Goal: Task Accomplishment & Management: Use online tool/utility

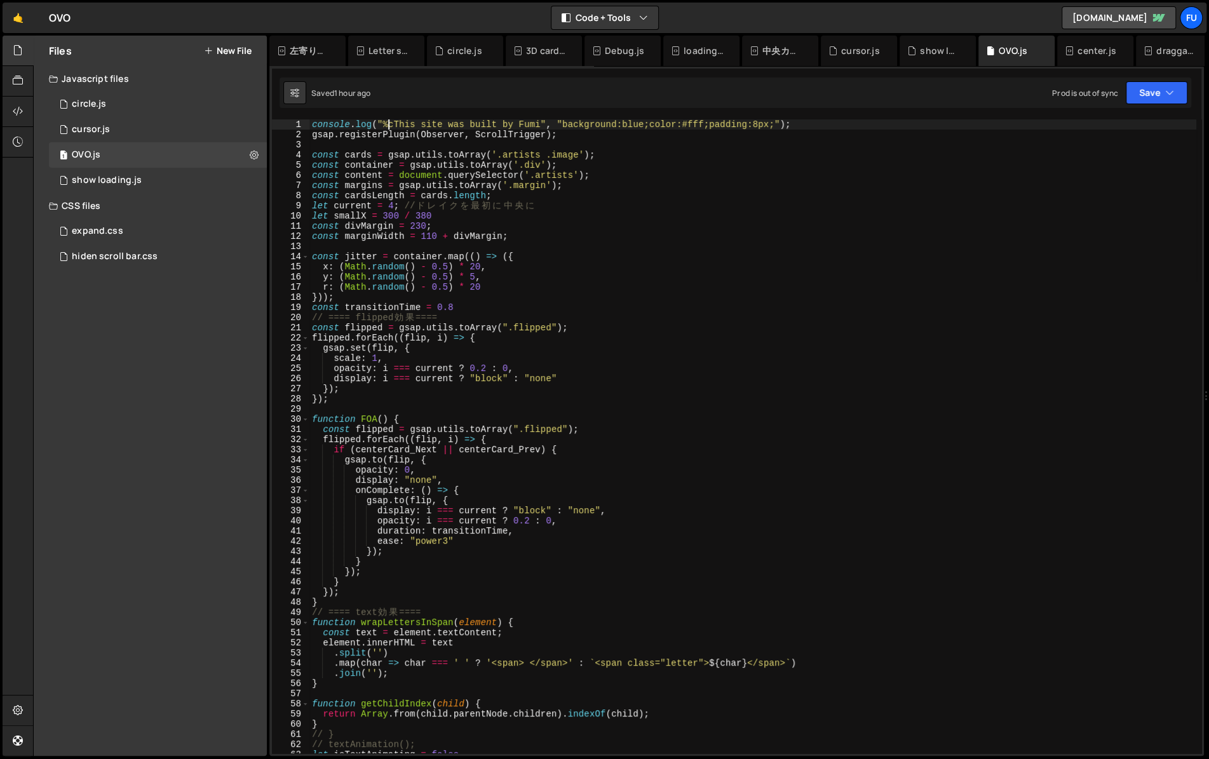
click at [391, 124] on div "console . log ( "%cThis site was built by Fumi" , "background:blue;color:#fff;p…" at bounding box center [752, 446] width 887 height 654
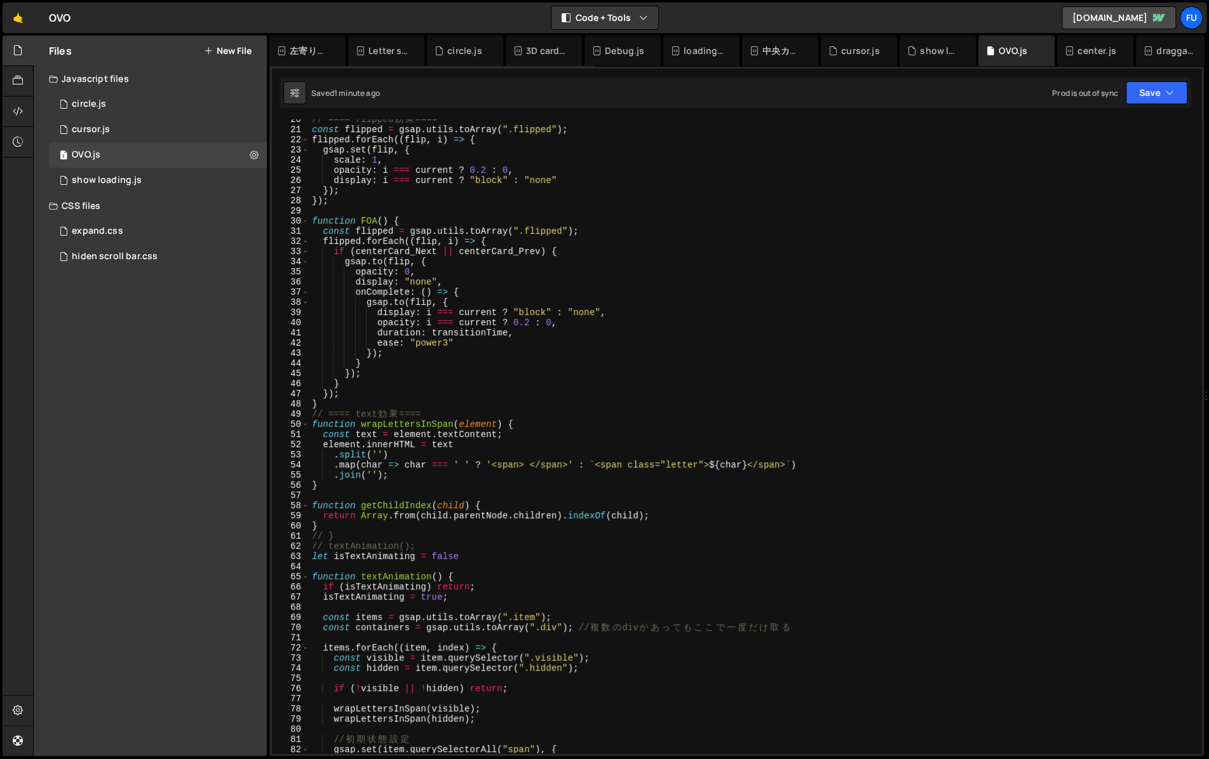
scroll to position [341, 0]
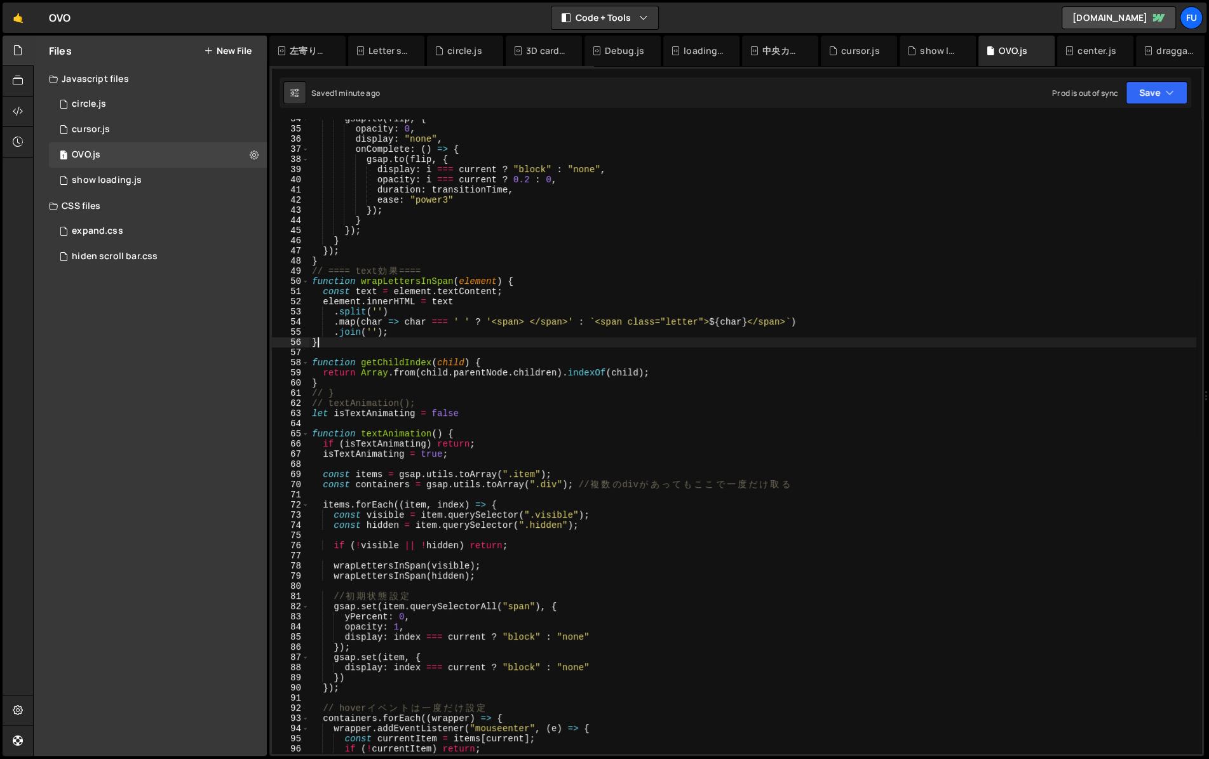
click at [715, 341] on div "gsap . to ( flip , { opacity : 0 , display : "none" , onComplete : ( ) => { gsa…" at bounding box center [752, 441] width 887 height 654
type textarea "}"
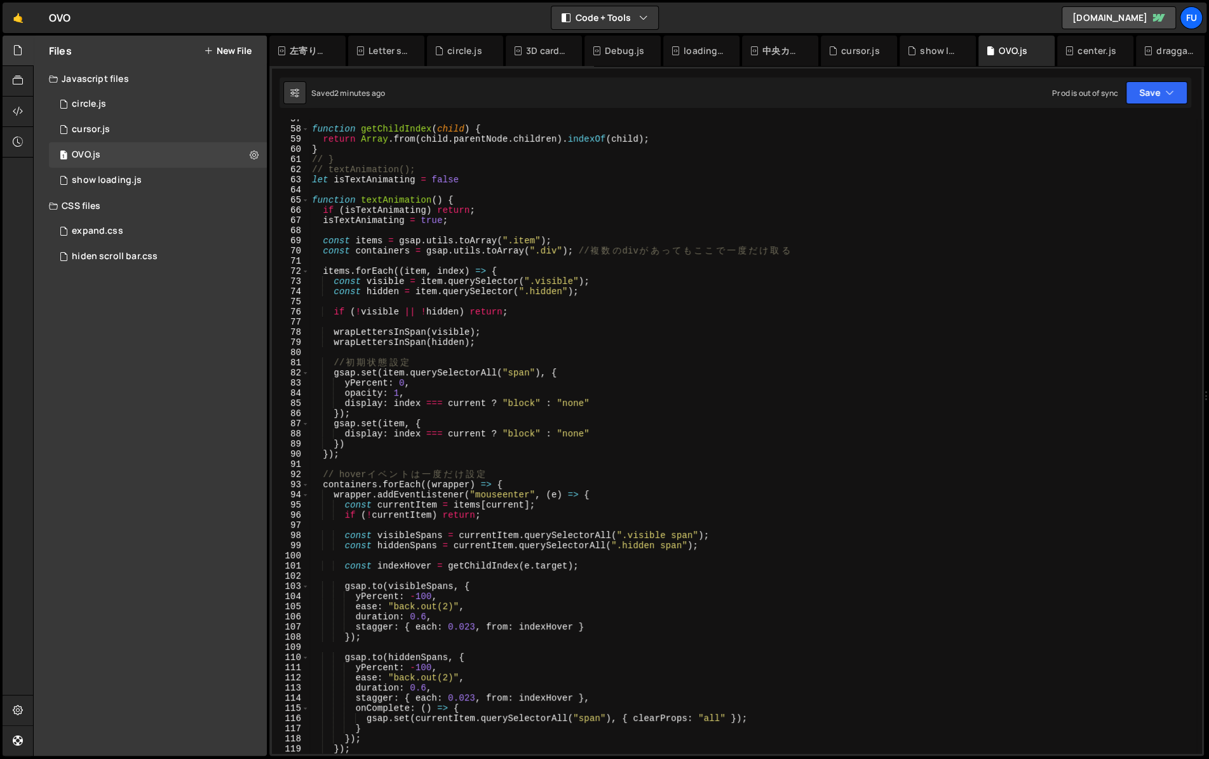
scroll to position [574, 0]
click at [727, 190] on div "function getChildIndex ( child ) { return Array . from ( child . parentNode . c…" at bounding box center [752, 441] width 887 height 654
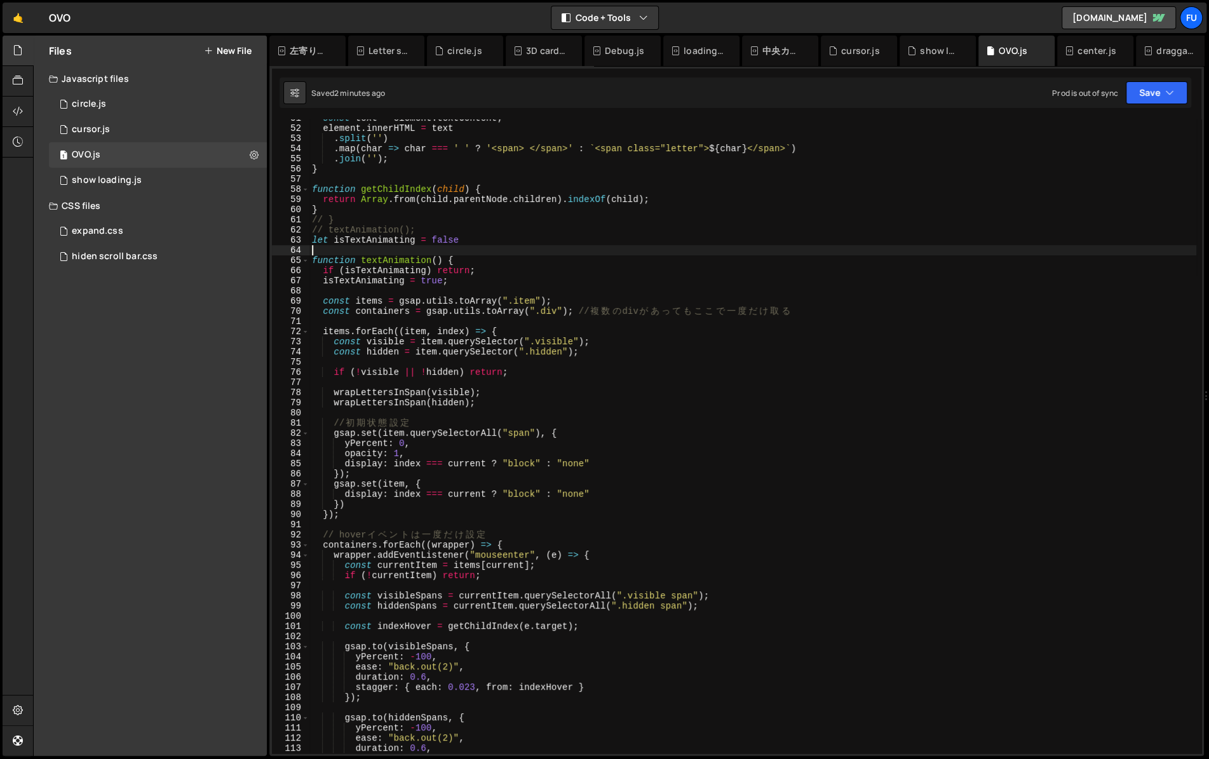
scroll to position [534, 0]
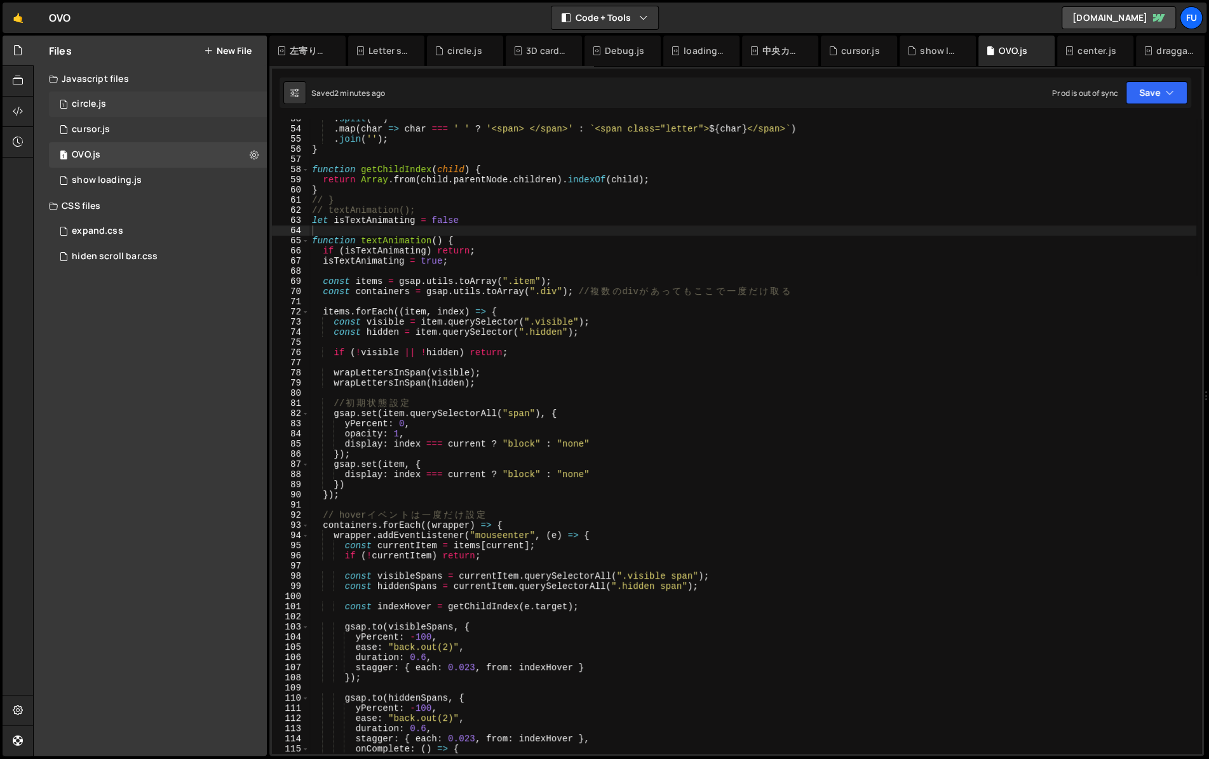
click at [187, 98] on div "1 circle.js 0" at bounding box center [158, 103] width 218 height 25
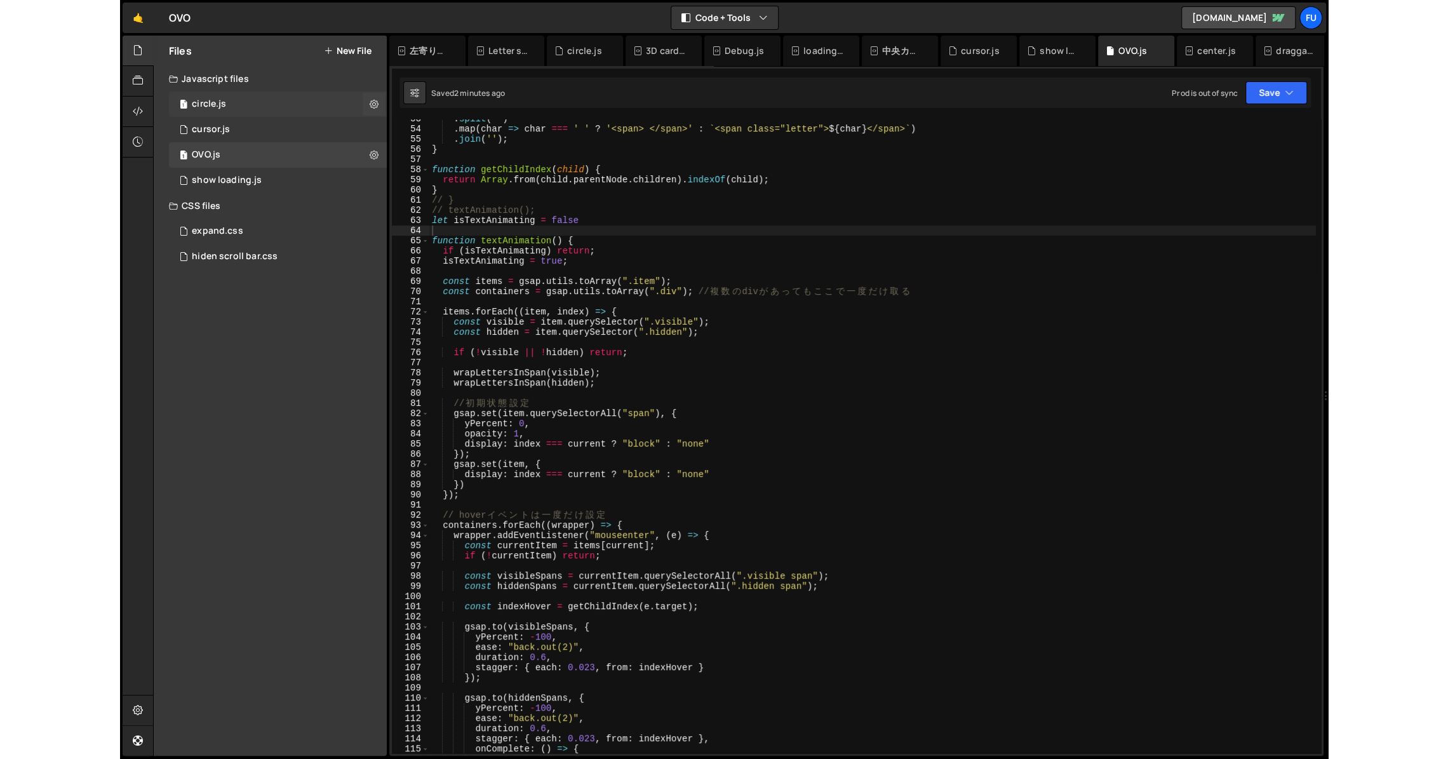
scroll to position [0, 0]
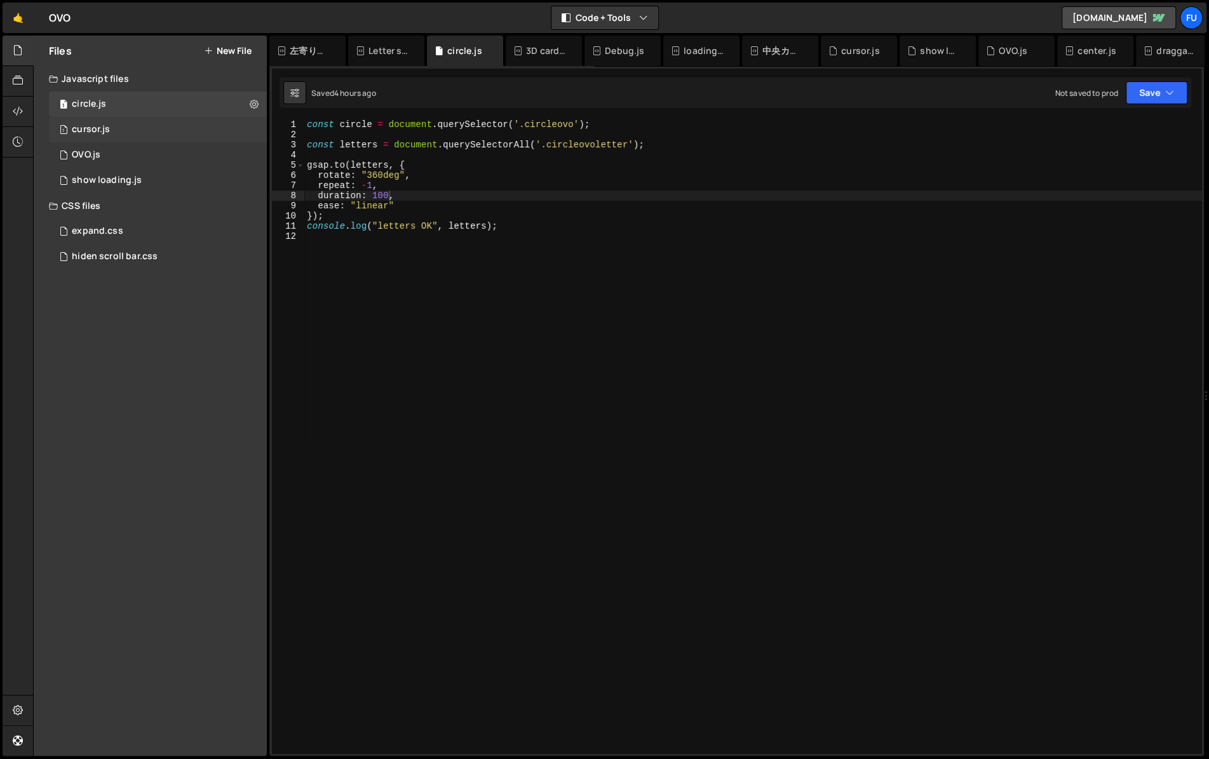
click at [185, 134] on div "1 cursor.js 0" at bounding box center [158, 129] width 218 height 25
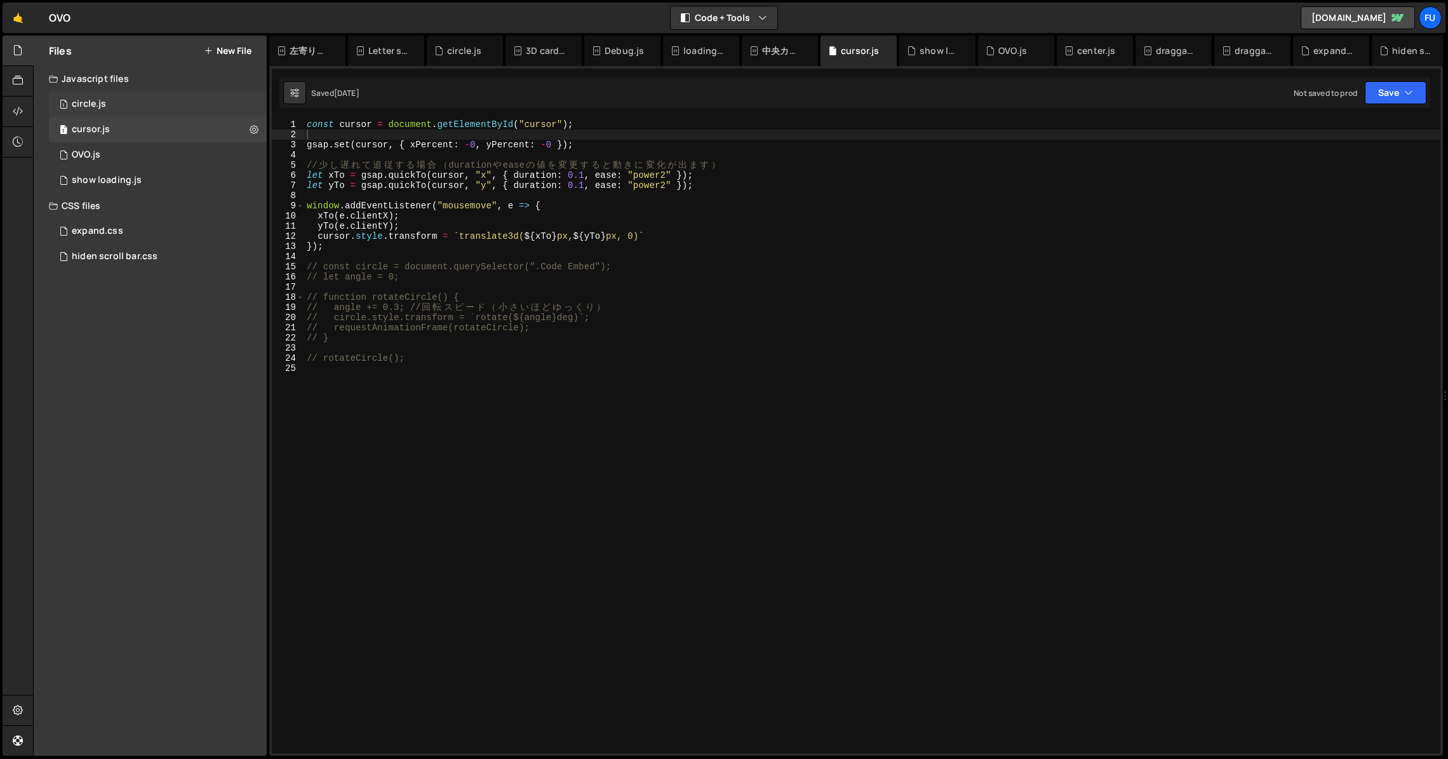
click at [170, 103] on div "1 circle.js 0" at bounding box center [158, 103] width 218 height 25
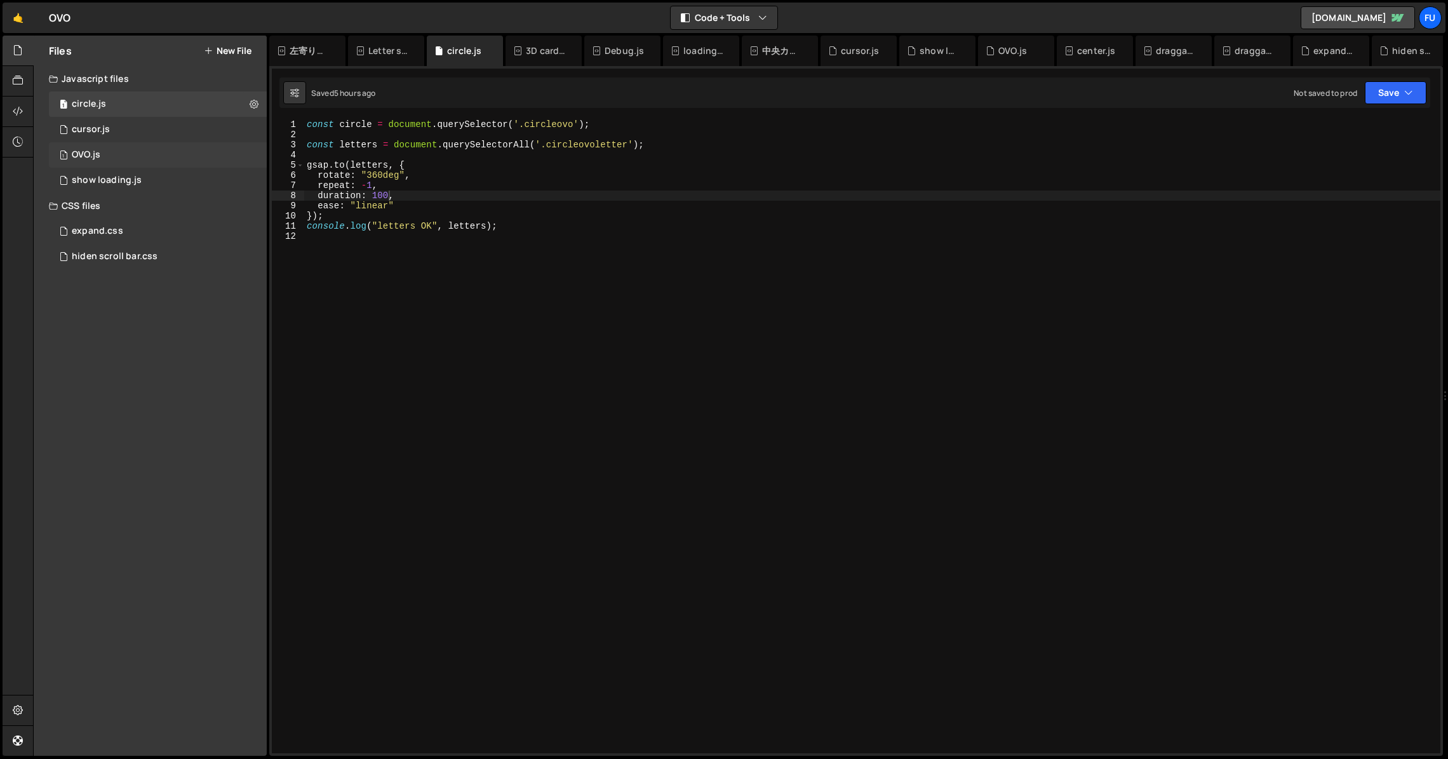
click at [209, 156] on div "1 OVO.js 0" at bounding box center [158, 154] width 218 height 25
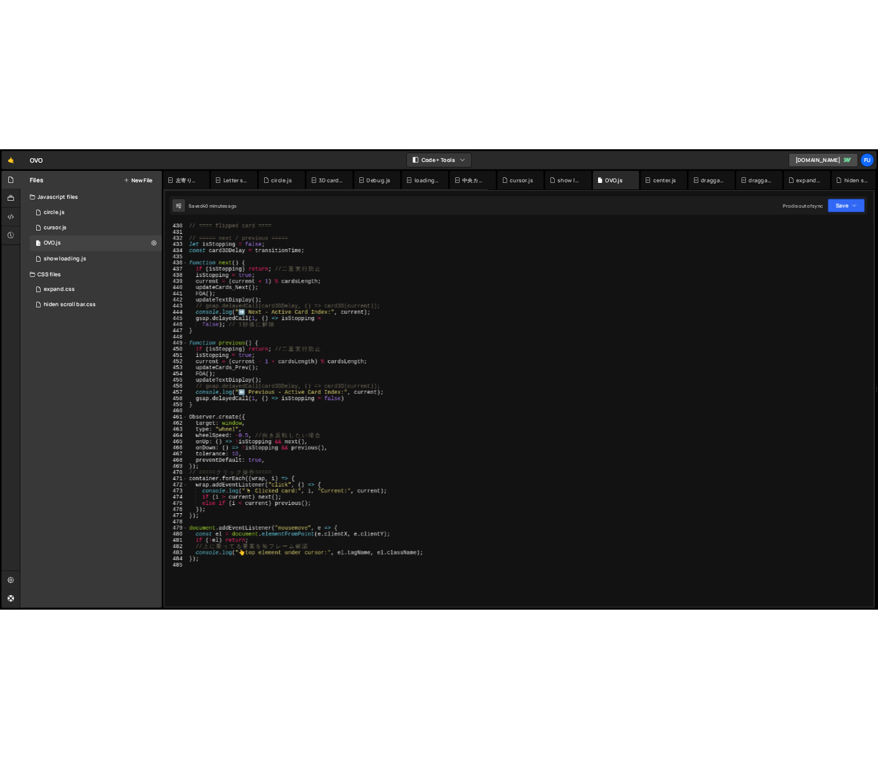
scroll to position [4393, 0]
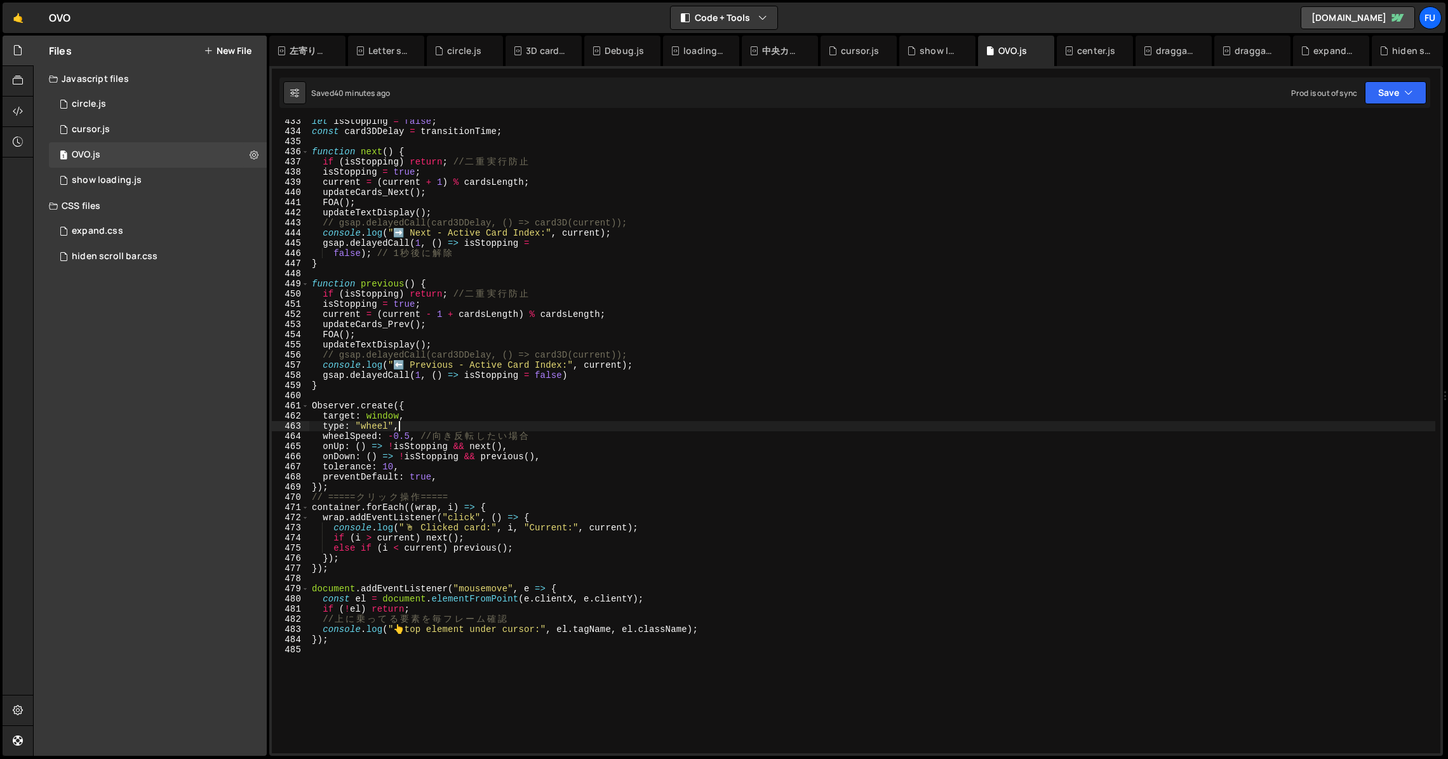
click at [403, 428] on div "let isStopping = false ; const card3DDelay = transitionTime ; function next ( )…" at bounding box center [872, 443] width 1126 height 654
click at [388, 424] on div "let isStopping = false ; const card3DDelay = transitionTime ; function next ( )…" at bounding box center [872, 443] width 1126 height 654
click at [551, 429] on div "let isStopping = false ; const card3DDelay = transitionTime ; function next ( )…" at bounding box center [872, 443] width 1126 height 654
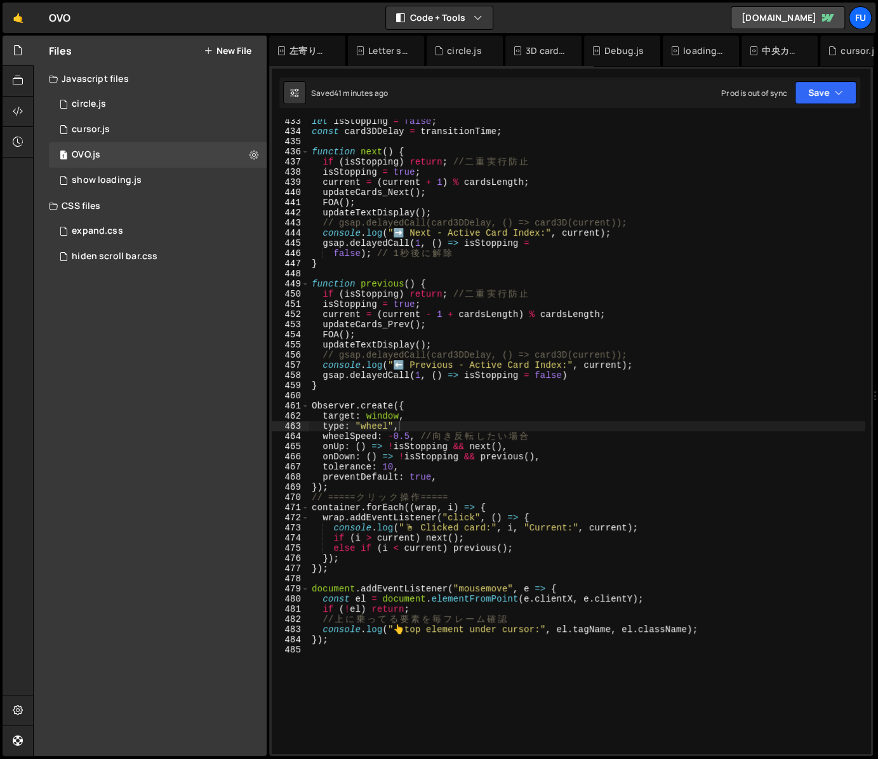
click at [59, 375] on div "Files New File Javascript files 1 circle.js 0 1 cursor.js 0 1 OVO.js 0 1 show l…" at bounding box center [150, 396] width 233 height 720
type textarea "onDown: () => !isStopping && previous(),"
click at [560, 461] on div "let isStopping = false ; const card3DDelay = transitionTime ; function next ( )…" at bounding box center [587, 443] width 556 height 654
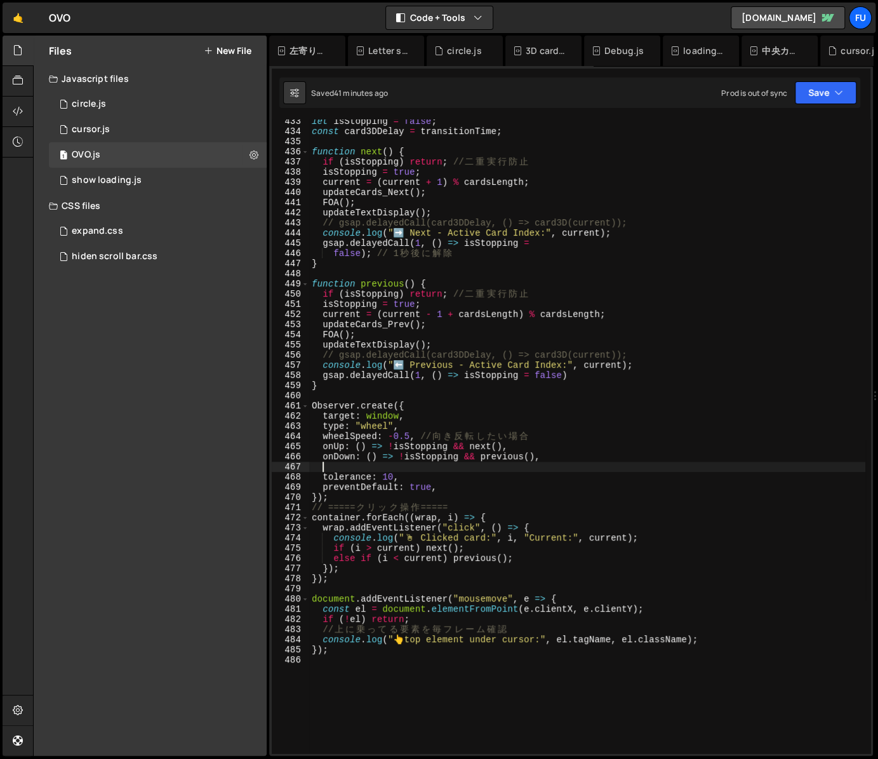
paste textarea "onLeft"
type textarea "onLeft:()=>"
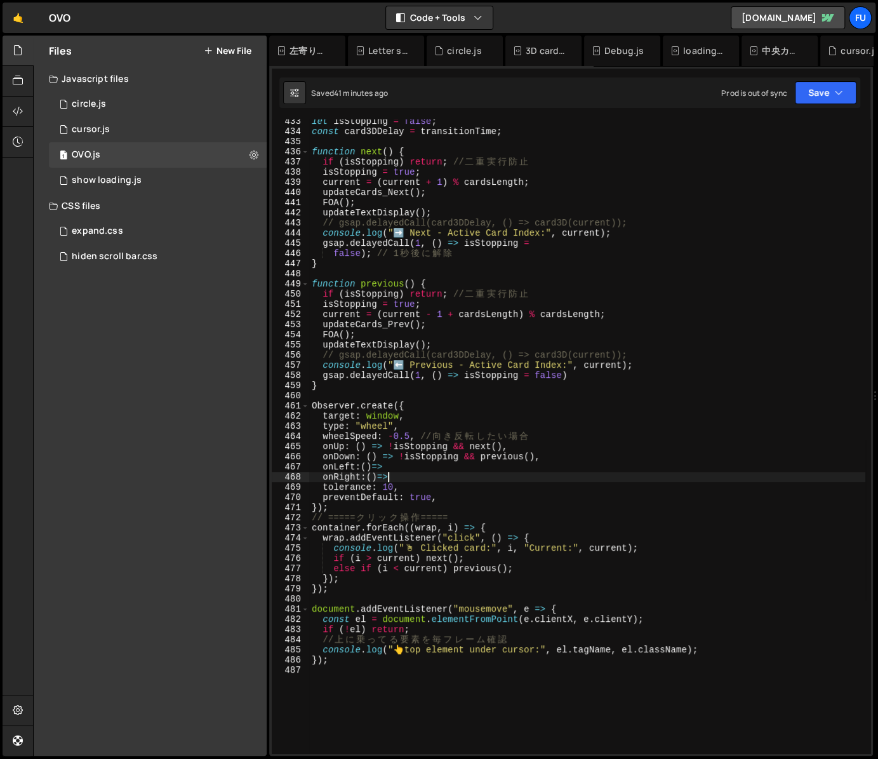
scroll to position [0, 4]
click at [417, 466] on div "let isStopping = false ; const card3DDelay = transitionTime ; function next ( )…" at bounding box center [587, 443] width 556 height 654
click at [423, 480] on div "let isStopping = false ; const card3DDelay = transitionTime ; function next ( )…" at bounding box center [587, 443] width 556 height 654
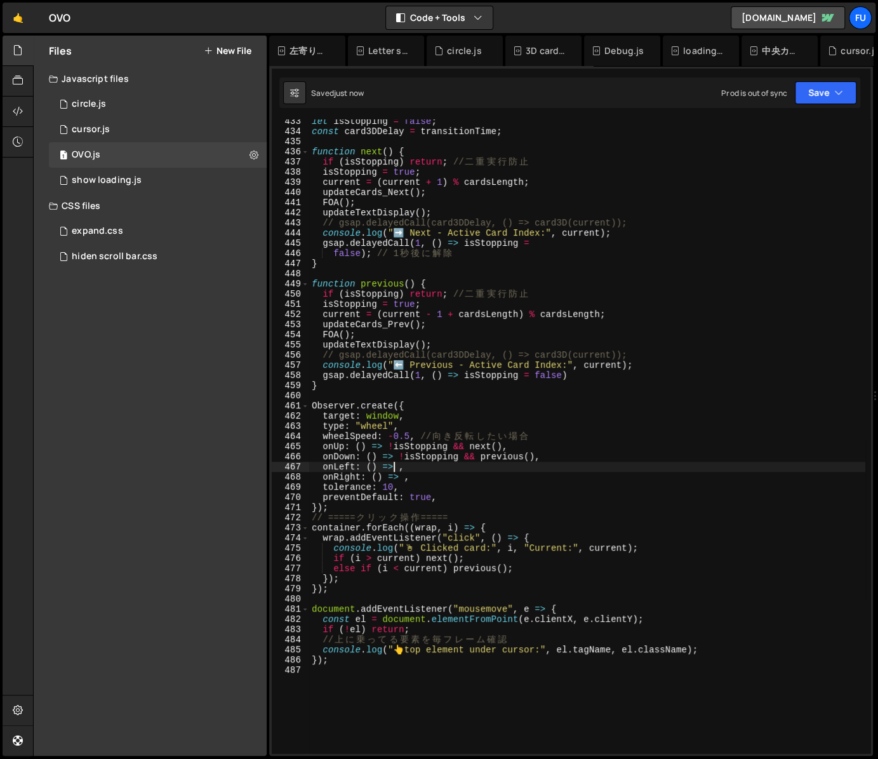
click at [396, 471] on div "let isStopping = false ; const card3DDelay = transitionTime ; function next ( )…" at bounding box center [587, 443] width 556 height 654
click at [389, 427] on div "let isStopping = false ; const card3DDelay = transitionTime ; function next ( )…" at bounding box center [587, 443] width 556 height 654
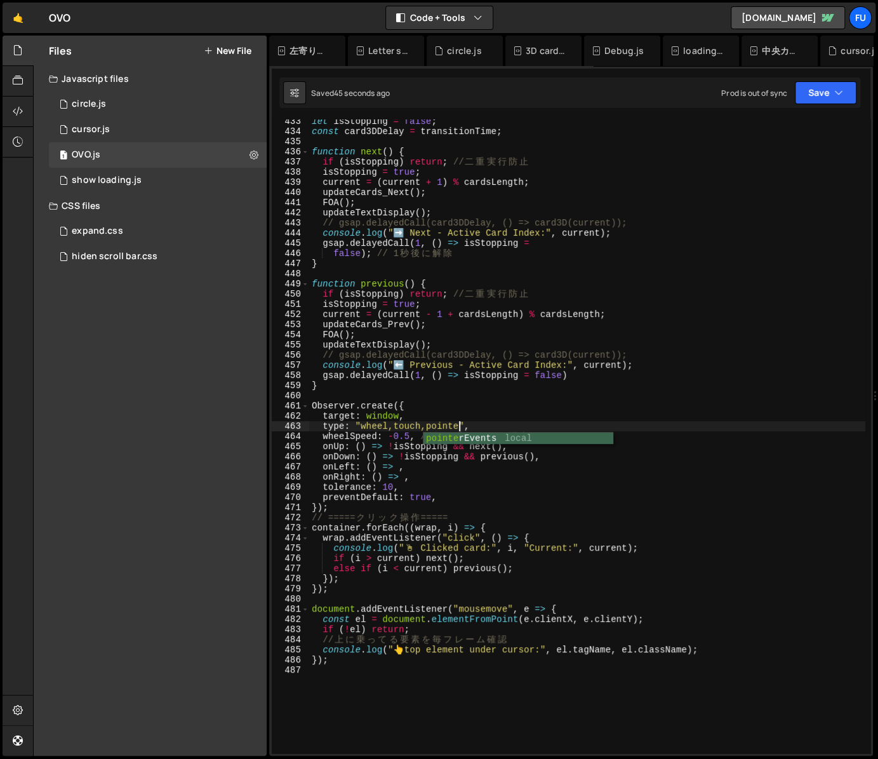
scroll to position [0, 10]
click at [445, 468] on div "let isStopping = false ; const card3DDelay = transitionTime ; function next ( )…" at bounding box center [587, 443] width 556 height 654
click at [397, 463] on div "let isStopping = false ; const card3DDelay = transitionTime ; function next ( )…" at bounding box center [587, 443] width 556 height 654
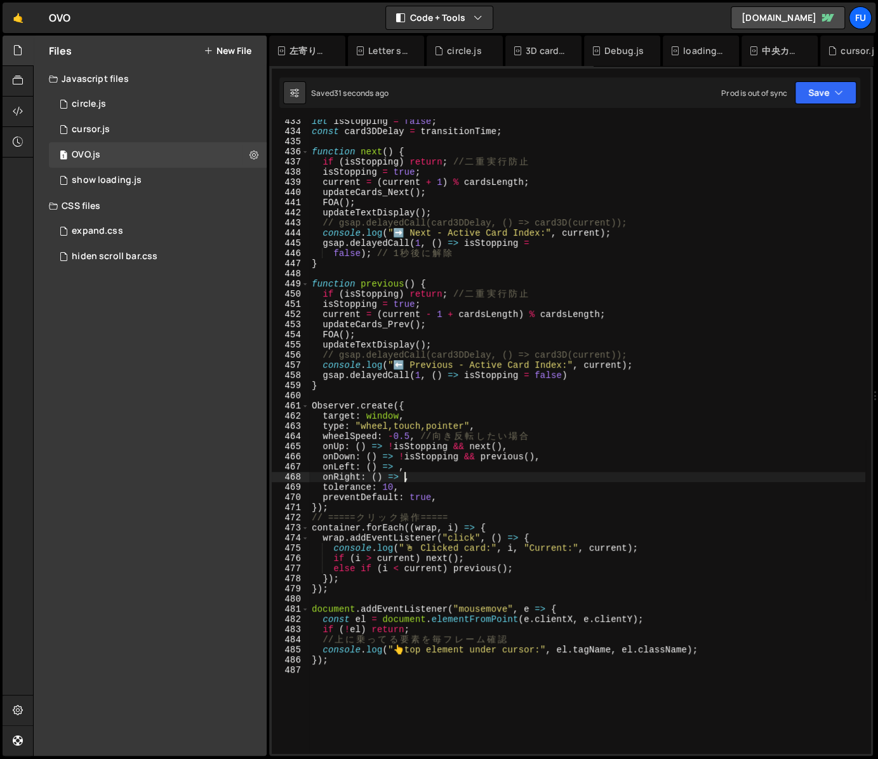
click at [403, 477] on div "let isStopping = false ; const card3DDelay = transitionTime ; function next ( )…" at bounding box center [587, 443] width 556 height 654
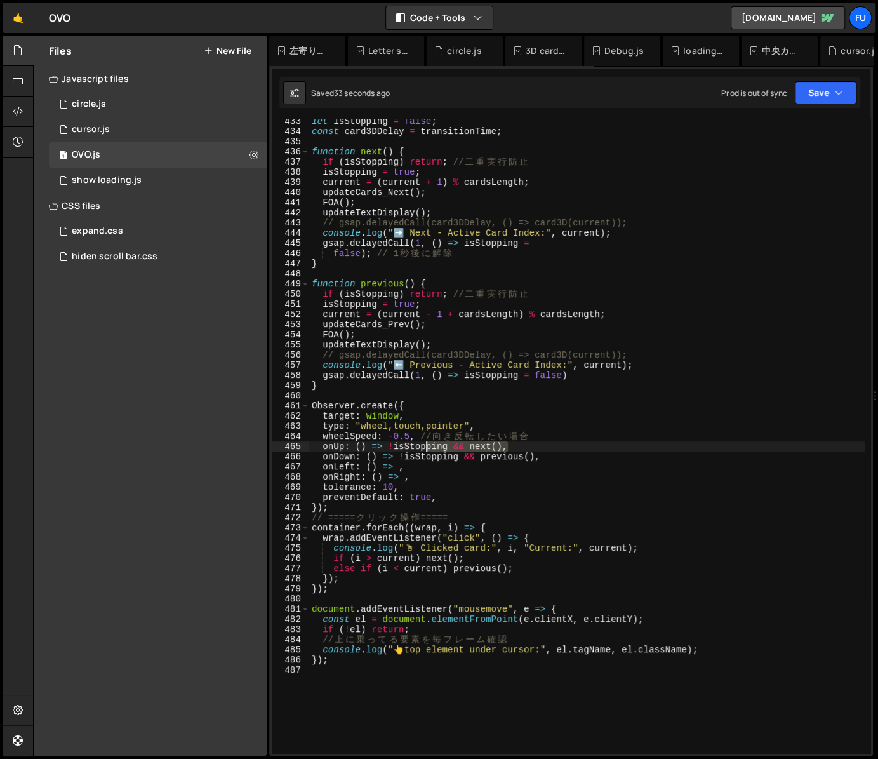
drag, startPoint x: 506, startPoint y: 446, endPoint x: 424, endPoint y: 448, distance: 81.3
click at [424, 448] on div "let isStopping = false ; const card3DDelay = transitionTime ; function next ( )…" at bounding box center [587, 443] width 556 height 654
click at [513, 445] on div "let isStopping = false ; const card3DDelay = transitionTime ; function next ( )…" at bounding box center [587, 436] width 556 height 634
drag, startPoint x: 518, startPoint y: 445, endPoint x: 389, endPoint y: 445, distance: 129.6
click at [389, 445] on div "let isStopping = false ; const card3DDelay = transitionTime ; function next ( )…" at bounding box center [587, 443] width 556 height 654
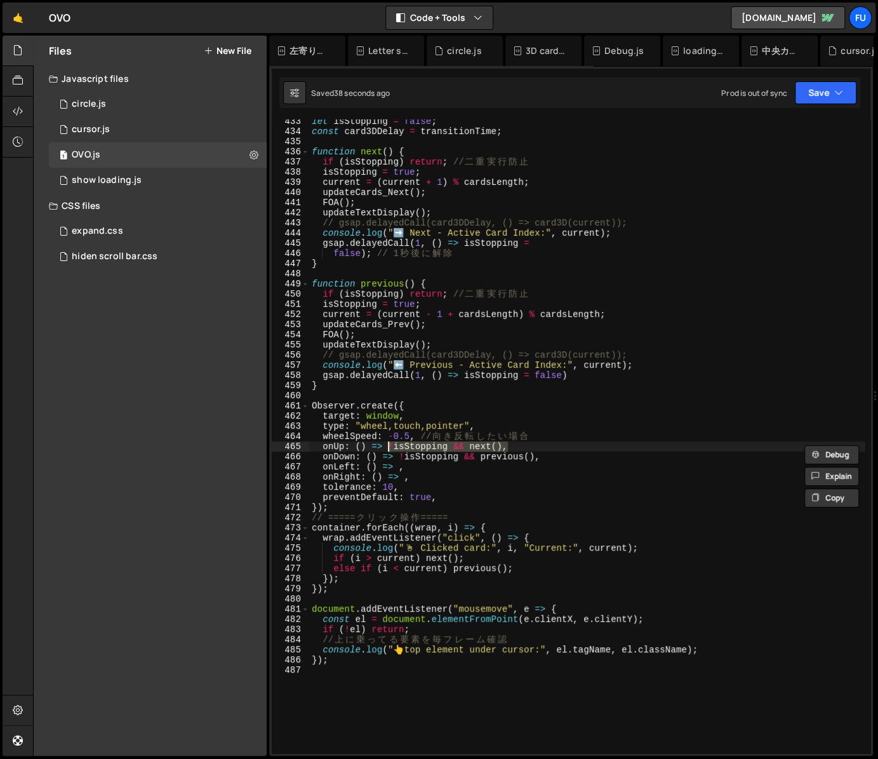
click at [419, 480] on div "let isStopping = false ; const card3DDelay = transitionTime ; function next ( )…" at bounding box center [587, 443] width 556 height 654
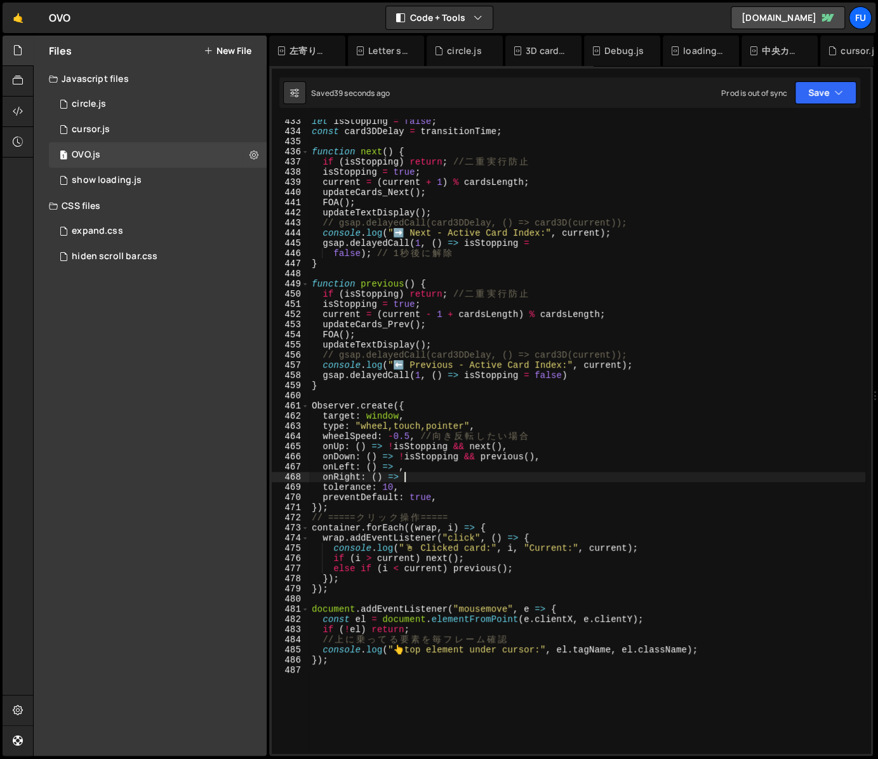
paste textarea "!isStopping && next(),"
drag, startPoint x: 560, startPoint y: 460, endPoint x: 397, endPoint y: 454, distance: 163.4
click at [396, 454] on div "let isStopping = false ; const card3DDelay = transitionTime ; function next ( )…" at bounding box center [587, 443] width 556 height 654
click at [407, 473] on div "let isStopping = false ; const card3DDelay = transitionTime ; function next ( )…" at bounding box center [587, 443] width 556 height 654
click at [413, 467] on div "let isStopping = false ; const card3DDelay = transitionTime ; function next ( )…" at bounding box center [587, 443] width 556 height 654
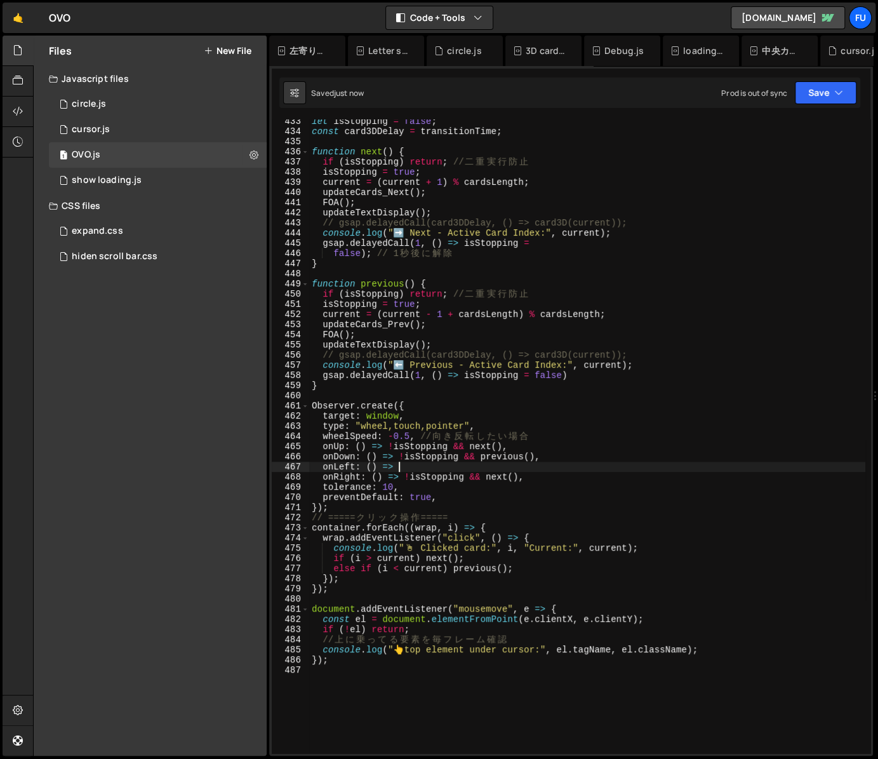
scroll to position [0, 5]
paste textarea "!isStopping && previous(),"
type textarea "onLeft: () => !isStopping && previous(),"
drag, startPoint x: 547, startPoint y: 467, endPoint x: 295, endPoint y: 462, distance: 251.6
click at [295, 462] on div "onLeft: () => !isStopping && previous(), 433 434 435 436 437 438 439 440 441 44…" at bounding box center [571, 436] width 599 height 634
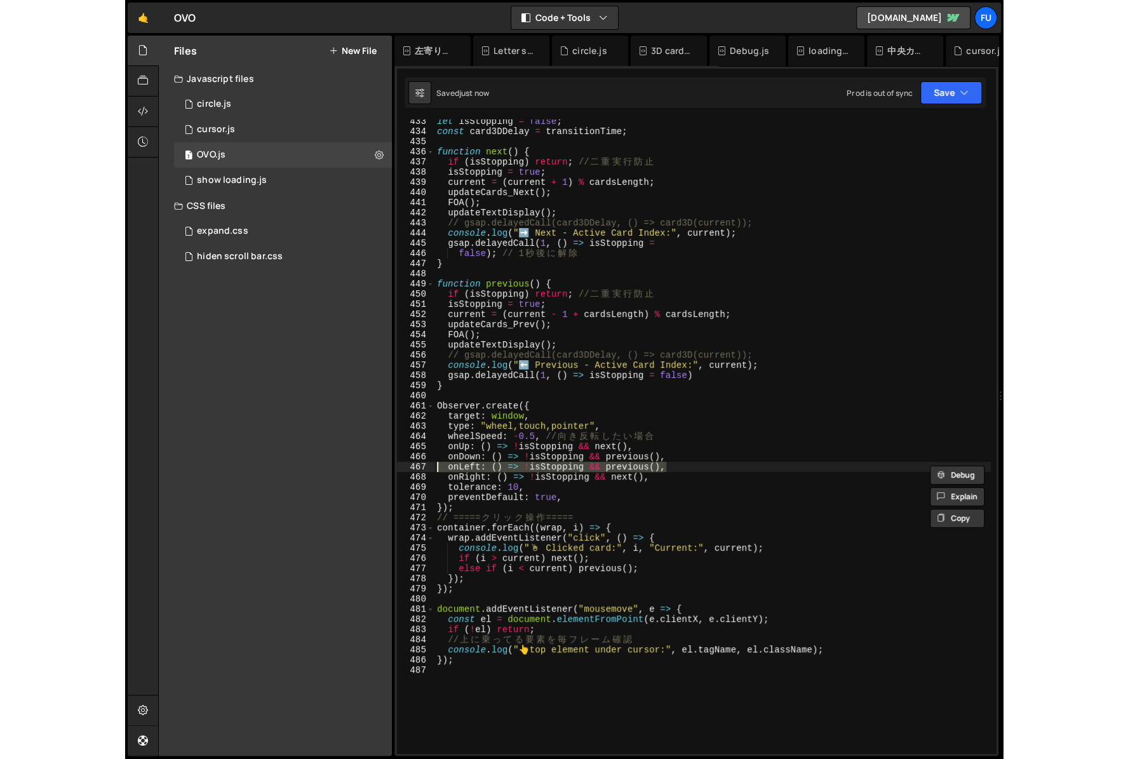
scroll to position [0, 0]
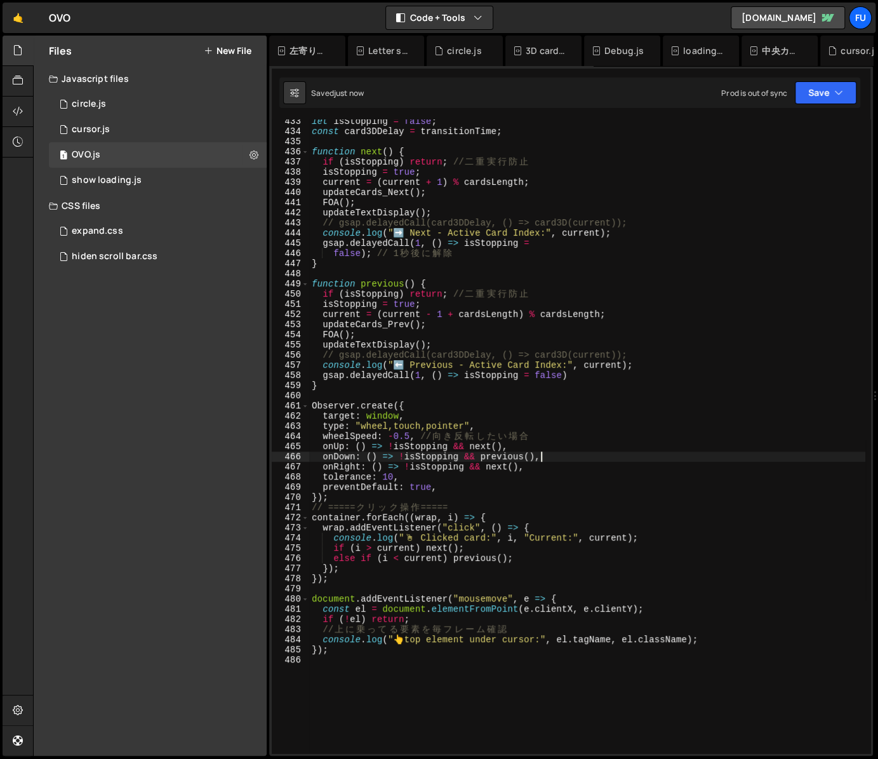
click at [549, 471] on div "let isStopping = false ; const card3DDelay = transitionTime ; function next ( )…" at bounding box center [587, 443] width 556 height 654
type textarea "onRight: () => !isStopping && next(),"
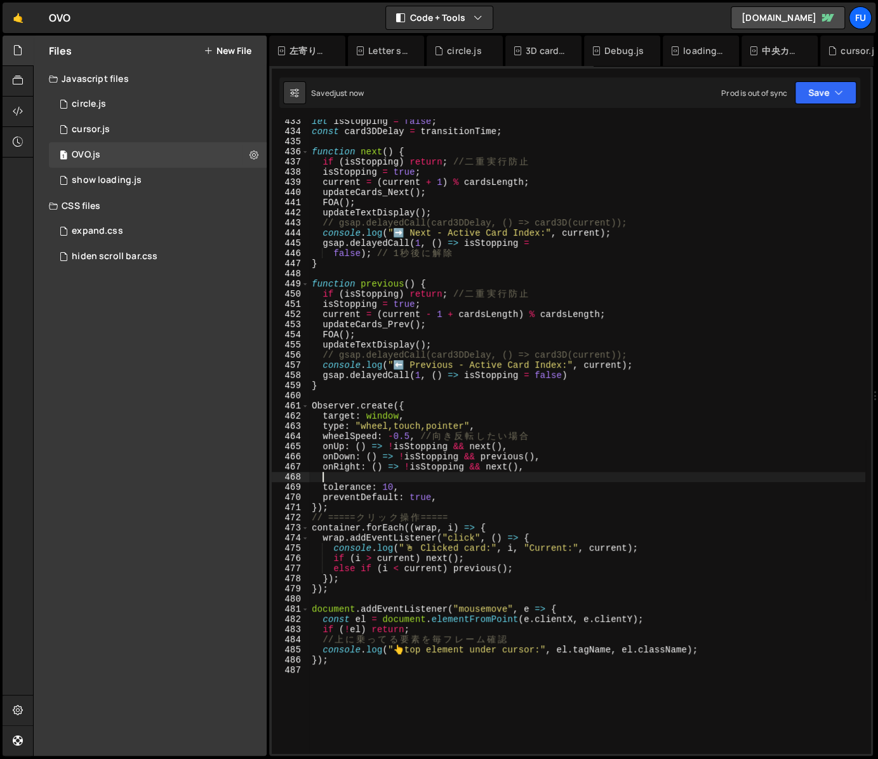
paste textarea "onLeft: () => !isStopping && previous(),"
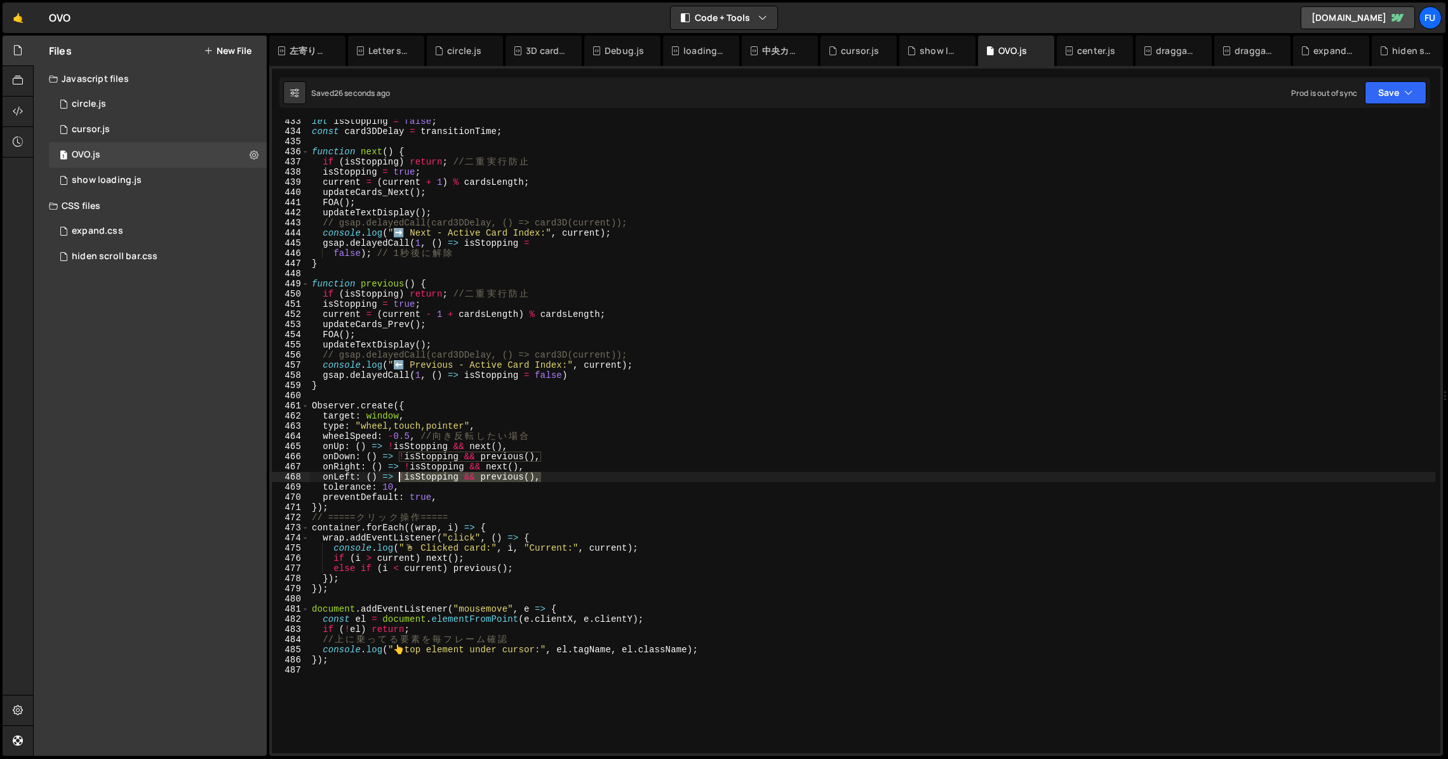
drag, startPoint x: 545, startPoint y: 476, endPoint x: 396, endPoint y: 477, distance: 148.6
click at [396, 477] on div "let isStopping = false ; const card3DDelay = transitionTime ; function next ( )…" at bounding box center [872, 443] width 1126 height 654
drag, startPoint x: 534, startPoint y: 464, endPoint x: 404, endPoint y: 466, distance: 130.2
click at [404, 466] on div "let isStopping = false ; const card3DDelay = transitionTime ; function next ( )…" at bounding box center [872, 443] width 1126 height 654
paste textarea "!isStopping && previous"
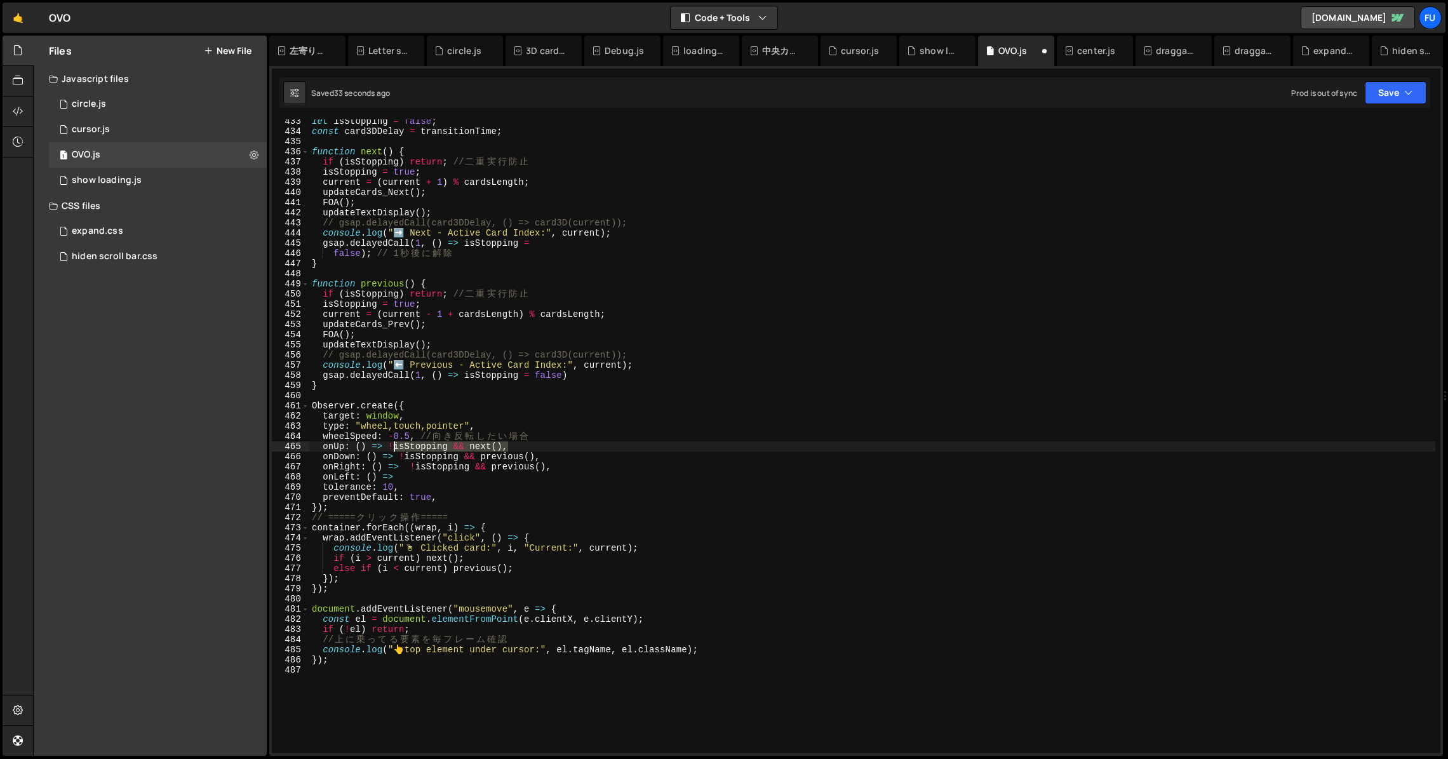
drag, startPoint x: 518, startPoint y: 447, endPoint x: 389, endPoint y: 450, distance: 129.0
click at [389, 450] on div "let isStopping = false ; const card3DDelay = transitionTime ; function next ( )…" at bounding box center [872, 443] width 1126 height 654
click at [419, 478] on div "let isStopping = false ; const card3DDelay = transitionTime ; function next ( )…" at bounding box center [872, 443] width 1126 height 654
paste textarea "!isStopping && next(),"
click at [681, 499] on div "let isStopping = false ; const card3DDelay = transitionTime ; function next ( )…" at bounding box center [872, 443] width 1126 height 654
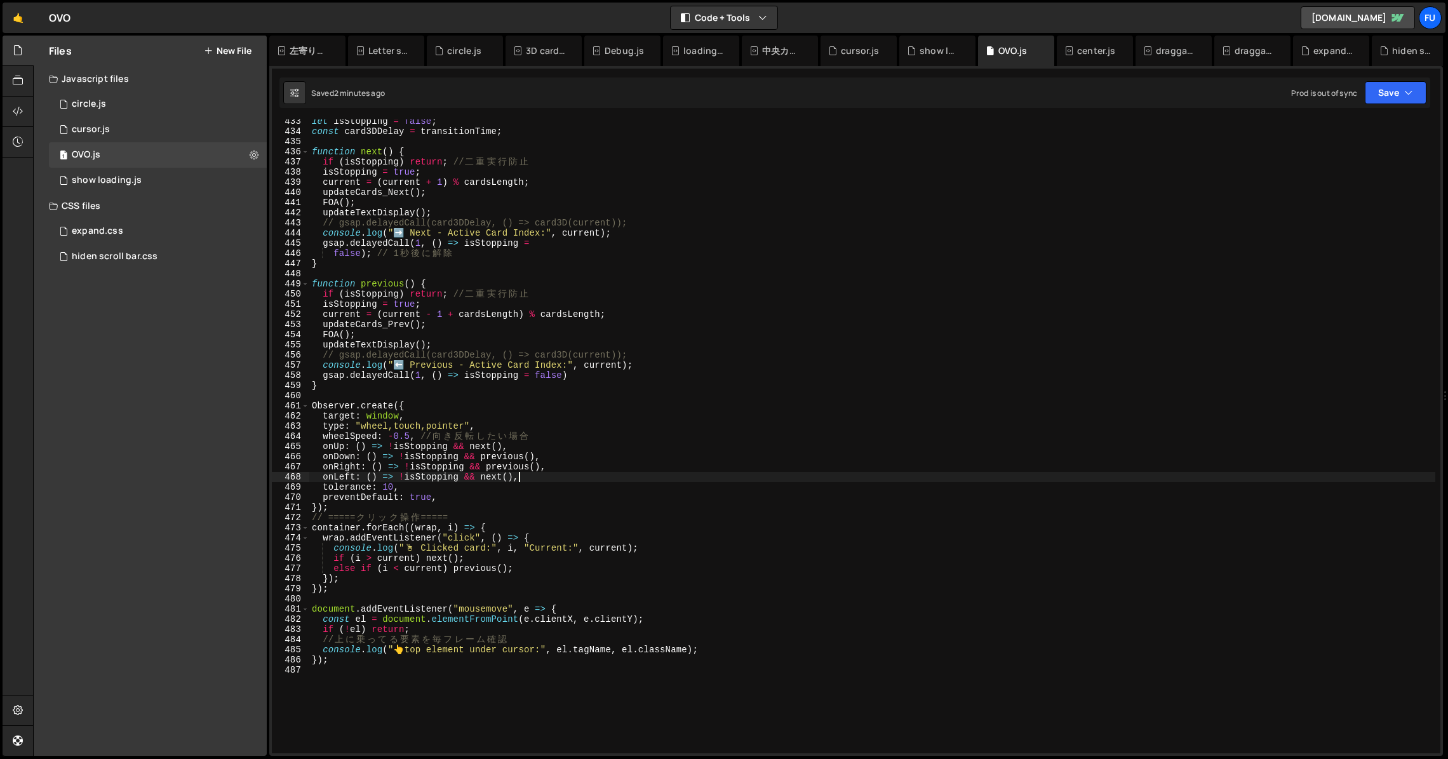
click at [683, 480] on div "let isStopping = false ; const card3DDelay = transitionTime ; function next ( )…" at bounding box center [872, 443] width 1126 height 654
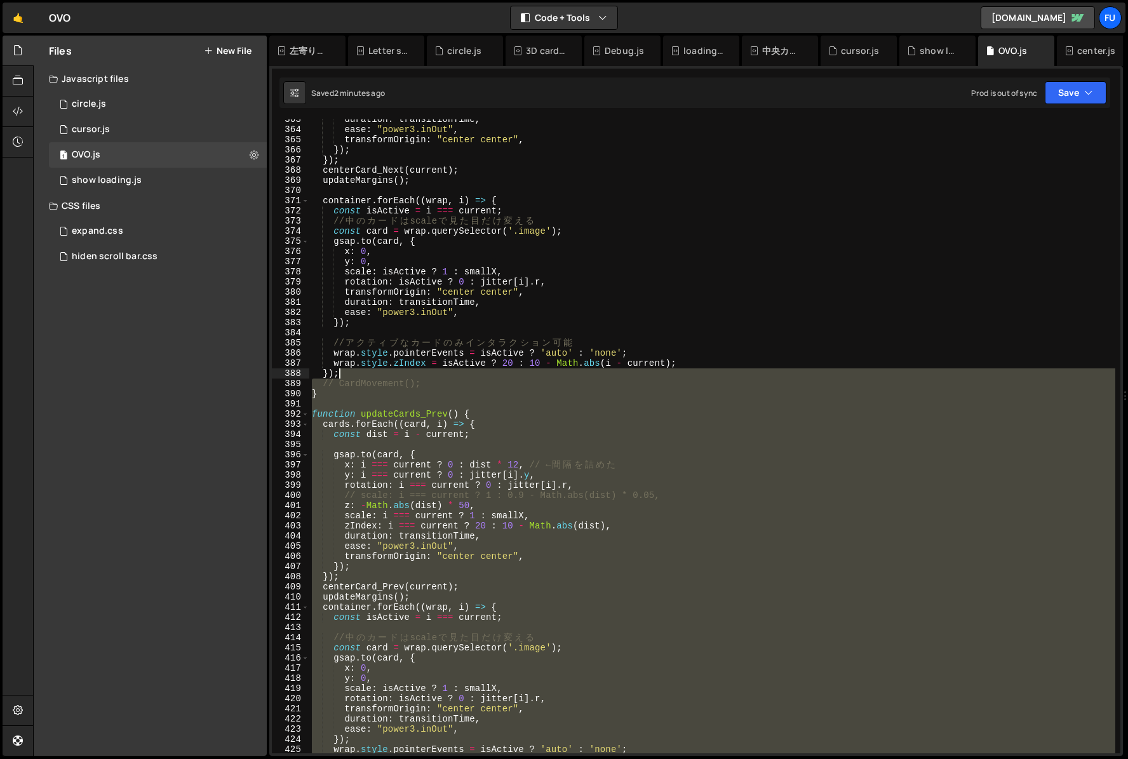
scroll to position [4532, 0]
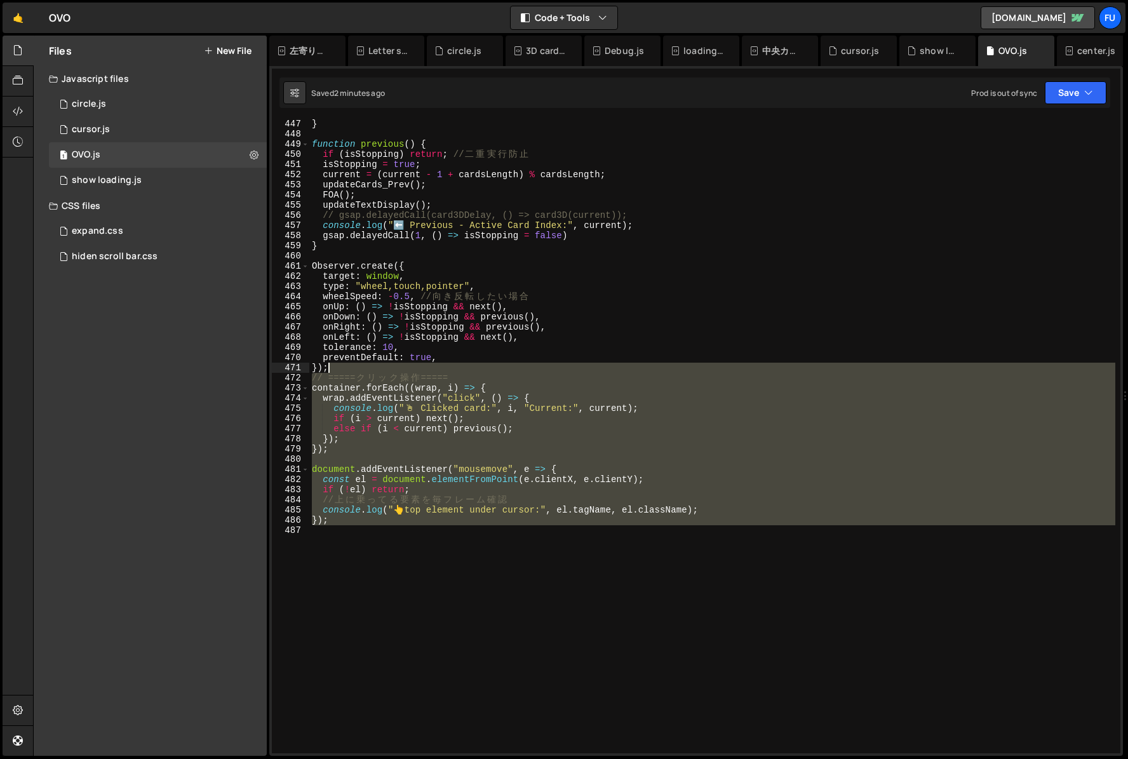
drag, startPoint x: 421, startPoint y: 671, endPoint x: 340, endPoint y: 370, distance: 311.2
click at [340, 370] on div "} function previous ( ) { if ( isStopping ) return ; // 二 重 実 行 防 止 isStopping …" at bounding box center [712, 446] width 806 height 654
type textarea "}); // ===== クリック操作 ====="
click at [460, 600] on div "} function previous ( ) { if ( isStopping ) return ; // 二 重 実 行 防 止 isStopping …" at bounding box center [712, 436] width 806 height 634
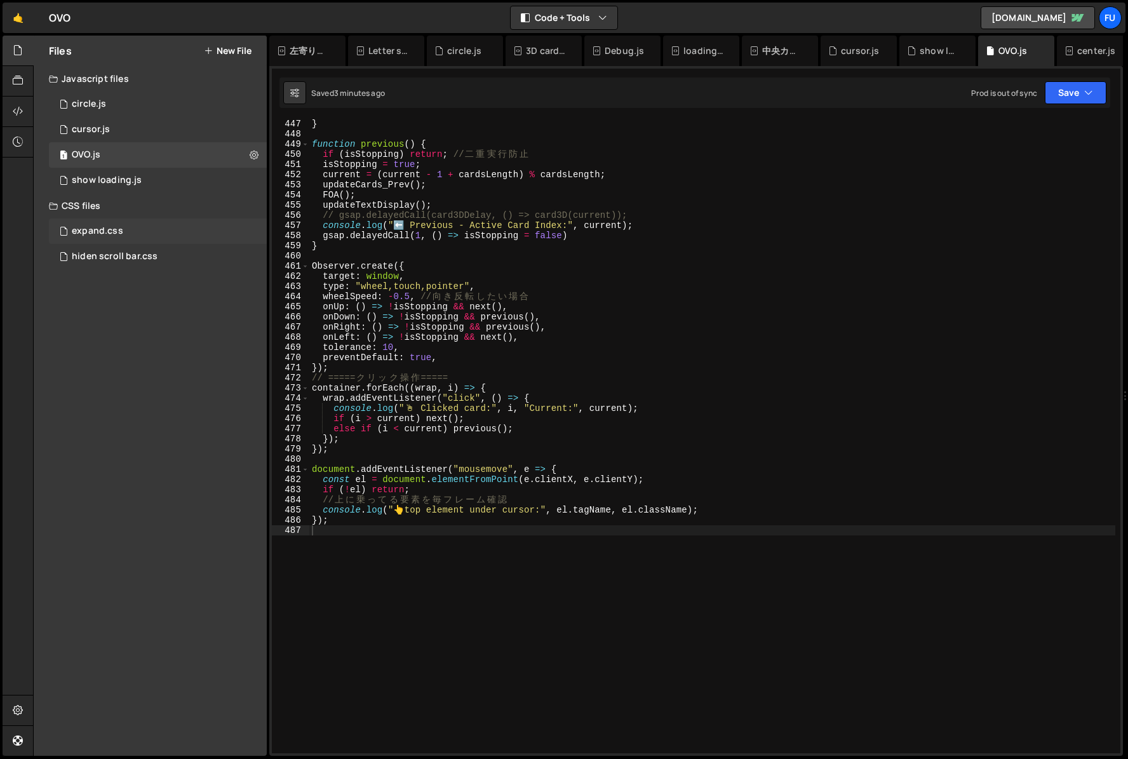
click at [182, 225] on div "expand.css 0" at bounding box center [158, 230] width 218 height 25
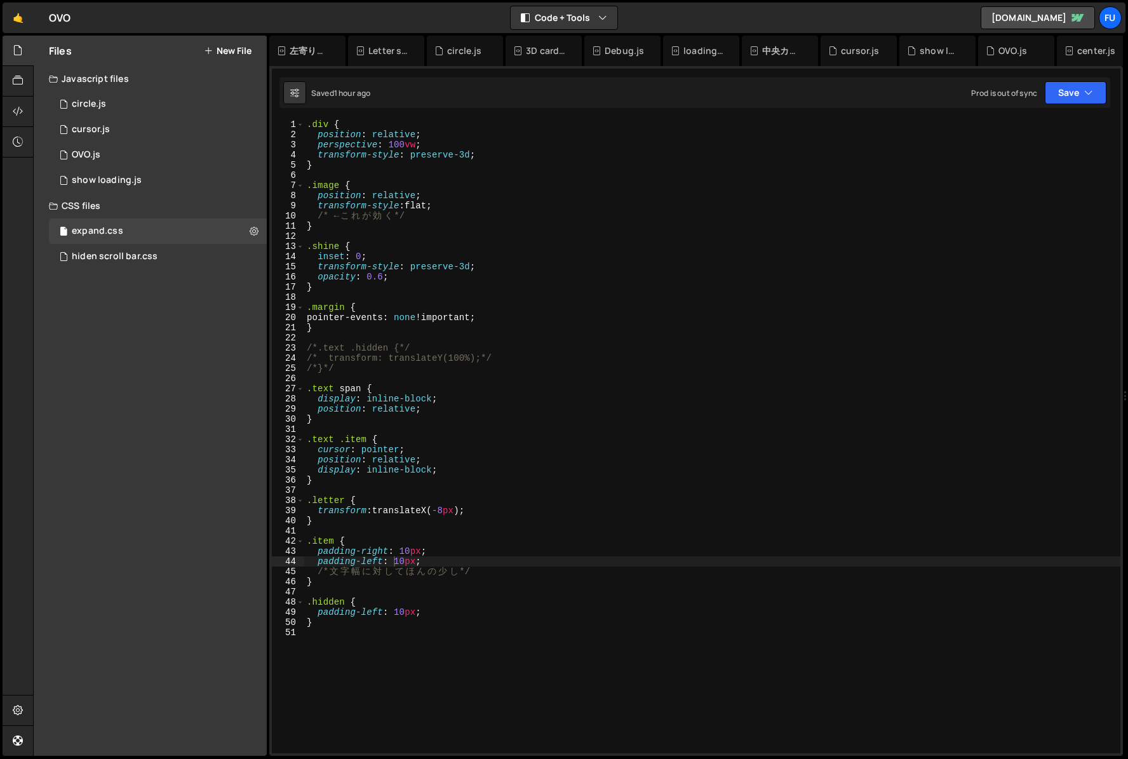
click at [497, 156] on div ".div { position : relative ; perspective : 100 vw ; transform-style : preserve-…" at bounding box center [752, 446] width 897 height 654
click at [518, 211] on div ".div { position : relative ; perspective : 100 vw ; transform-style : preserve-…" at bounding box center [712, 446] width 816 height 654
click at [514, 250] on div ".div { position : relative ; perspective : 100 vw ; transform-style : preserve-…" at bounding box center [712, 446] width 816 height 654
click at [513, 282] on div ".div { position : relative ; perspective : 100 vw ; transform-style : preserve-…" at bounding box center [712, 446] width 816 height 654
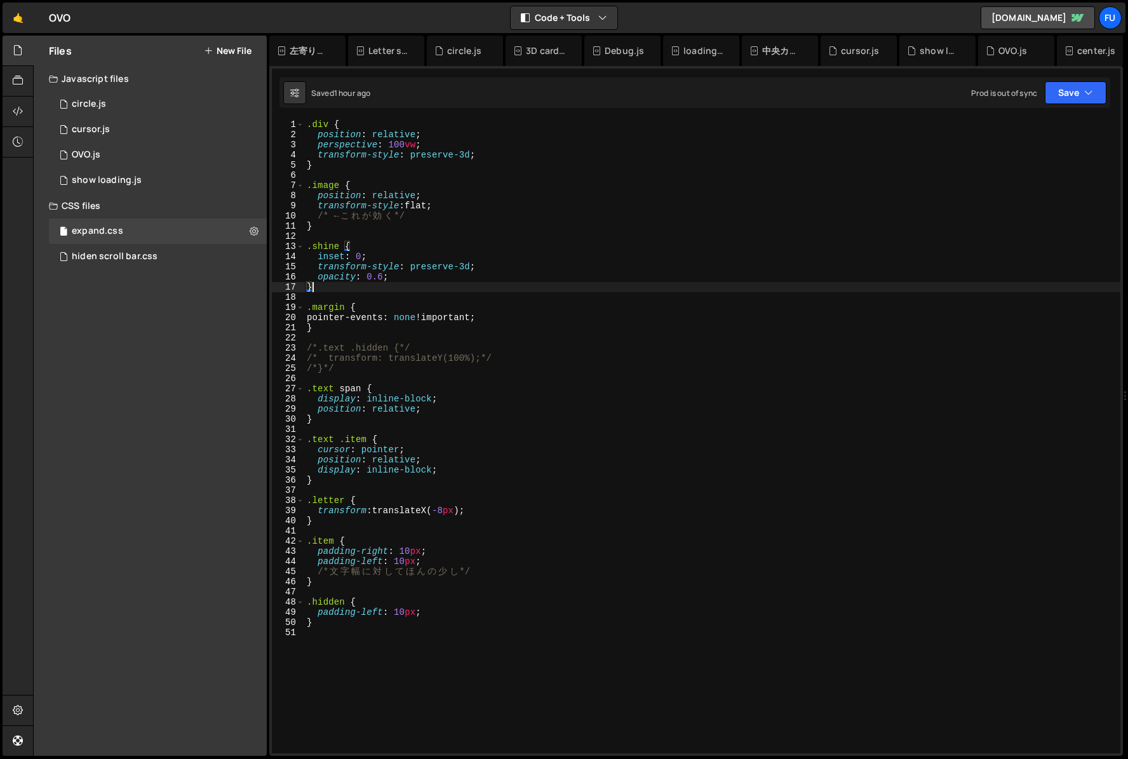
scroll to position [0, 0]
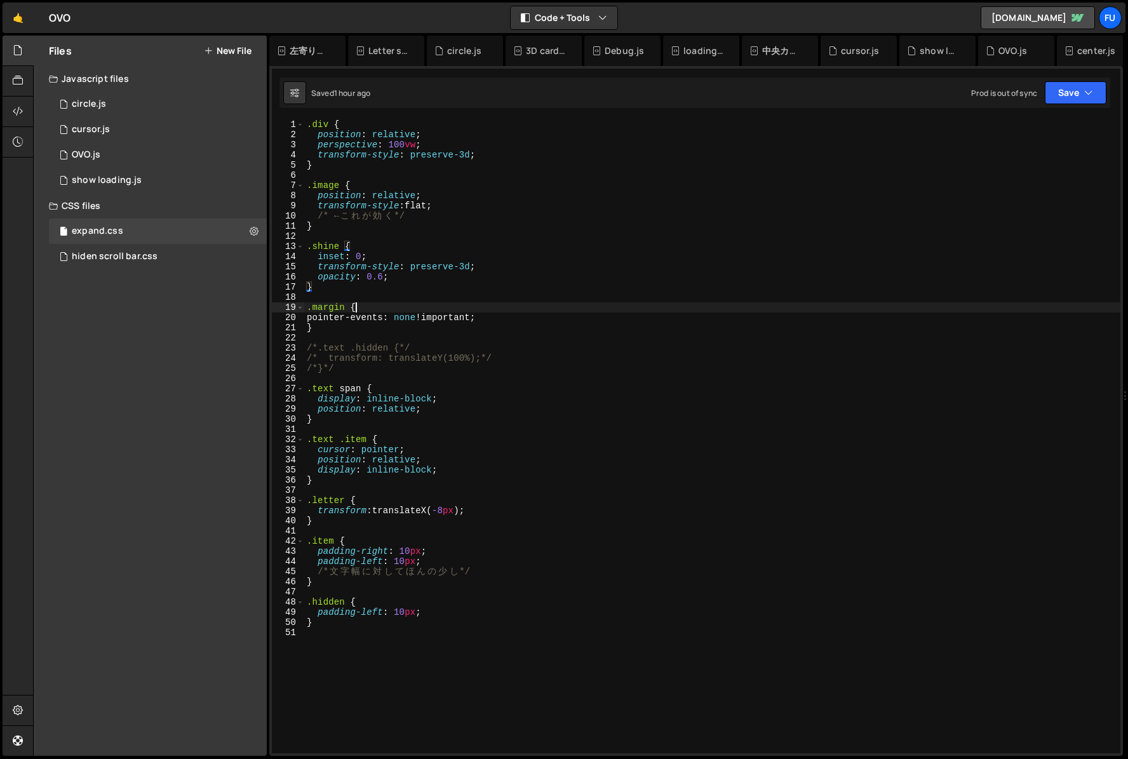
click at [506, 302] on div ".div { position : relative ; perspective : 100 vw ; transform-style : preserve-…" at bounding box center [712, 446] width 816 height 654
click at [504, 321] on div ".div { position : relative ; perspective : 100 vw ; transform-style : preserve-…" at bounding box center [712, 446] width 816 height 654
type textarea "pointer-events: none !important;"
click at [500, 340] on div ".div { position : relative ; perspective : 100 vw ; transform-style : preserve-…" at bounding box center [712, 446] width 816 height 654
click at [392, 168] on div ".div { position : relative ; perspective : 100 vw ; transform-style : preserve-…" at bounding box center [712, 446] width 816 height 654
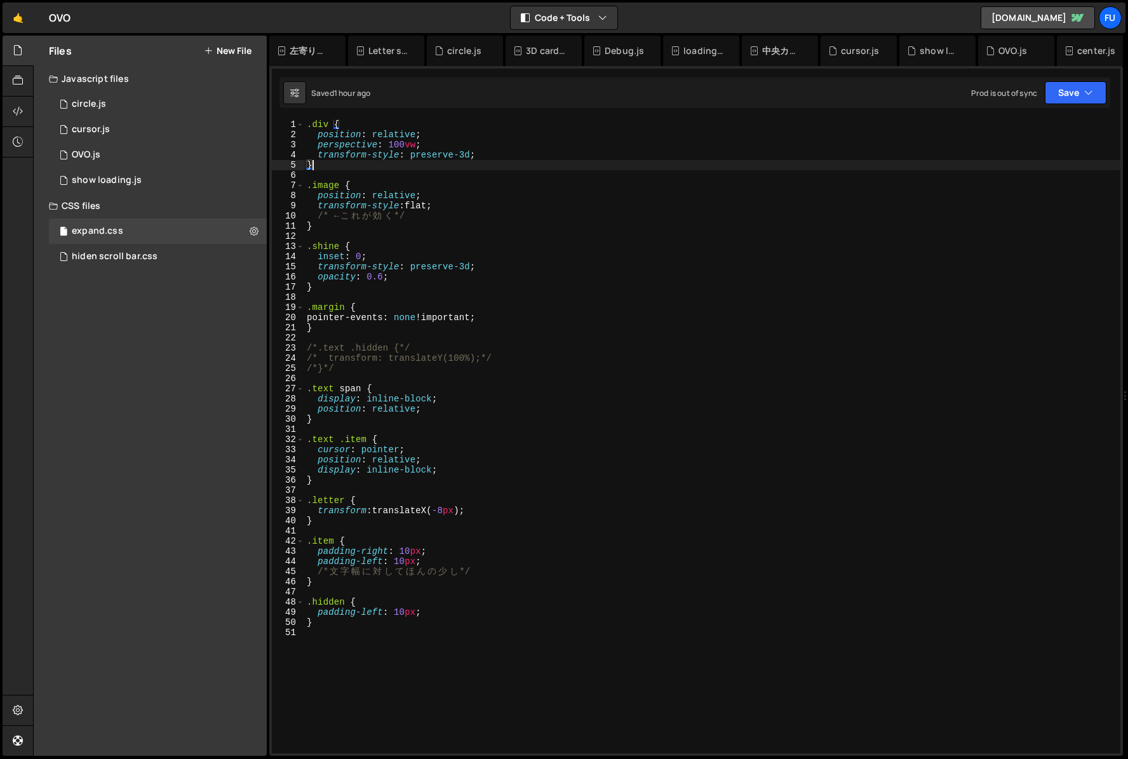
click at [497, 144] on div ".div { position : relative ; perspective : 100 vw ; transform-style : preserve-…" at bounding box center [712, 446] width 816 height 654
click at [483, 128] on div ".div { position : relative ; perspective : 100 vw ; transform-style : preserve-…" at bounding box center [712, 446] width 816 height 654
click at [155, 94] on div "1 circle.js 0" at bounding box center [158, 103] width 218 height 25
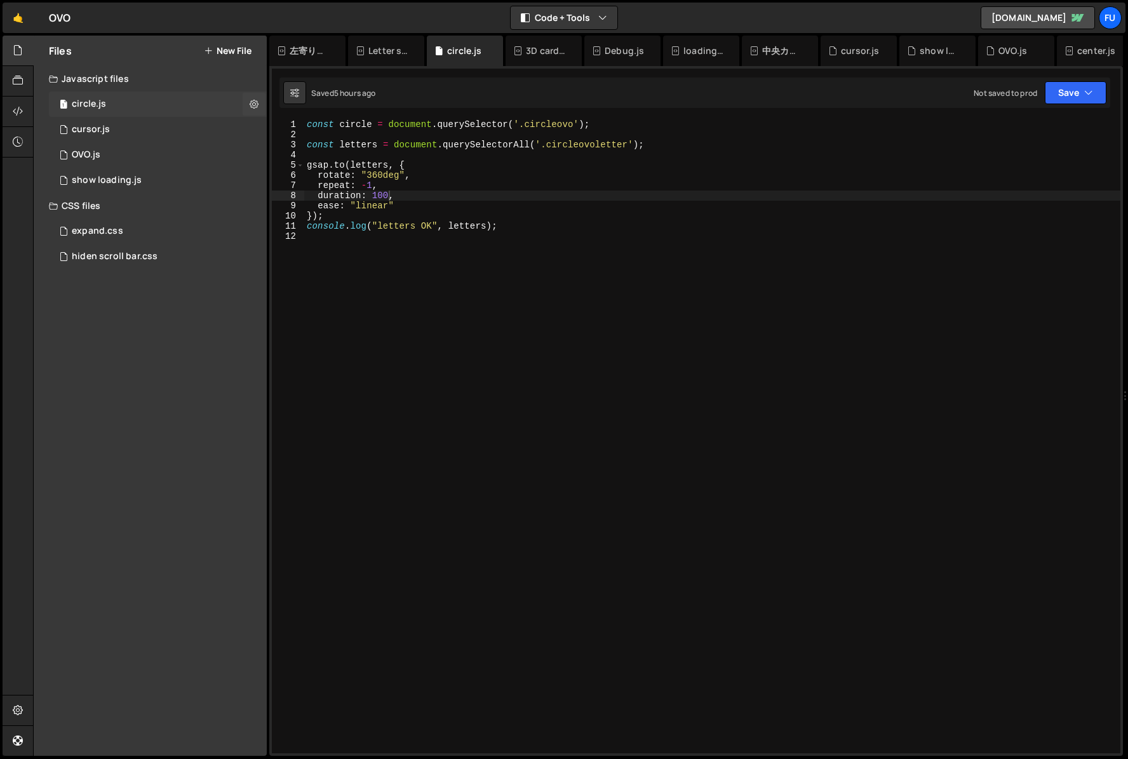
click at [123, 101] on div "1 circle.js 0" at bounding box center [158, 103] width 218 height 25
click at [122, 111] on div "1 circle.js 0" at bounding box center [158, 103] width 218 height 25
click at [122, 114] on div "1 circle.js 0" at bounding box center [158, 103] width 218 height 25
click at [121, 119] on div "1 cursor.js 0" at bounding box center [158, 129] width 218 height 25
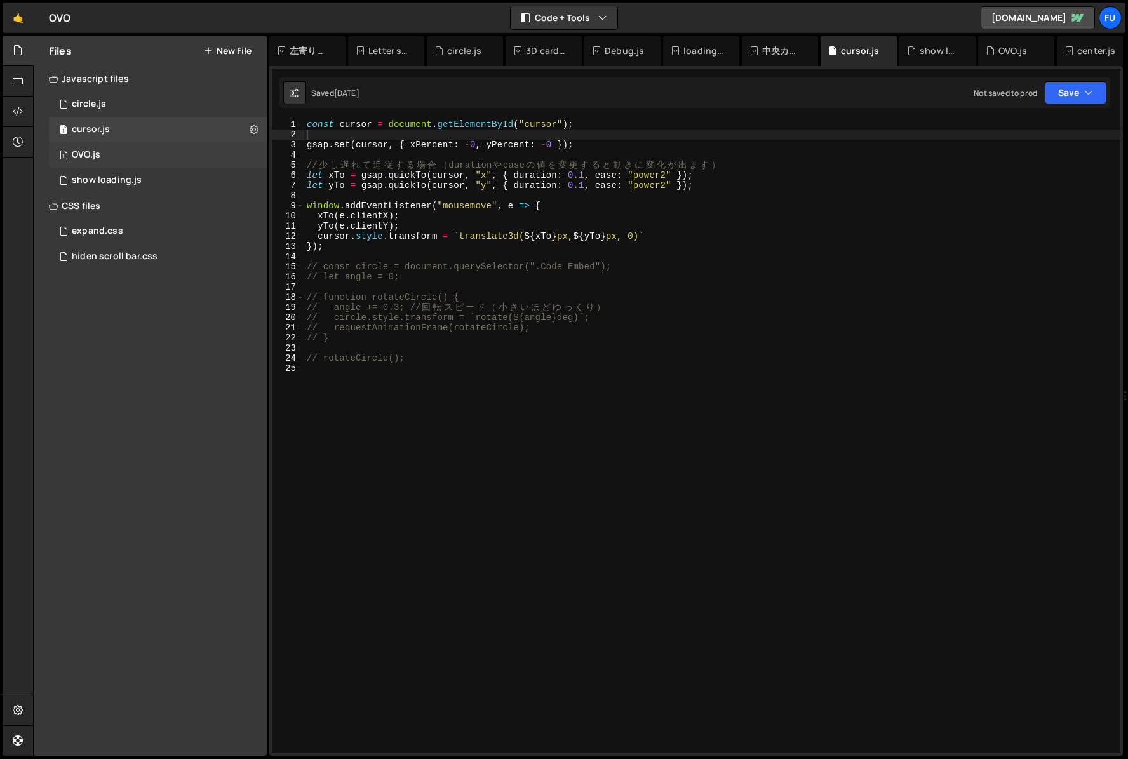
click at [151, 154] on div "1 OVO.js 0" at bounding box center [158, 154] width 218 height 25
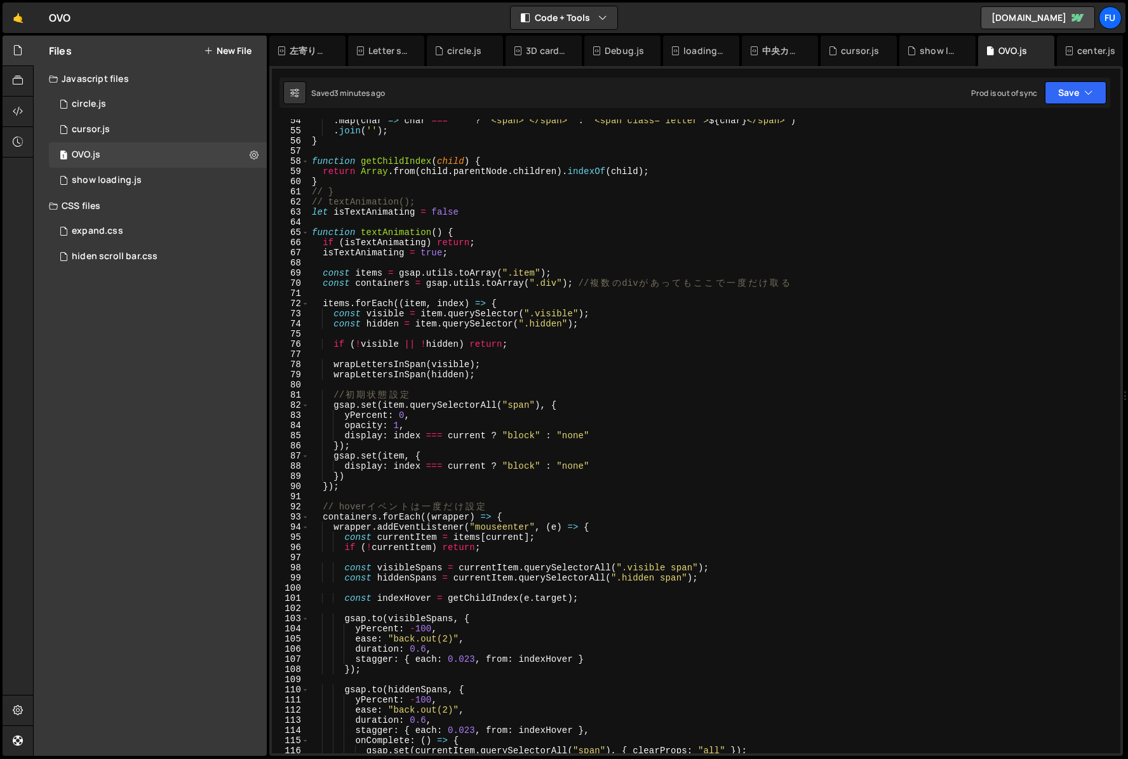
scroll to position [554, 0]
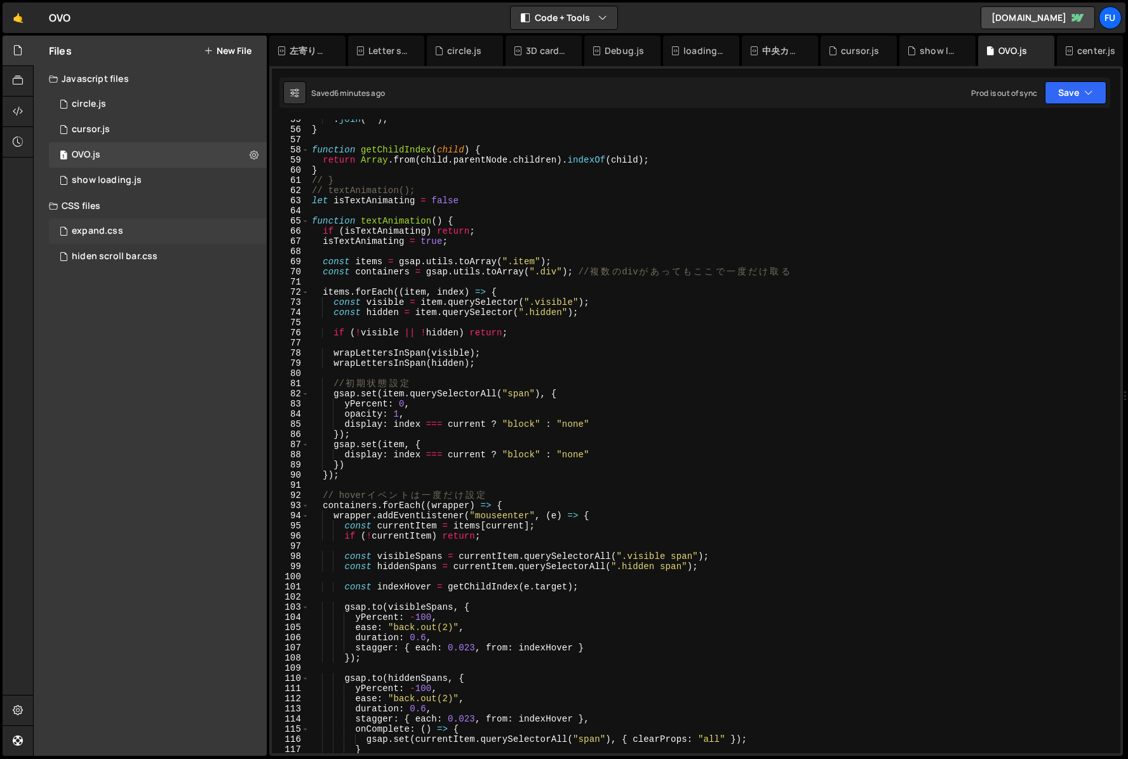
click at [232, 227] on div "expand.css 0" at bounding box center [158, 230] width 218 height 25
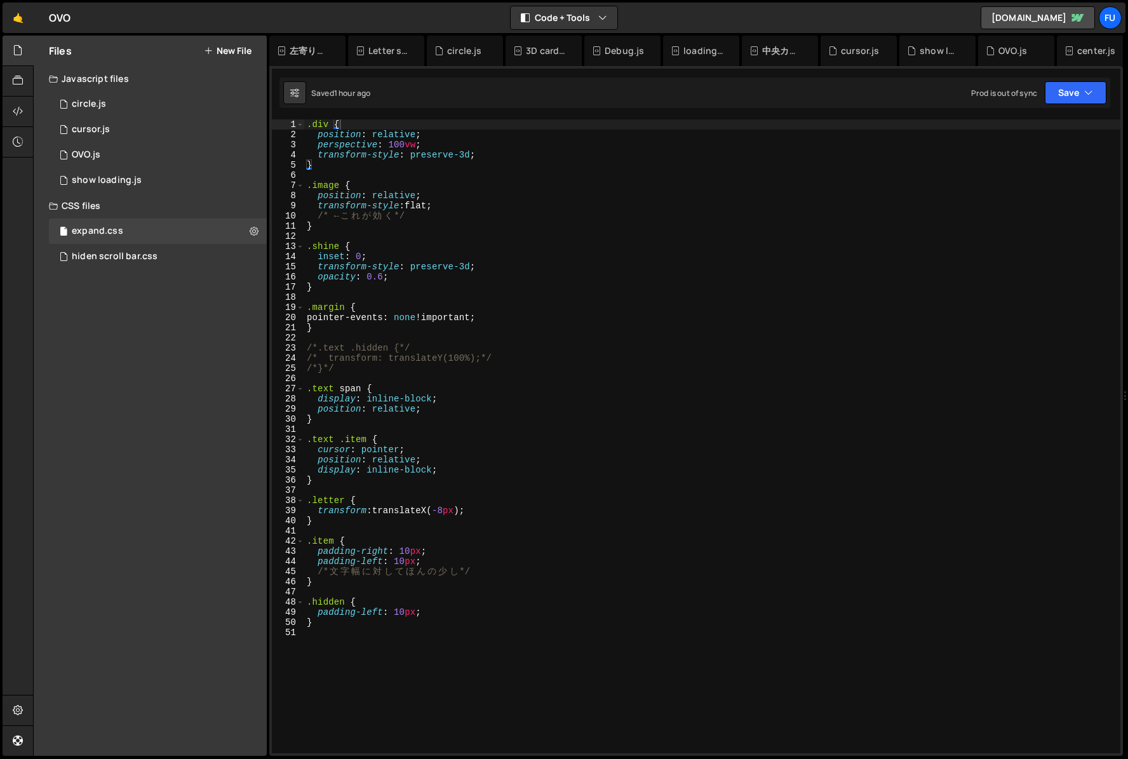
click at [306, 126] on div ".div { position : relative ; perspective : 100 vw ; transform-style : preserve-…" at bounding box center [712, 446] width 816 height 654
type textarea ".div {"
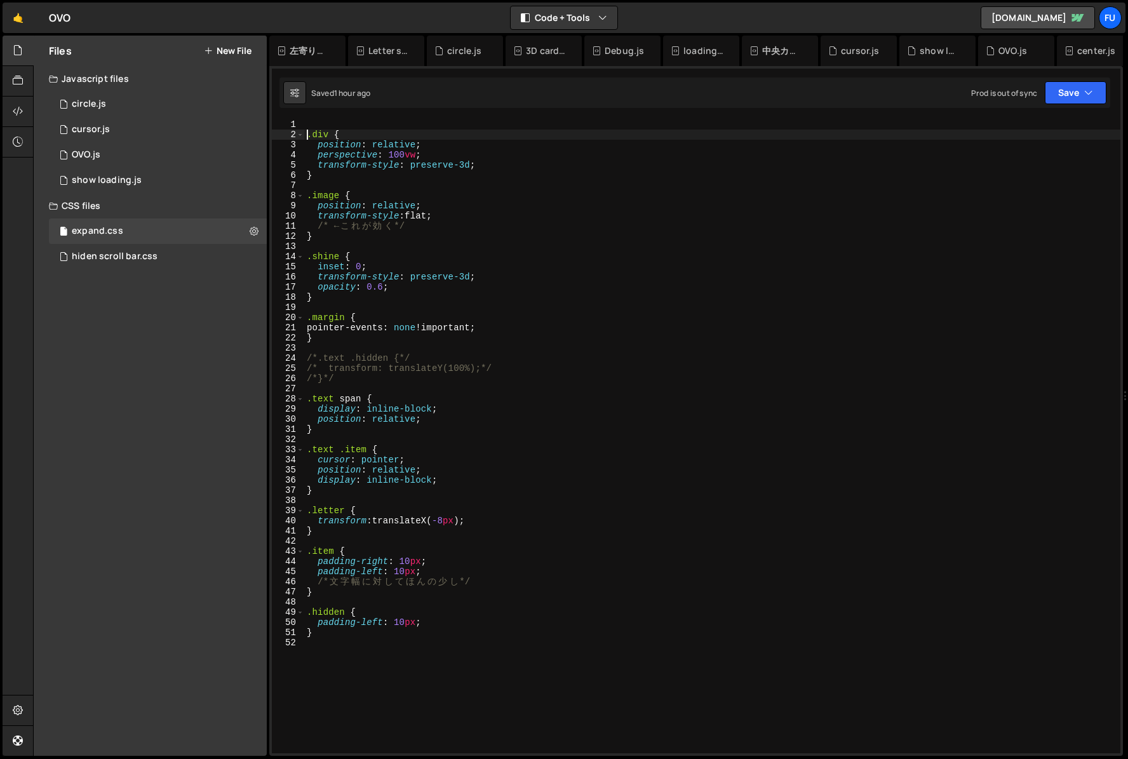
click at [428, 127] on div ".div { position : relative ; perspective : 100 vw ; transform-style : preserve-…" at bounding box center [712, 446] width 816 height 654
paste textarea "w-layout-vflex flex-block"
click at [304, 124] on div "w-layout-vflex flex-block .div { position : relative ; perspective : 100 vw ; t…" at bounding box center [712, 446] width 816 height 654
drag, startPoint x: 393, startPoint y: 119, endPoint x: 420, endPoint y: 151, distance: 41.9
click at [393, 119] on div ".w-layout-vflex flex-block .div { position : relative ; perspective : 100 vw ; …" at bounding box center [712, 446] width 816 height 654
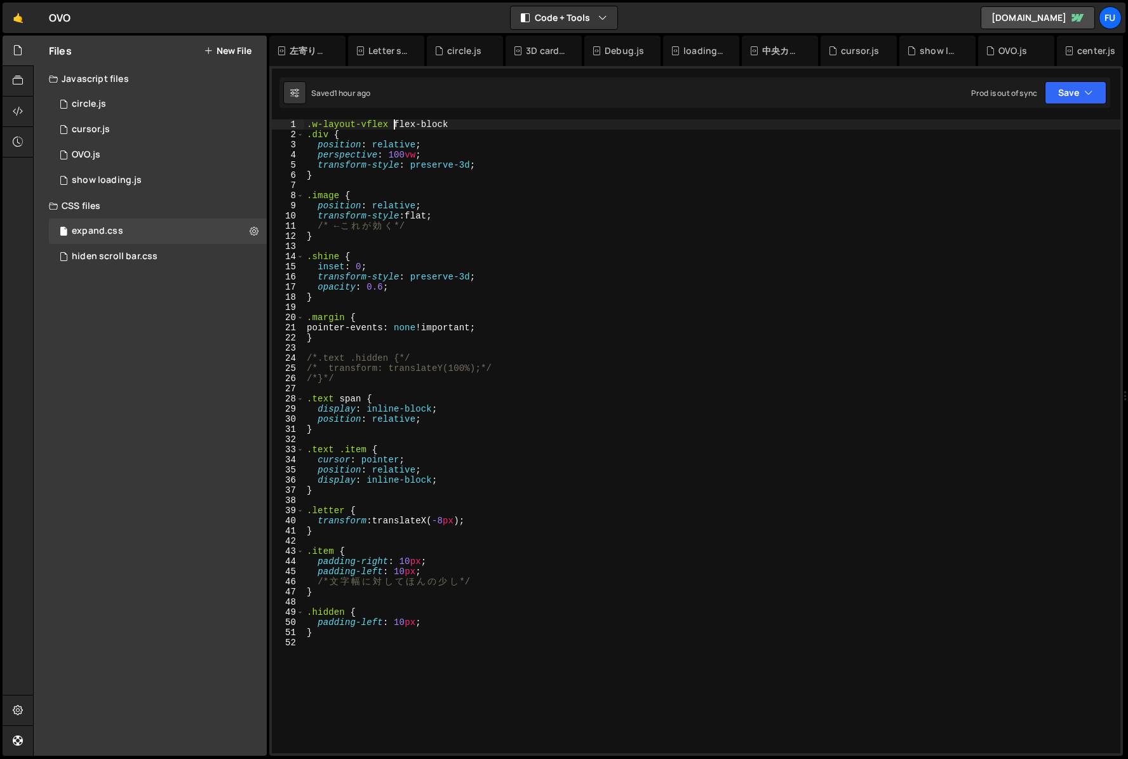
scroll to position [0, 6]
click at [513, 123] on div ".w-layout-vflex .flex-block .div { position : relative ; perspective : 100 vw ;…" at bounding box center [712, 446] width 816 height 654
type textarea ".w-layout-vflex .flex-block{}"
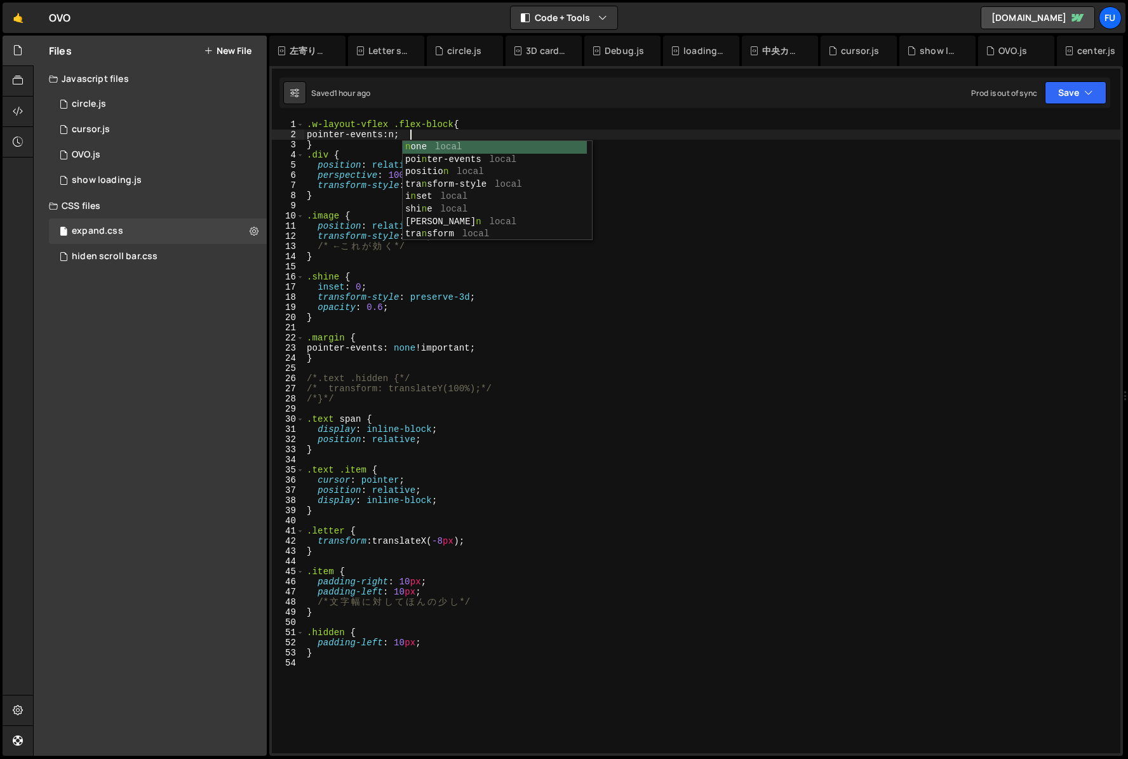
scroll to position [0, 7]
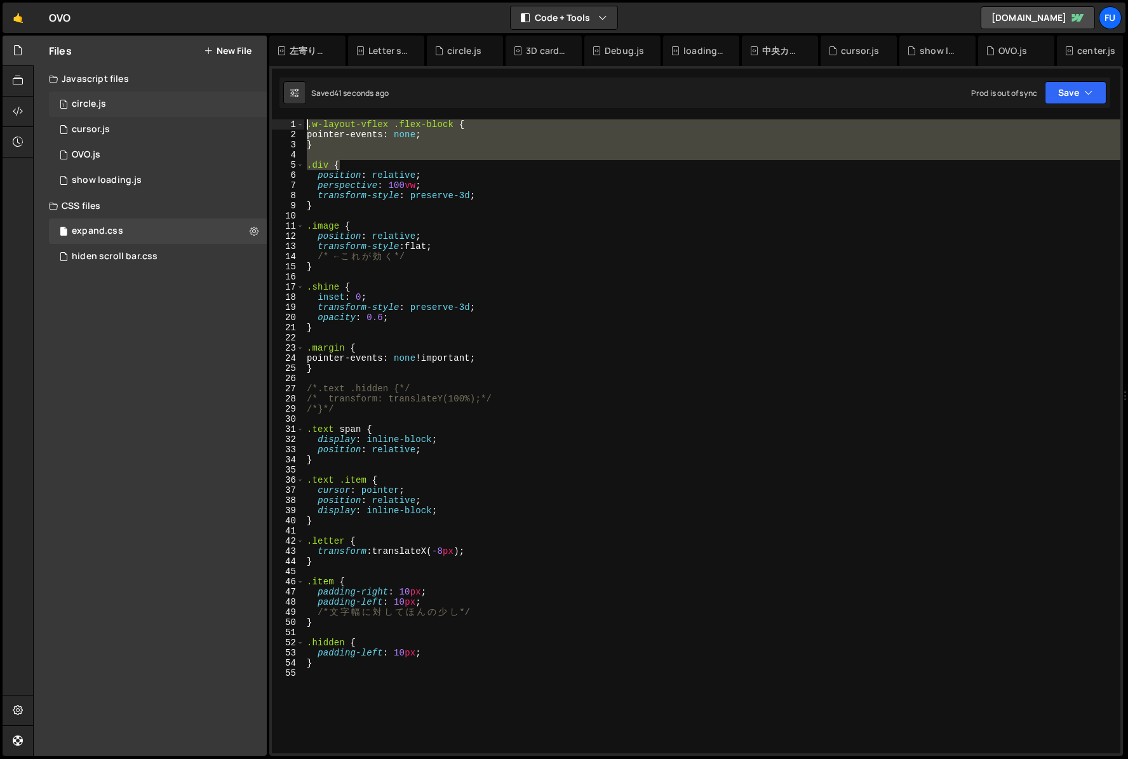
drag, startPoint x: 474, startPoint y: 160, endPoint x: 255, endPoint y: 115, distance: 223.7
click at [255, 115] on div "Files New File Javascript files 1 circle.js 0 1 cursor.js 0 1 OVO.js 0 1 0" at bounding box center [580, 396] width 1095 height 721
click at [394, 169] on div ".w-layout-vflex .flex-block { pointer-events : none ; } .div { position : relat…" at bounding box center [712, 436] width 816 height 634
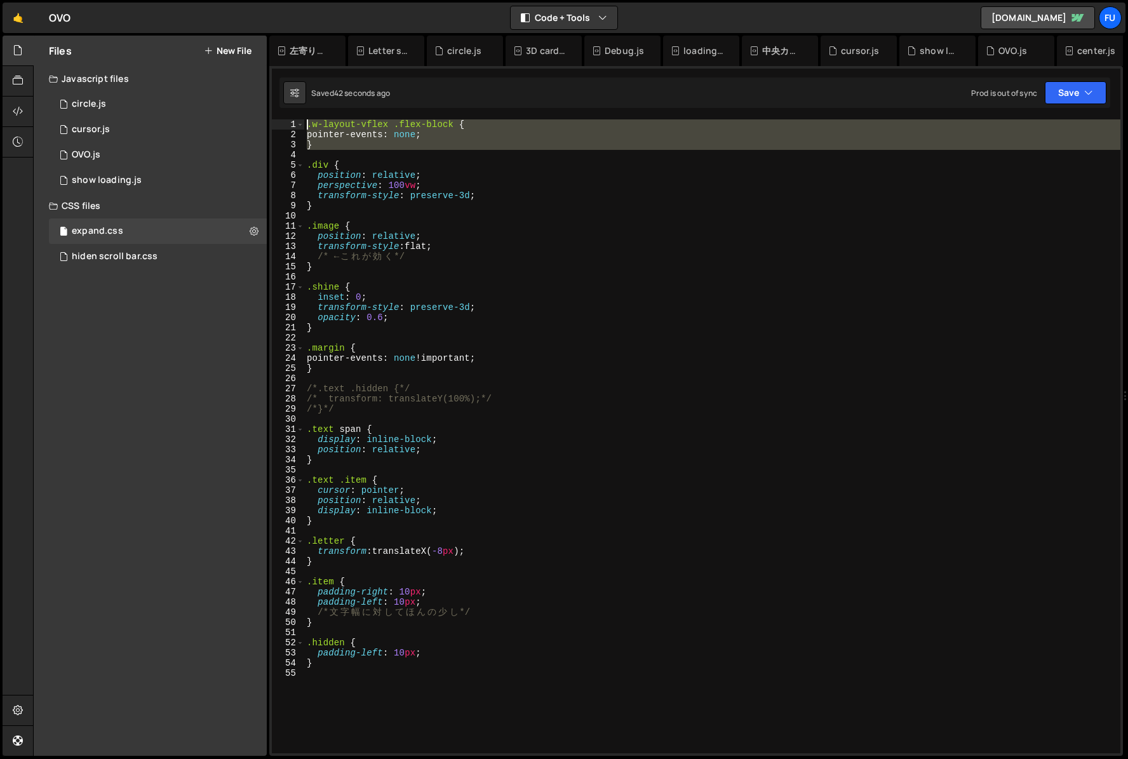
drag, startPoint x: 365, startPoint y: 150, endPoint x: 285, endPoint y: 106, distance: 90.7
click at [285, 106] on div "Debug Explain Copy 左寄りになる.js Letter split.js circle.js 3D card.js Debug.js load…" at bounding box center [696, 396] width 854 height 721
click at [739, 253] on div ".w-layout-vflex .flex-block { pointer-events : none ; } .div { position : relat…" at bounding box center [712, 446] width 816 height 654
type textarea "/* ← これが効く */"
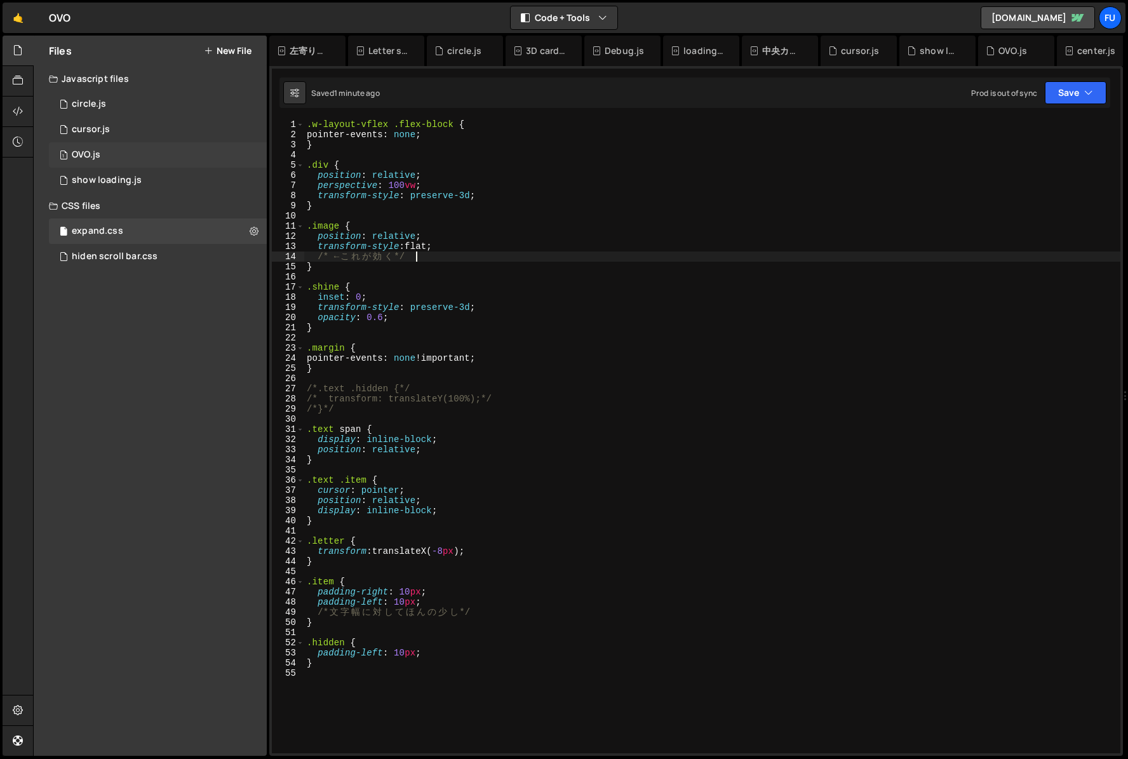
click at [172, 154] on div "1 OVO.js 0" at bounding box center [158, 154] width 218 height 25
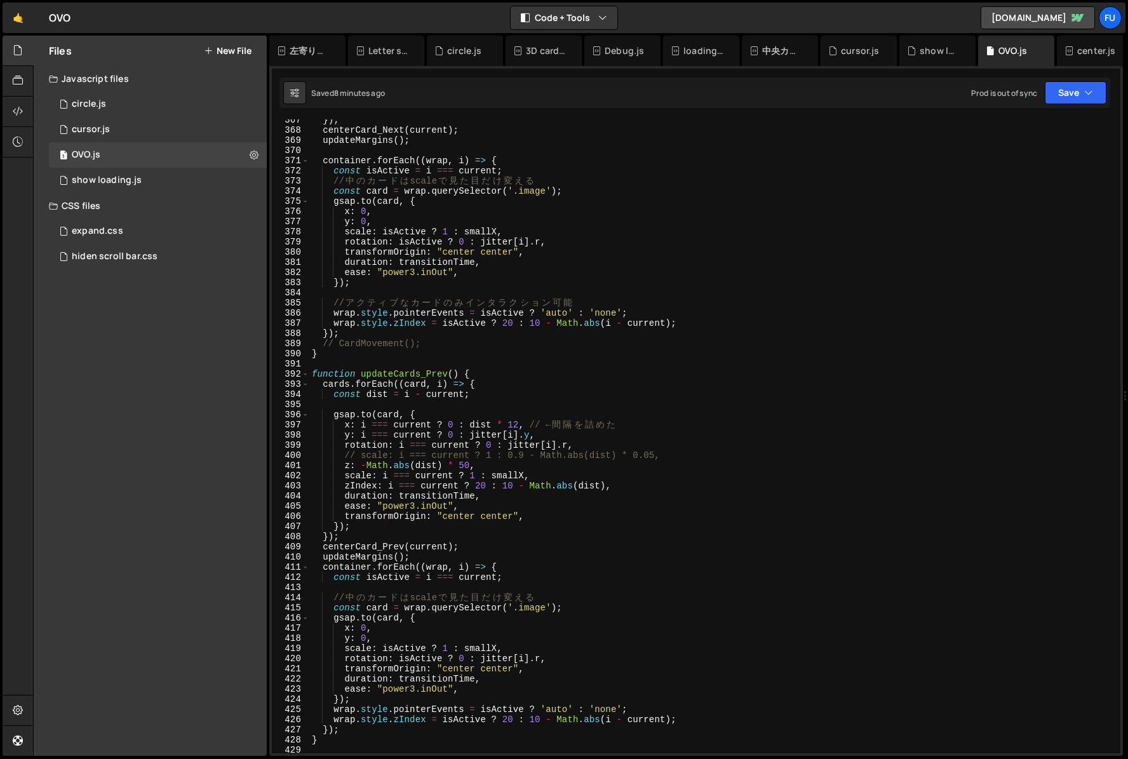
scroll to position [4588, 0]
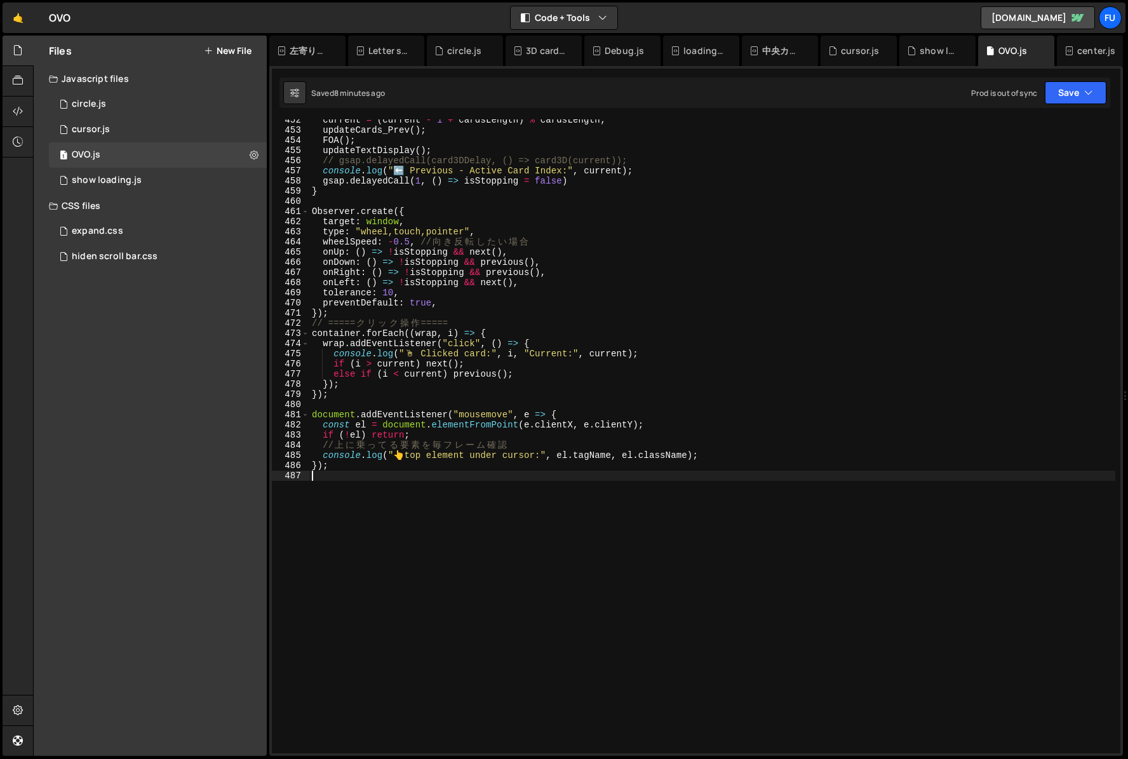
click at [599, 478] on div "current = ( current - 1 + cardsLength ) % cardsLength ; updateCards_Prev ( ) ; …" at bounding box center [712, 442] width 806 height 654
click at [424, 386] on div "current = ( current - 1 + cardsLength ) % cardsLength ; updateCards_Prev ( ) ; …" at bounding box center [712, 442] width 806 height 654
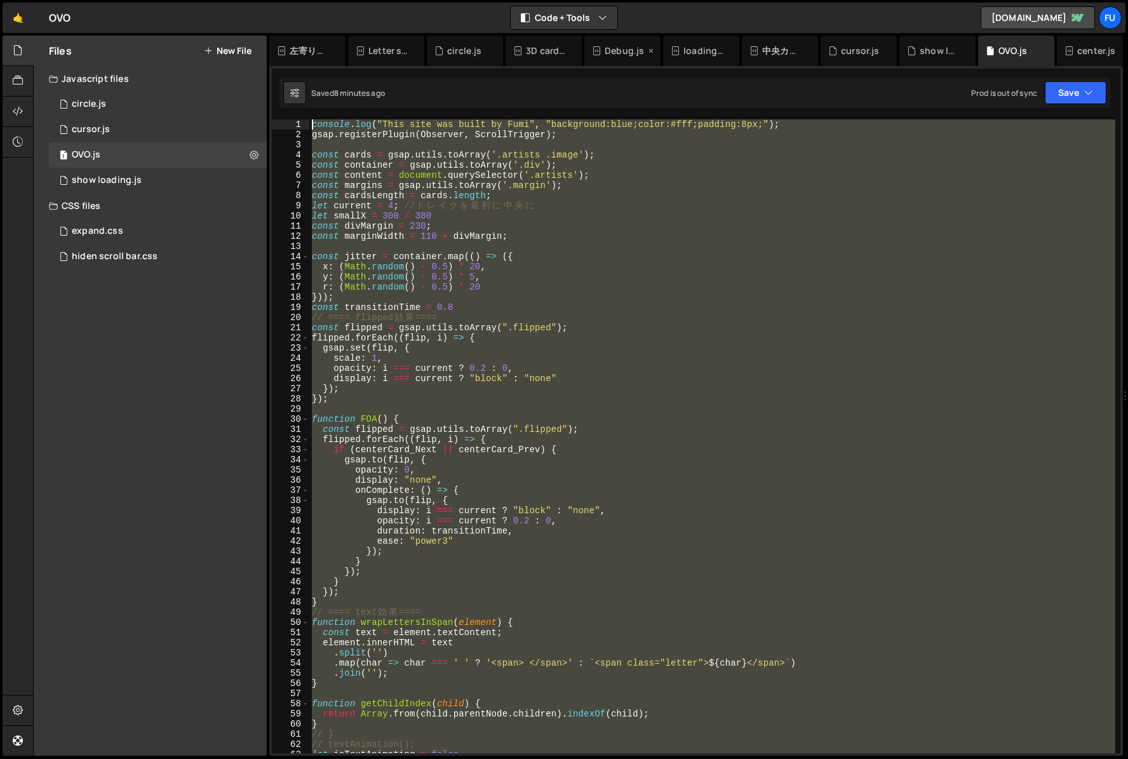
scroll to position [0, 0]
drag, startPoint x: 792, startPoint y: 433, endPoint x: 463, endPoint y: 117, distance: 455.9
click at [564, 29] on div "Hold on a sec... Are you certain you wish to leave this page? Any changes you'v…" at bounding box center [564, 379] width 1128 height 759
click at [867, 480] on div "console . log ( "This site was built by Fumi" , "background:blue;color:#fff;pad…" at bounding box center [712, 436] width 806 height 634
type textarea "display: "none","
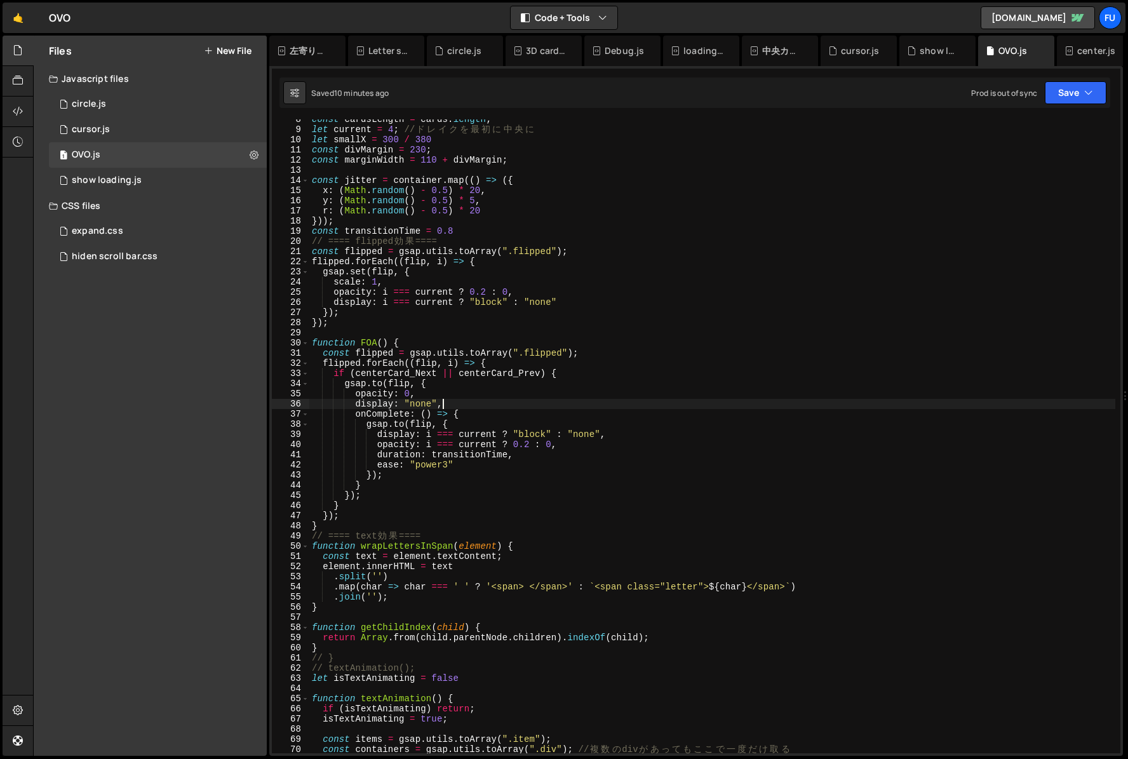
scroll to position [76, 0]
click at [339, 48] on icon at bounding box center [336, 50] width 9 height 13
click at [0, 0] on icon at bounding box center [0, 0] width 0 height 0
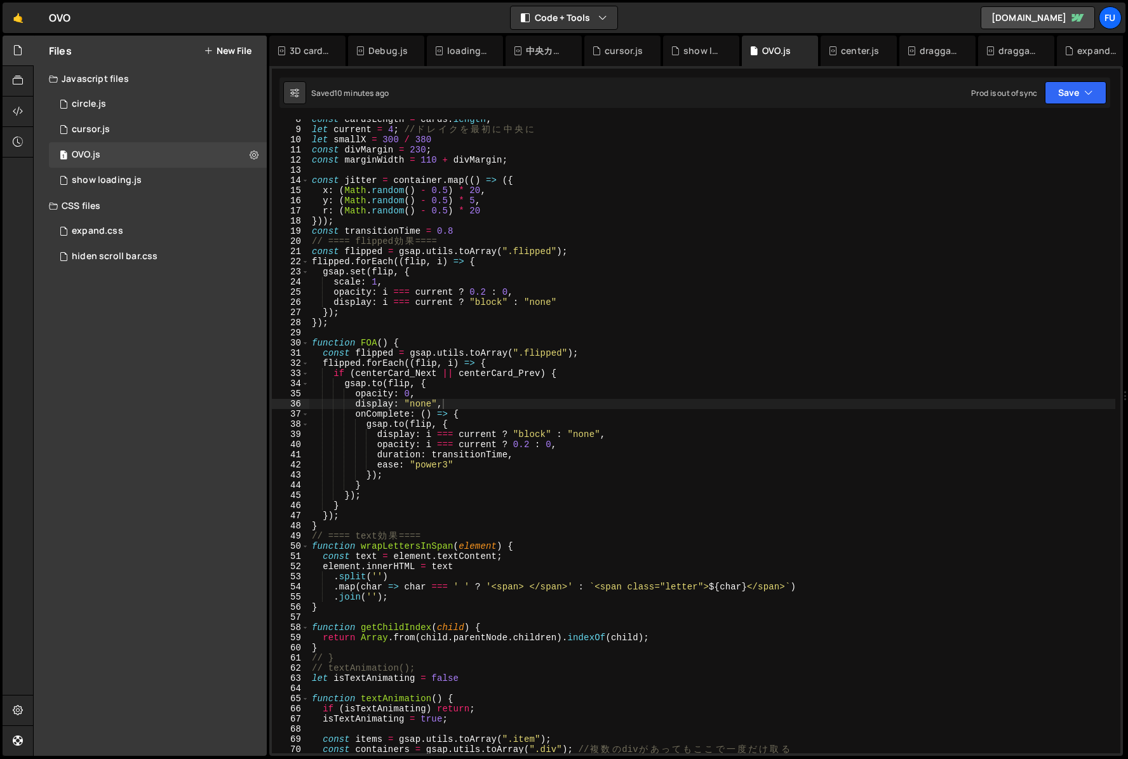
click at [0, 0] on icon at bounding box center [0, 0] width 0 height 0
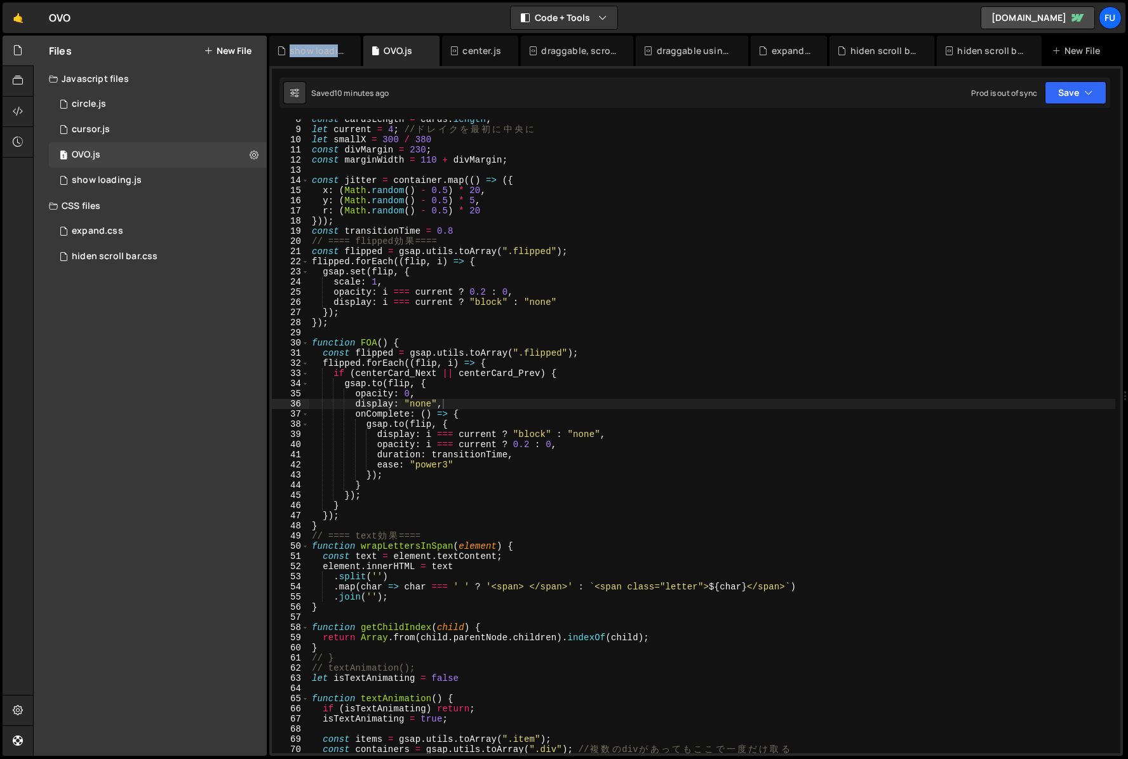
click at [339, 48] on div "show loading.js" at bounding box center [318, 50] width 56 height 13
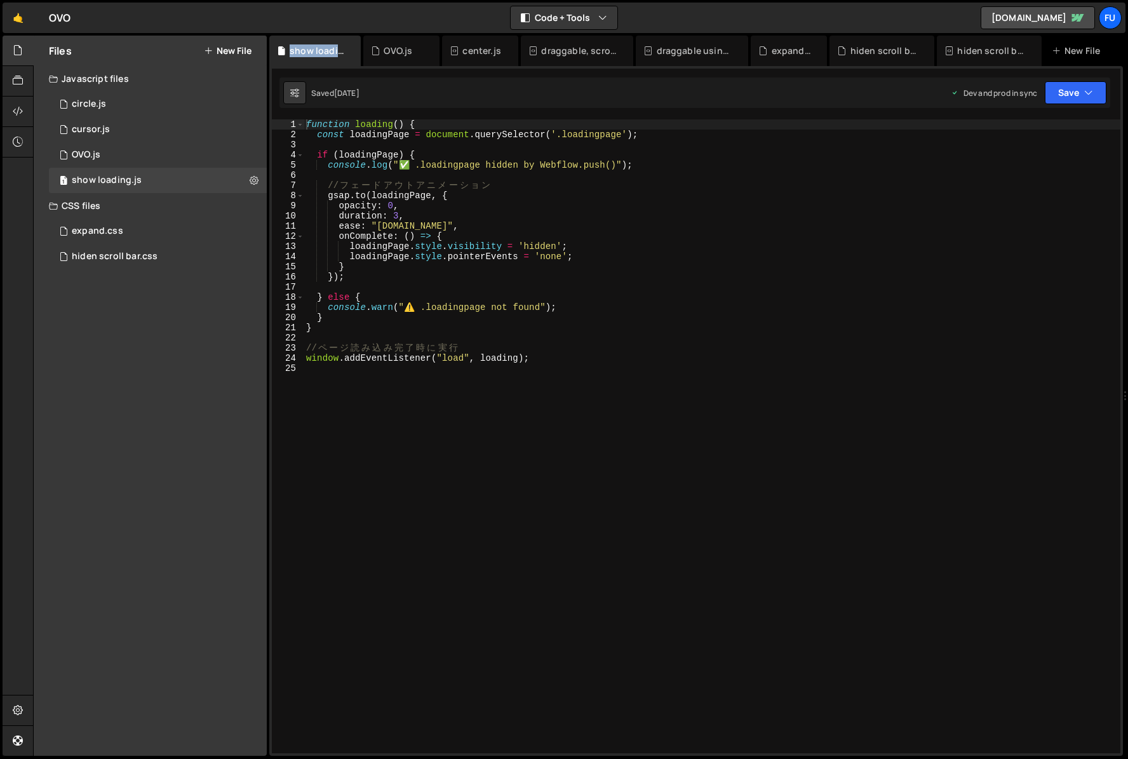
scroll to position [0, 0]
click at [355, 48] on div "show loading.js" at bounding box center [314, 51] width 91 height 30
click at [348, 51] on icon at bounding box center [351, 50] width 9 height 13
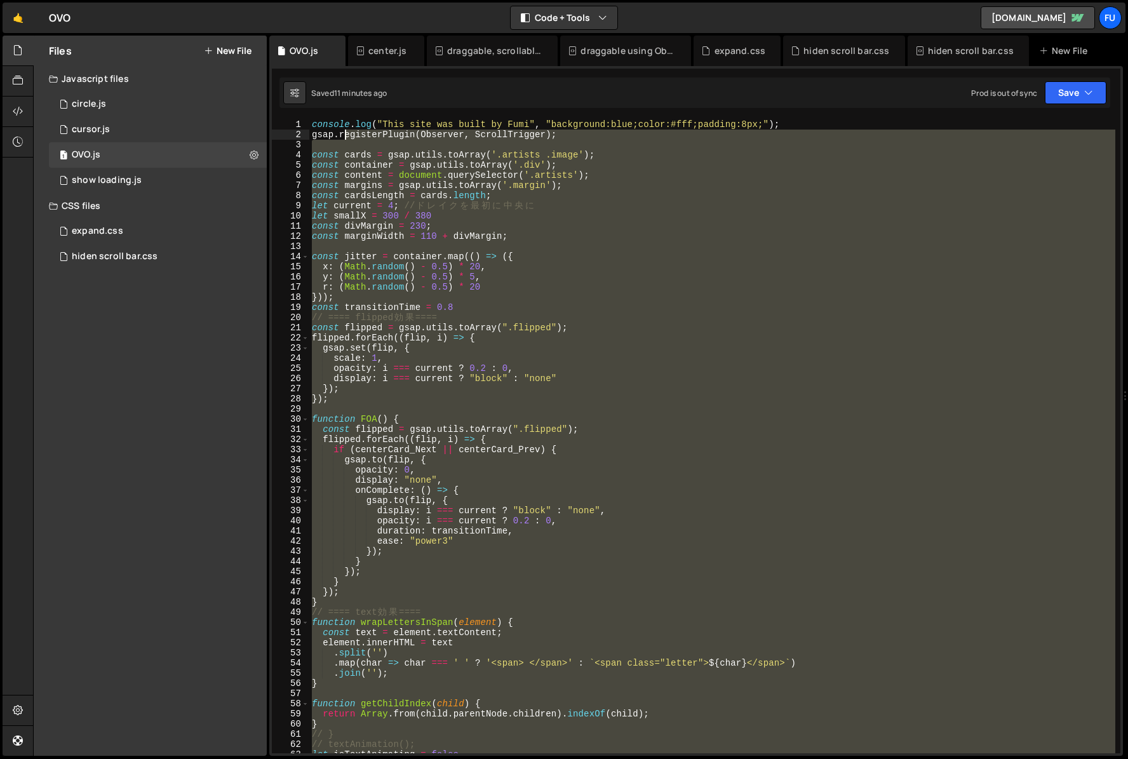
drag, startPoint x: 474, startPoint y: 441, endPoint x: 297, endPoint y: 105, distance: 379.6
click at [297, 105] on div "Debug Explain Copy OVO.js center.js draggable, scrollable.js draggable using Ob…" at bounding box center [696, 396] width 854 height 721
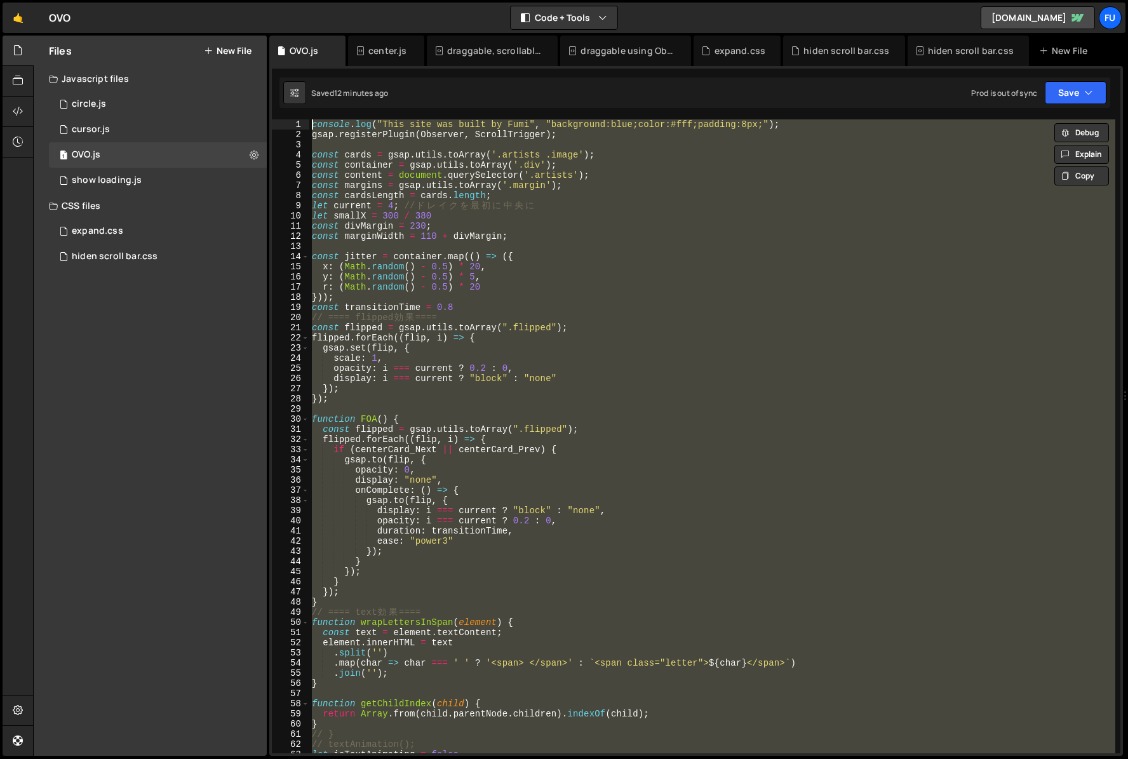
click at [892, 303] on div "console . log ( "This site was built by Fumi" , "background:blue;color:#fff;pad…" at bounding box center [712, 436] width 806 height 634
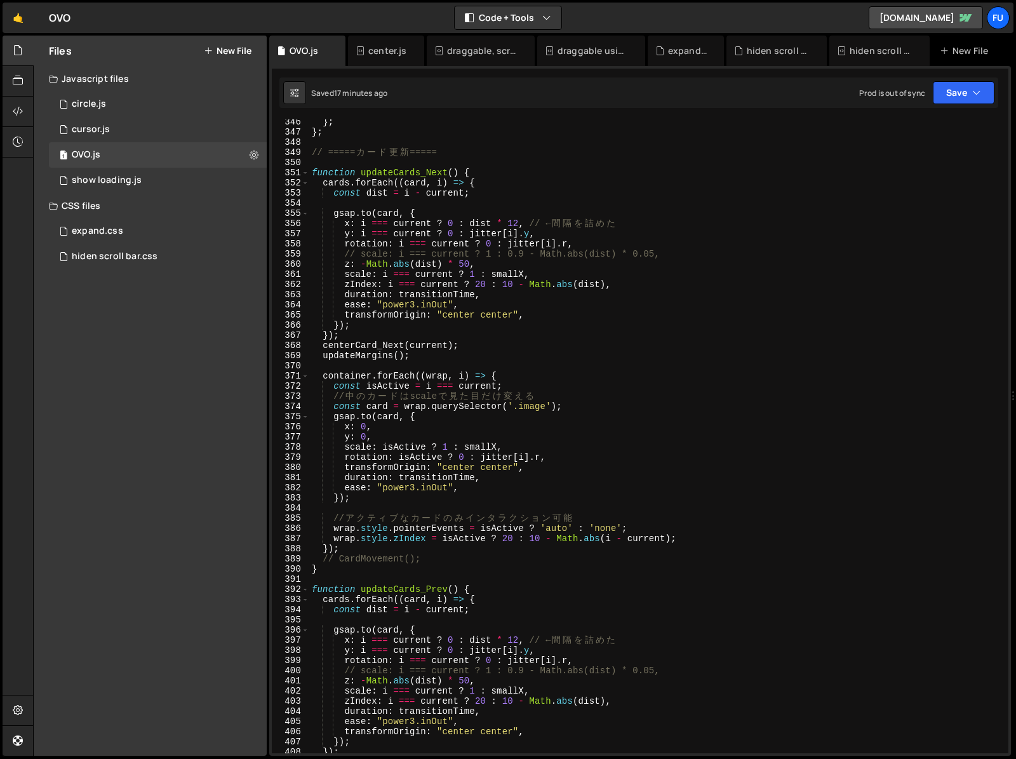
scroll to position [3523, 0]
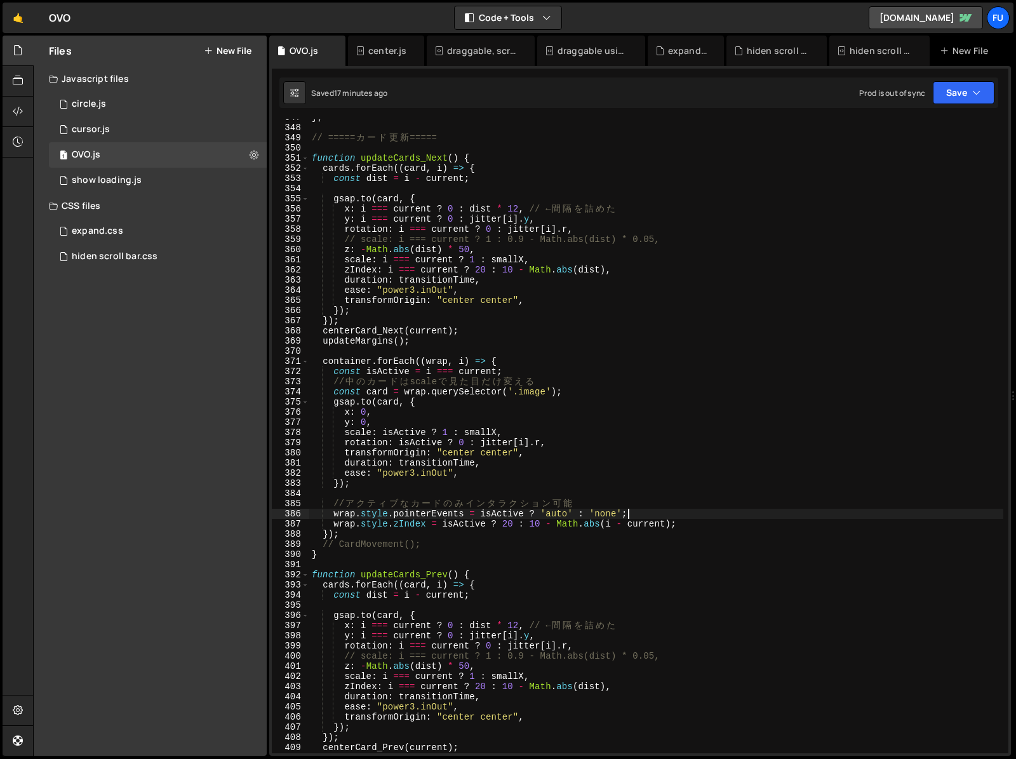
click at [638, 516] on div "} ; // ===== カ ー ド 更 新 ===== function updateCards_Next ( ) { cards . forEach ((…" at bounding box center [656, 439] width 694 height 654
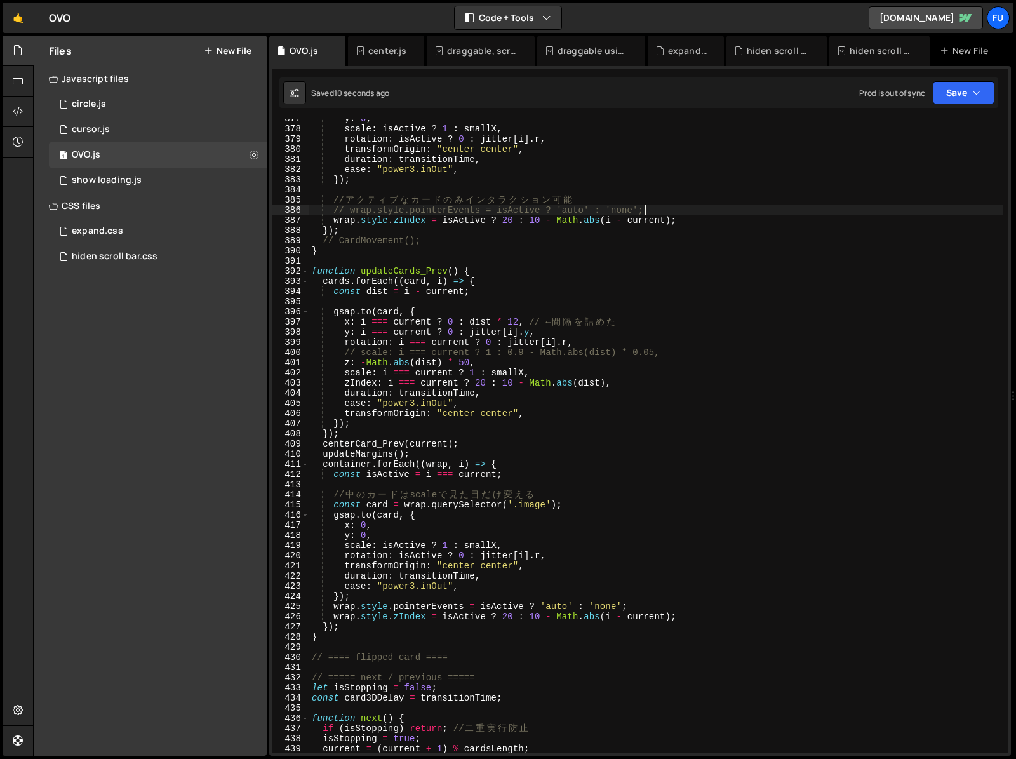
scroll to position [3890, 0]
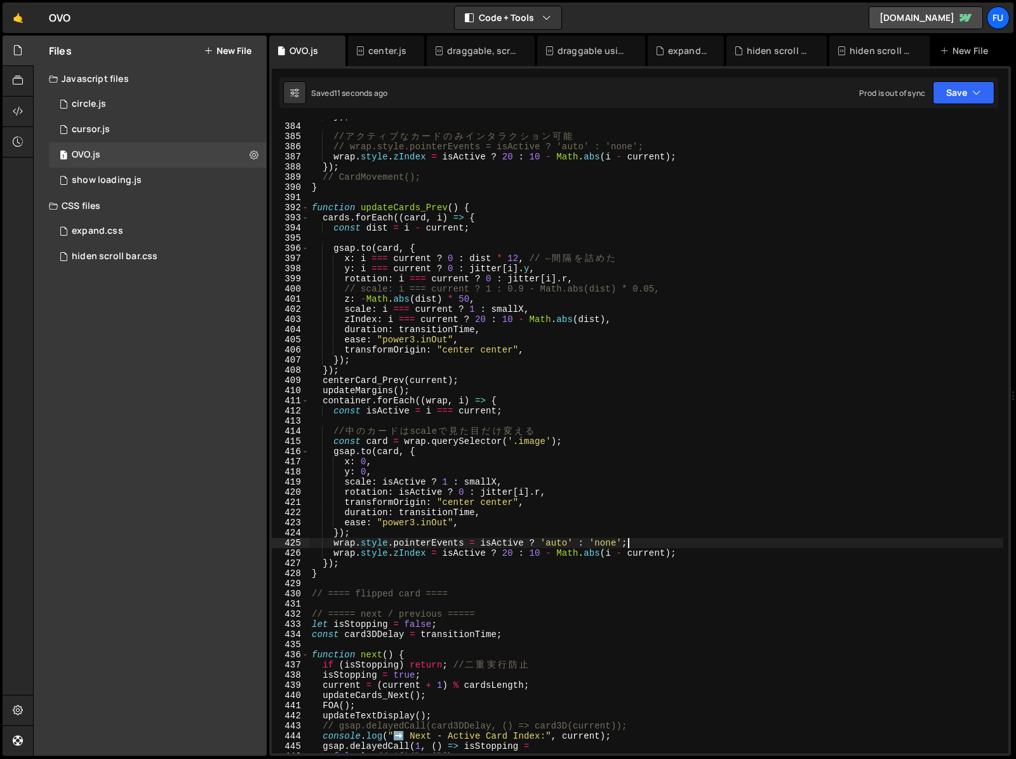
click at [654, 542] on div "}) ; // ア ク テ ィ ブ な カ ー ド の み イ ン タ ラ ク シ ョ ン 可 能 // wrap.style.pointerEvents =…" at bounding box center [656, 438] width 694 height 654
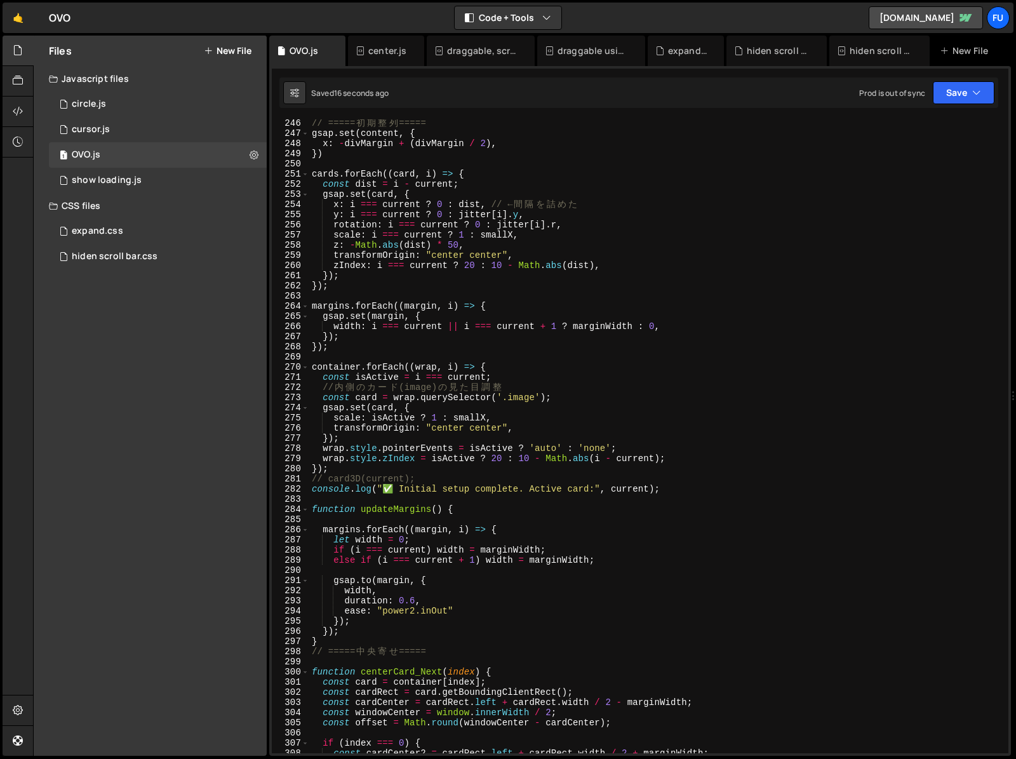
scroll to position [2491, 0]
click at [634, 449] on div "// ===== 初 期 整 列 ===== gsap . set ( content , { x : - divMargin + ( divMargin /…" at bounding box center [656, 445] width 694 height 654
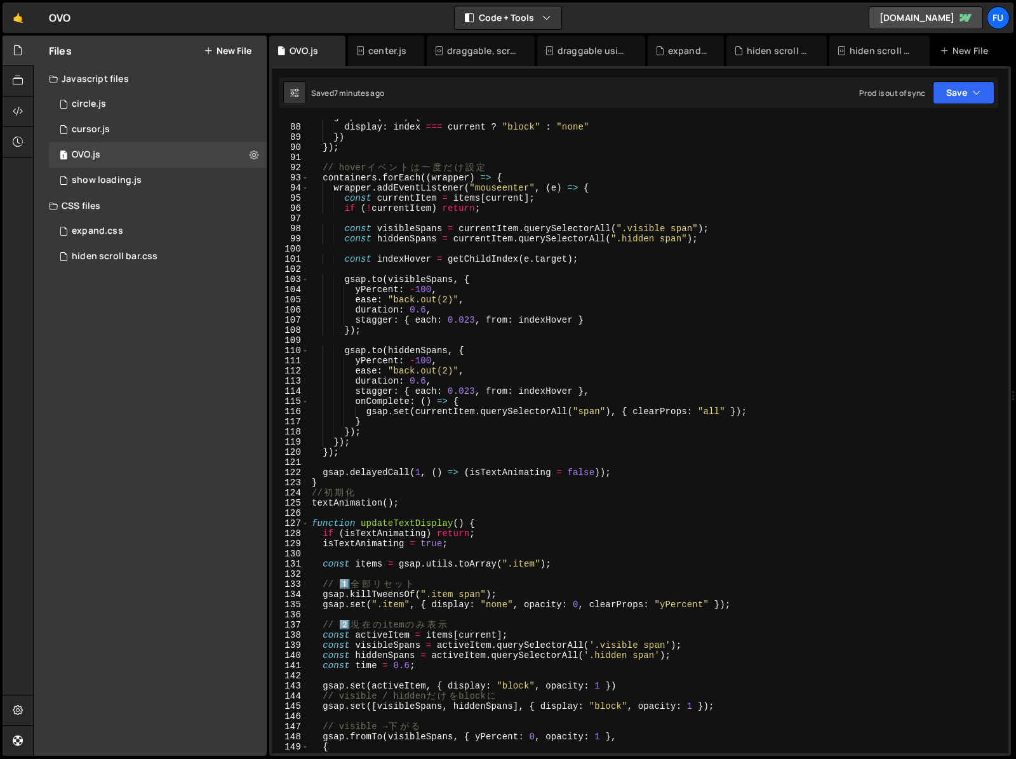
scroll to position [882, 0]
click at [329, 488] on div "gsap . set ( item , { display : index === current ? "block" : "none" }) }) ; //…" at bounding box center [656, 439] width 694 height 654
click at [386, 485] on div "gsap . set ( item , { display : index === current ? "block" : "none" }) }) ; //…" at bounding box center [656, 439] width 694 height 654
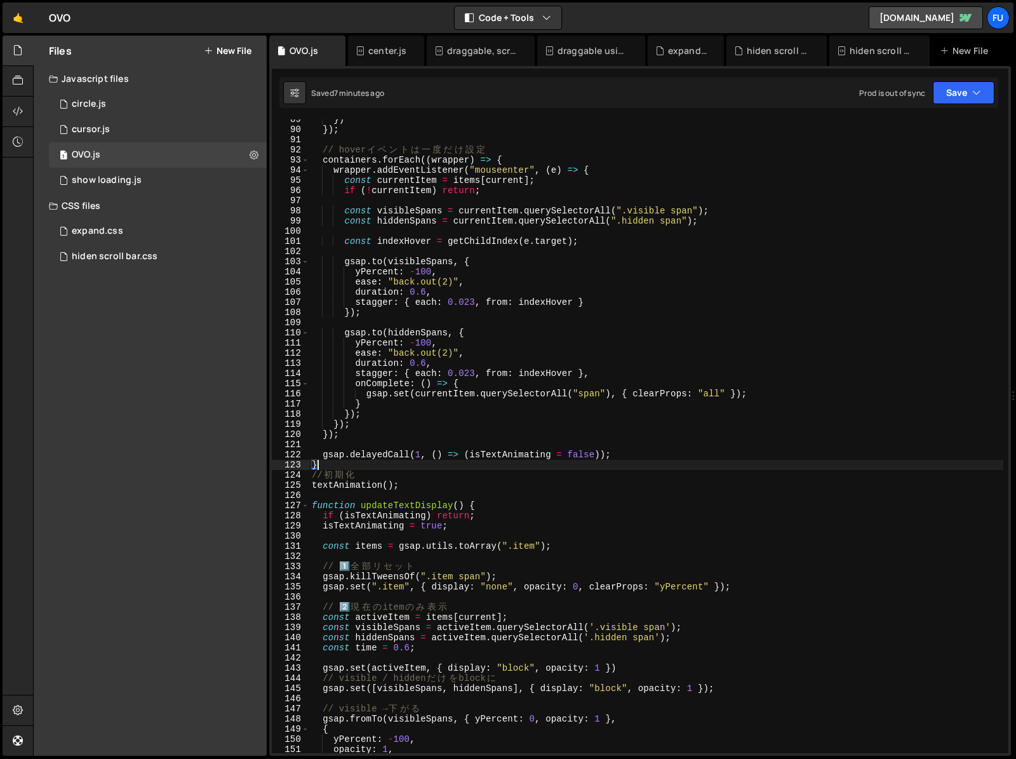
scroll to position [929, 0]
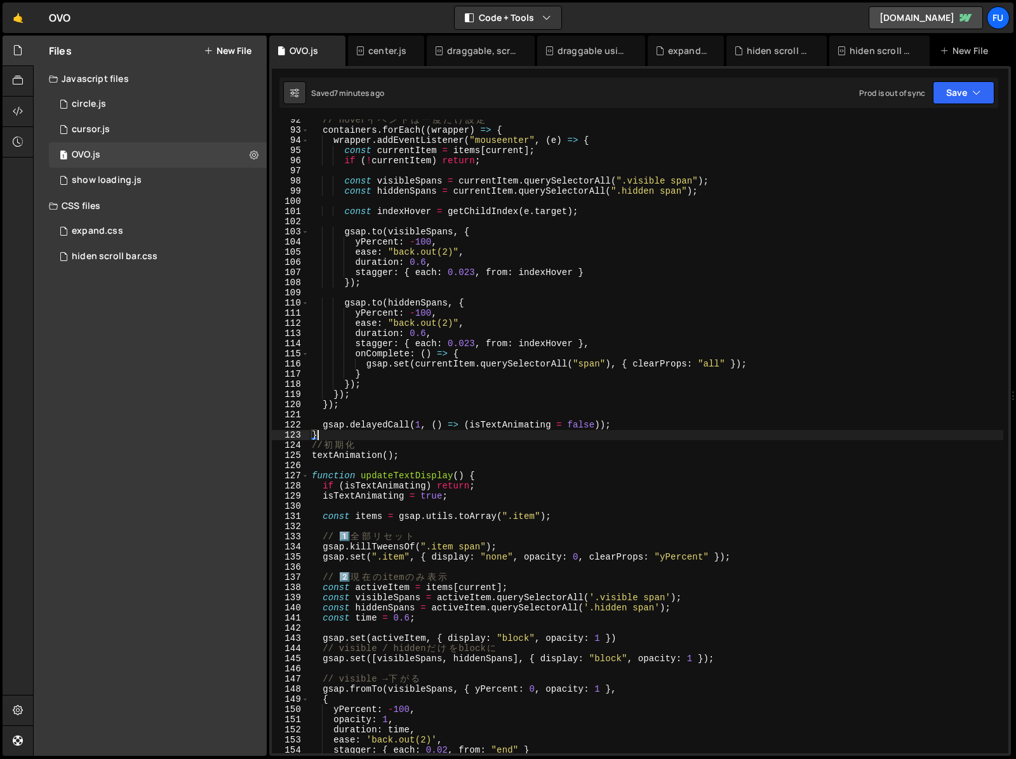
click at [417, 455] on div "// hover イ ベ ン ト は 一 度 だ け 設 定 containers . forEach (( wrapper ) => { wrapper .…" at bounding box center [656, 442] width 694 height 654
type textarea "textAnimation();"
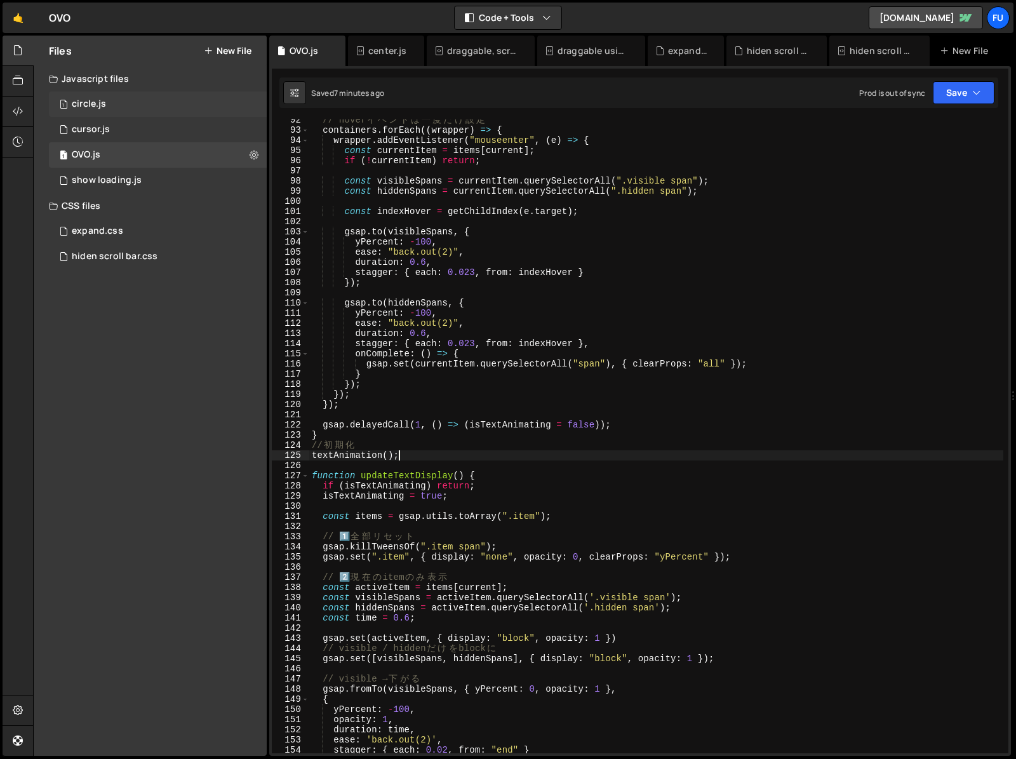
click at [142, 102] on div "1 circle.js 0" at bounding box center [158, 103] width 218 height 25
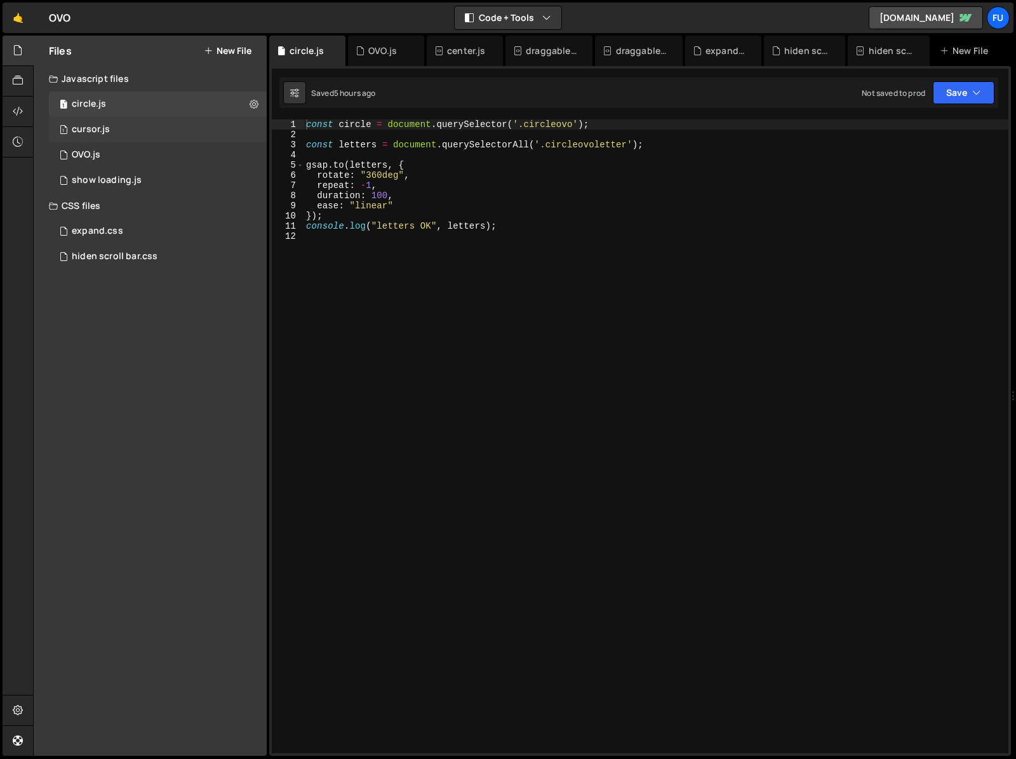
click at [142, 128] on div "1 cursor.js 0" at bounding box center [158, 129] width 218 height 25
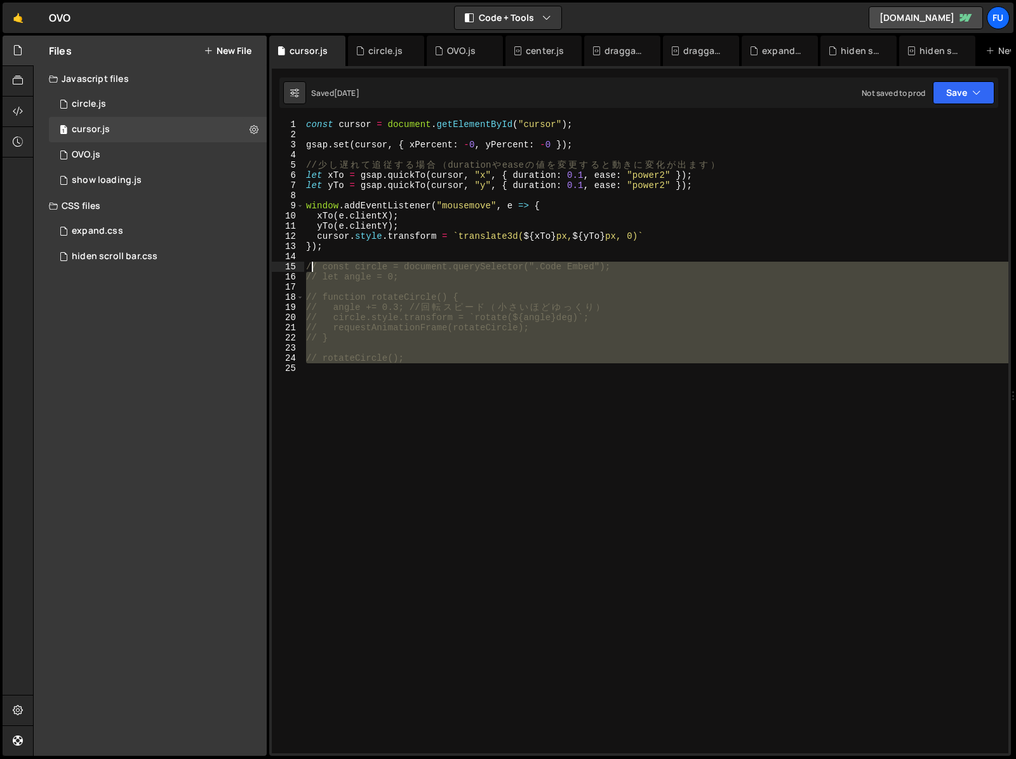
drag, startPoint x: 432, startPoint y: 366, endPoint x: 306, endPoint y: 260, distance: 164.5
click at [306, 260] on div "const cursor = document . getElementById ( "cursor" ) ; gsap . set ( cursor , {…" at bounding box center [656, 446] width 705 height 654
type textarea "// const circle = document.querySelector(".Code Embed");"
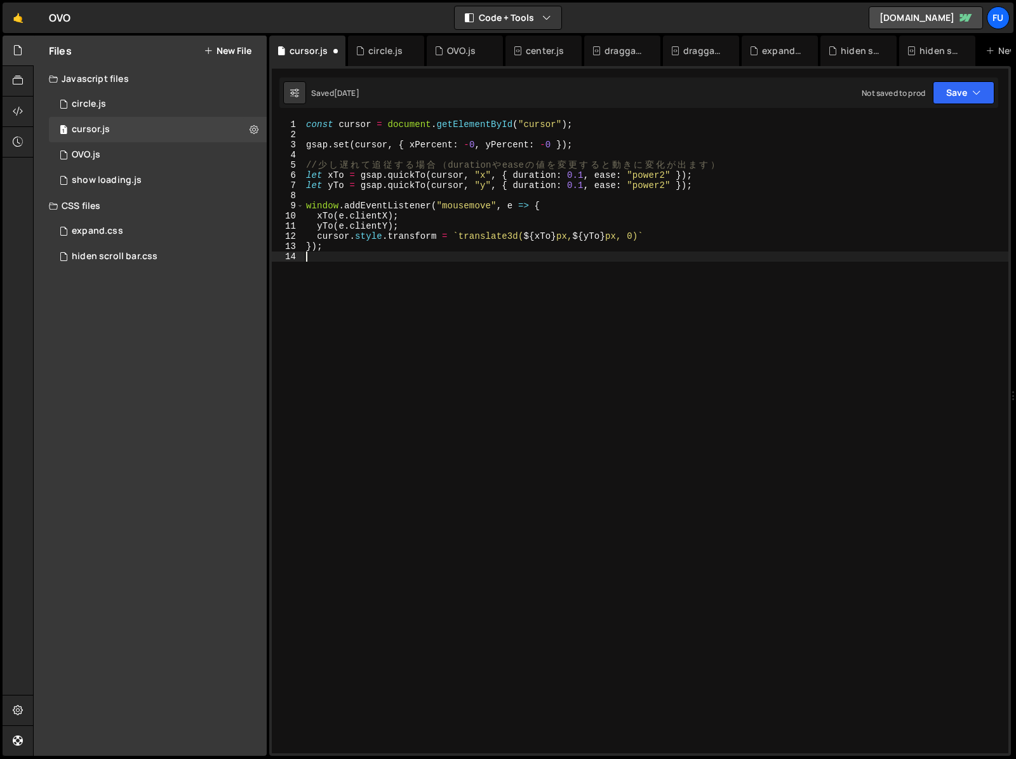
type textarea "});"
click at [206, 147] on div "1 OVO.js 0" at bounding box center [158, 154] width 218 height 25
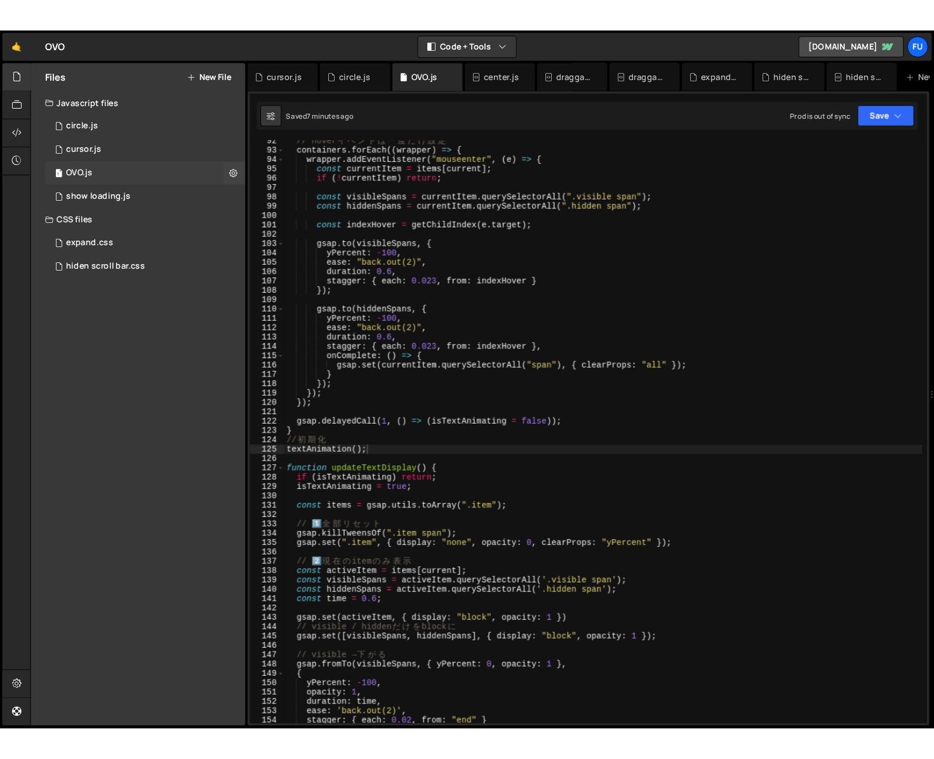
scroll to position [3942, 0]
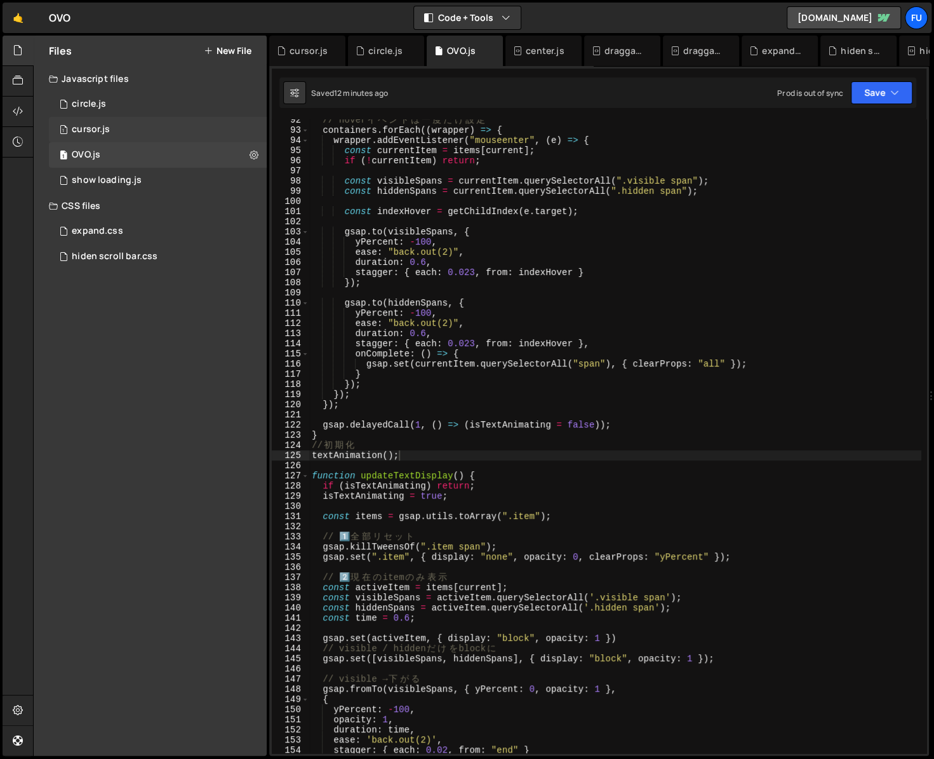
click at [135, 133] on div "1 cursor.js 0" at bounding box center [158, 129] width 218 height 25
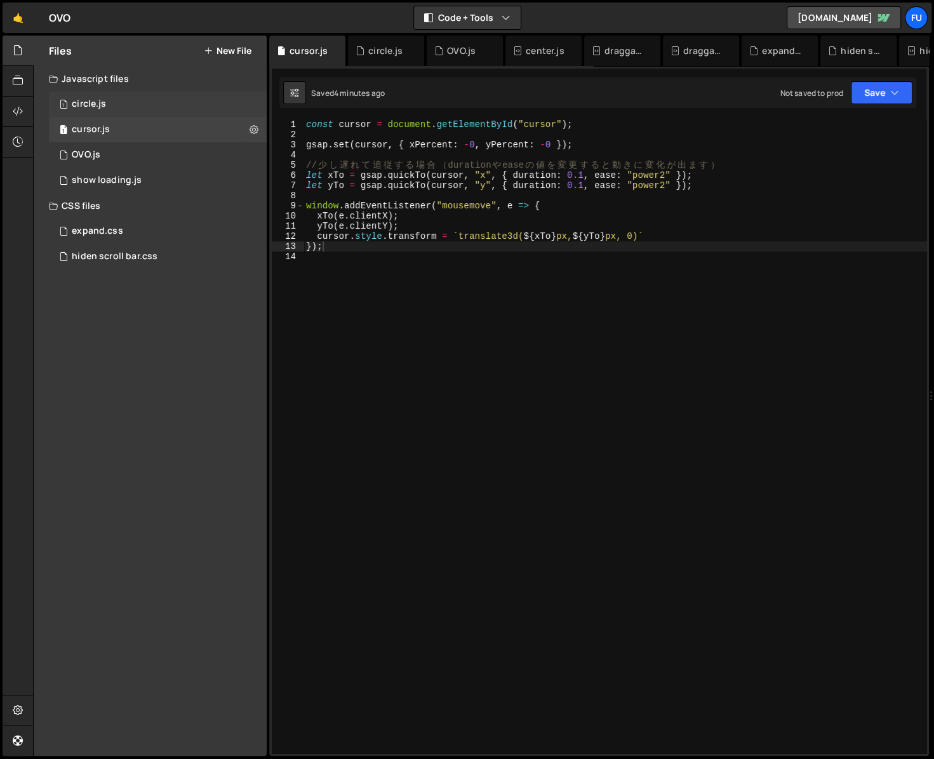
click at [125, 108] on div "1 circle.js 0" at bounding box center [158, 103] width 218 height 25
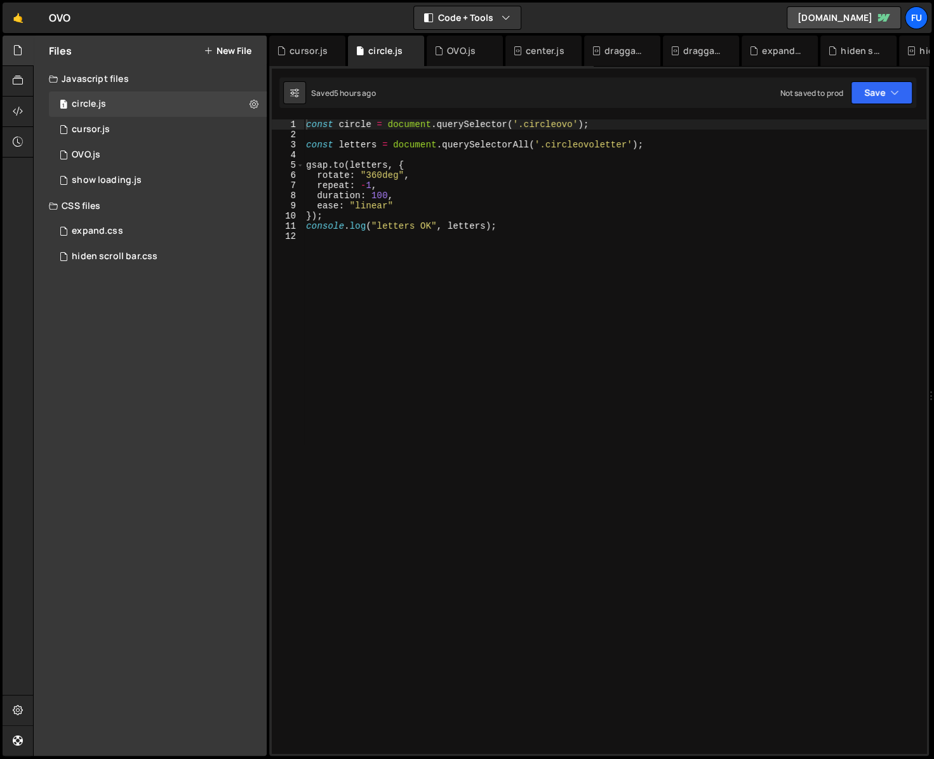
click at [547, 232] on div "const circle = document . querySelector ( '.circleovo' ) ; const letters = docu…" at bounding box center [656, 446] width 705 height 654
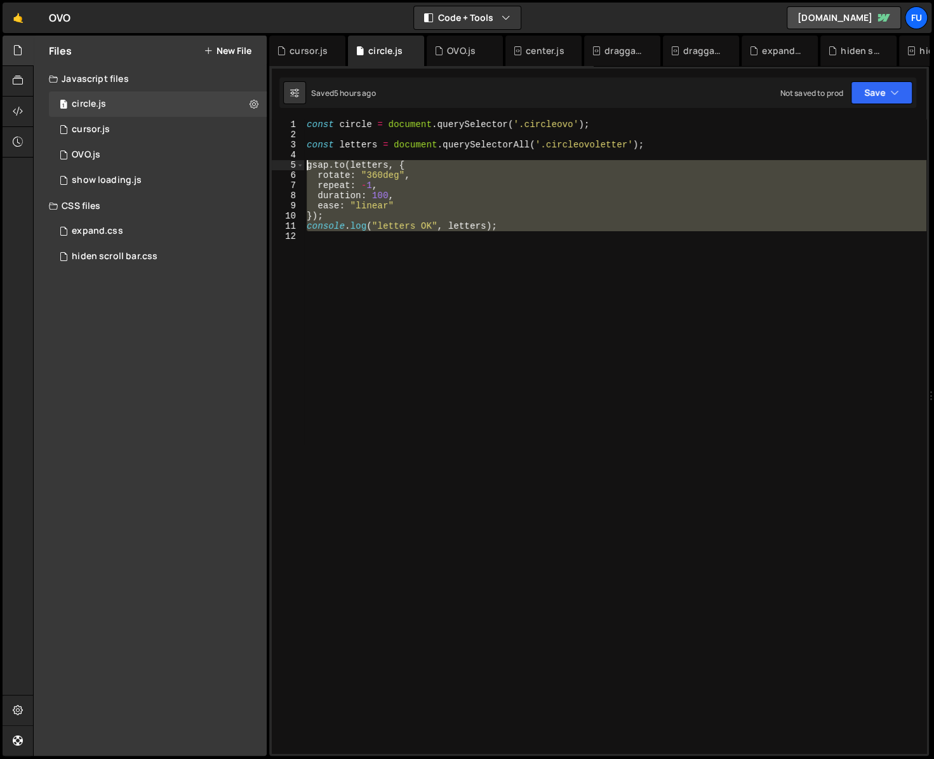
drag, startPoint x: 373, startPoint y: 210, endPoint x: 279, endPoint y: 163, distance: 105.4
click at [279, 163] on div "1 2 3 4 5 6 7 8 9 10 11 12 const circle = document . querySelector ( '.circleov…" at bounding box center [599, 436] width 655 height 634
click at [548, 220] on div "const circle = document . querySelector ( '.circleovo' ) ; const letters = docu…" at bounding box center [615, 436] width 622 height 634
drag, startPoint x: 530, startPoint y: 245, endPoint x: 301, endPoint y: 168, distance: 241.2
click at [301, 168] on div "}); 1 2 3 4 5 6 7 8 9 10 11 12 const circle = document . querySelector ( '.circ…" at bounding box center [599, 436] width 655 height 634
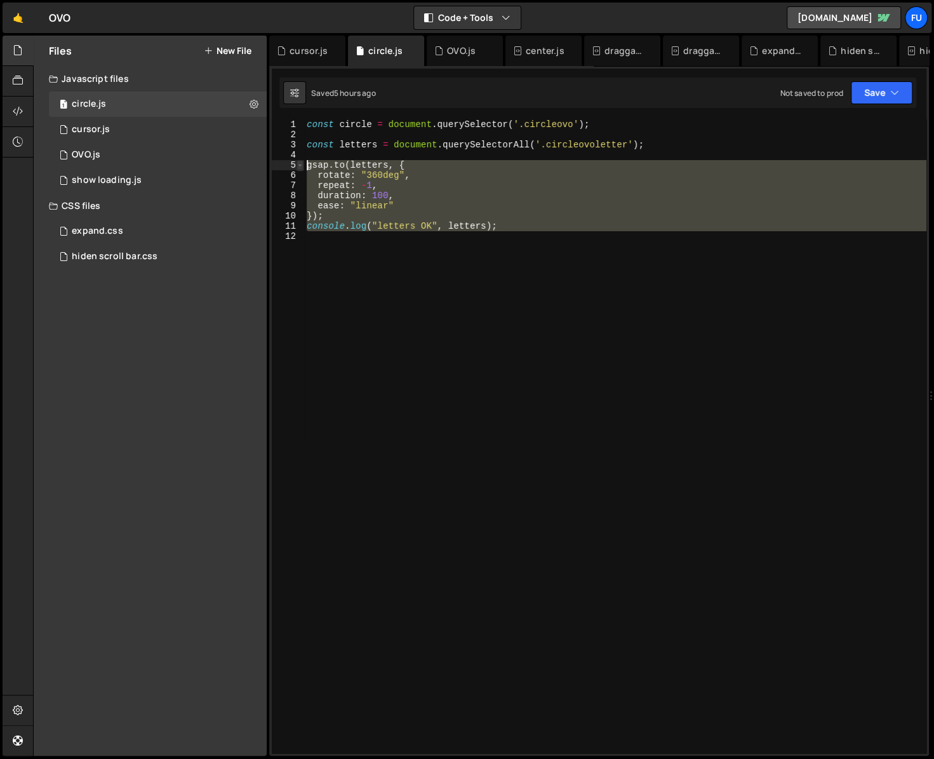
type textarea "[DOMAIN_NAME](letters, { rotate: "360deg","
click at [109, 128] on div "cursor.js" at bounding box center [91, 129] width 38 height 11
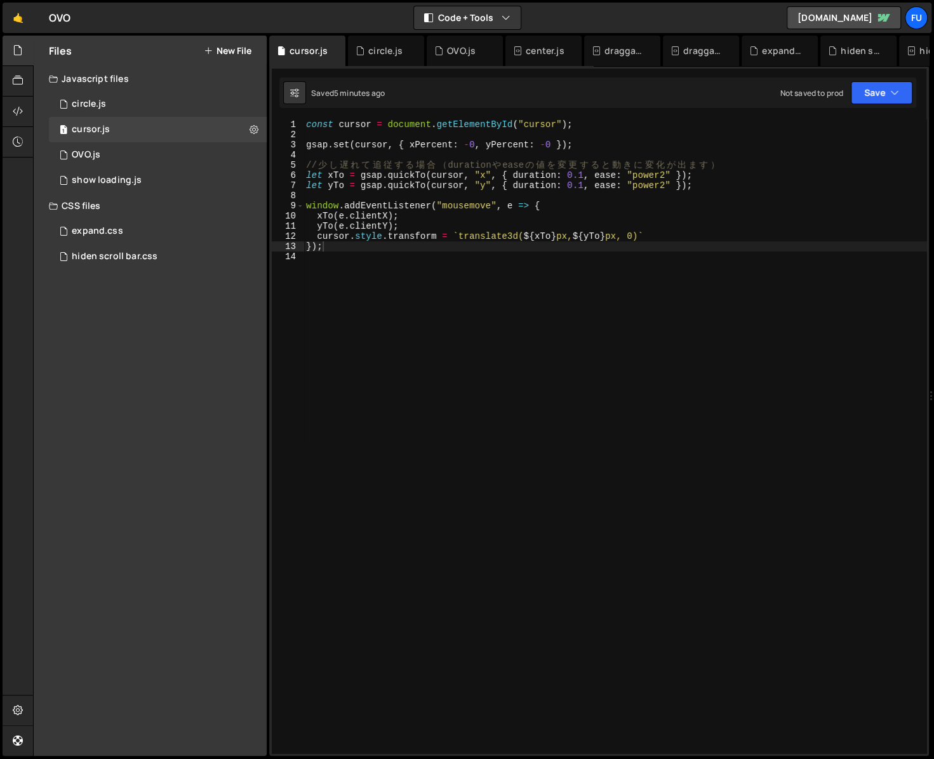
click at [472, 299] on div "const cursor = document . getElementById ( "cursor" ) ; gsap . set ( cursor , {…" at bounding box center [656, 446] width 705 height 654
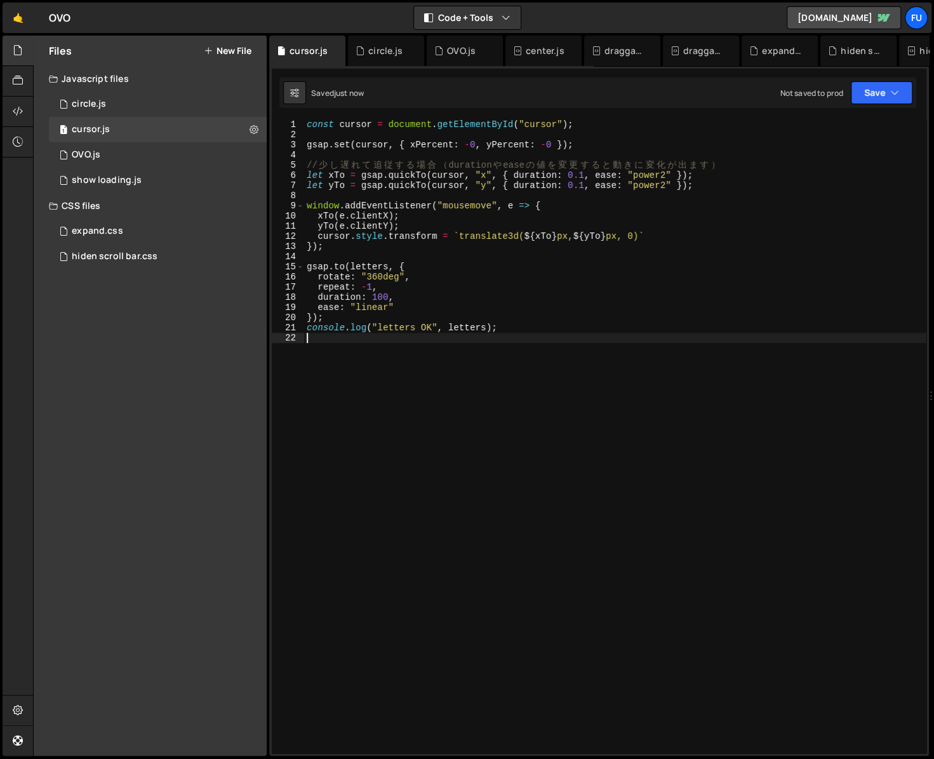
click at [391, 265] on div "const cursor = document . getElementById ( "cursor" ) ; gsap . set ( cursor , {…" at bounding box center [615, 446] width 622 height 654
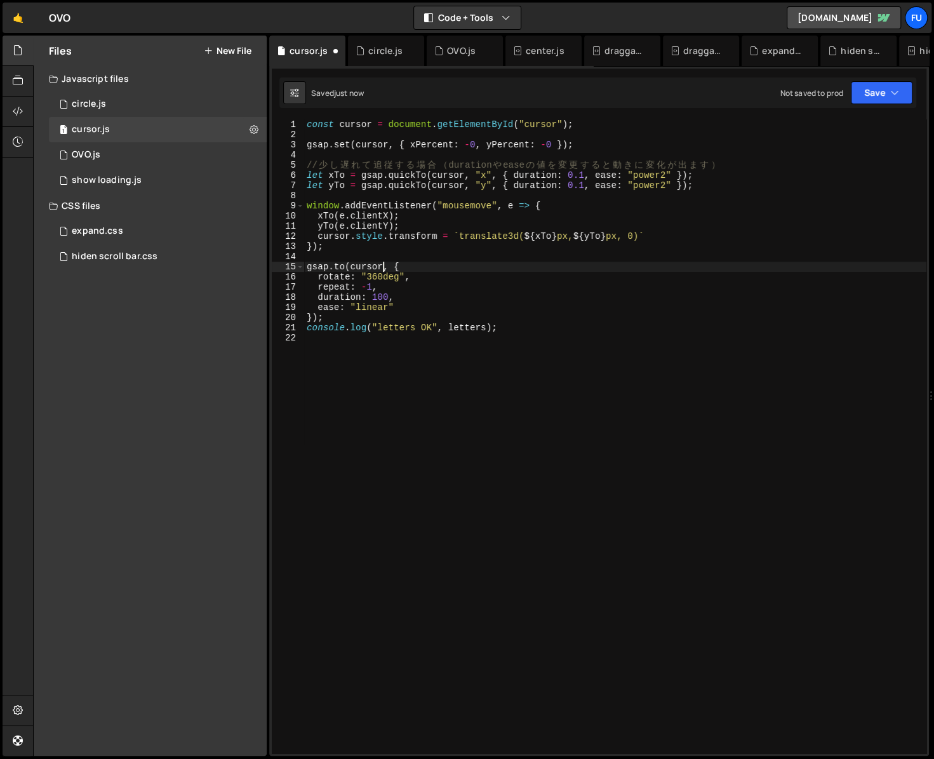
scroll to position [0, 5]
click at [384, 299] on div "const cursor = document . getElementById ( "cursor" ) ; gsap . set ( cursor , {…" at bounding box center [615, 446] width 622 height 654
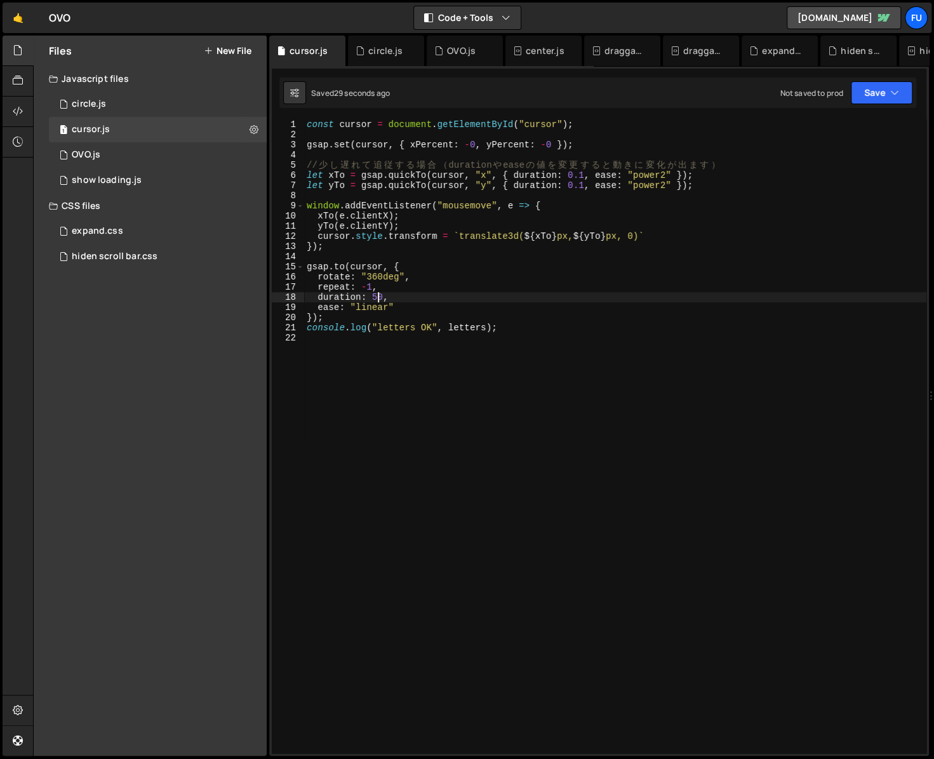
click at [367, 273] on div "const cursor = document . getElementById ( "cursor" ) ; gsap . set ( cursor , {…" at bounding box center [615, 446] width 622 height 654
type textarea "rotate: "360deg","
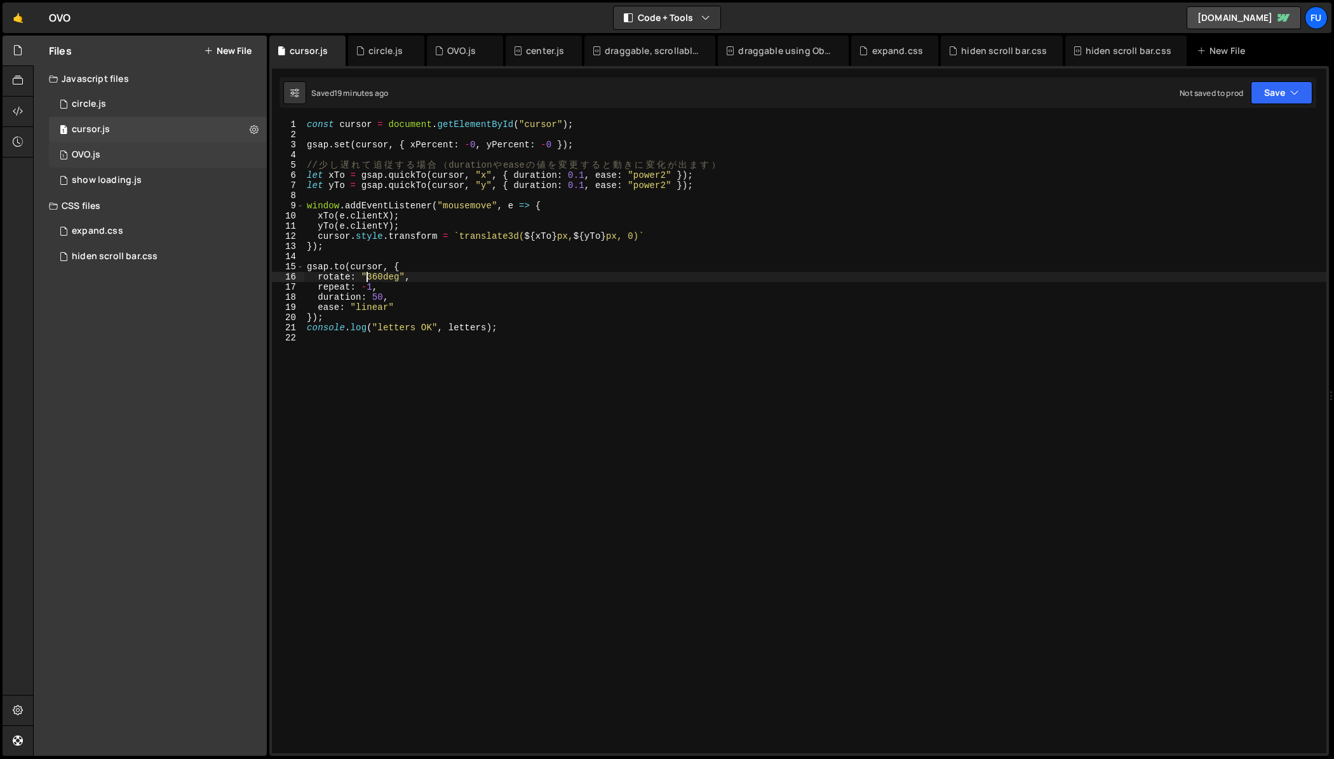
click at [158, 161] on div "1 OVO.js 0" at bounding box center [158, 154] width 218 height 25
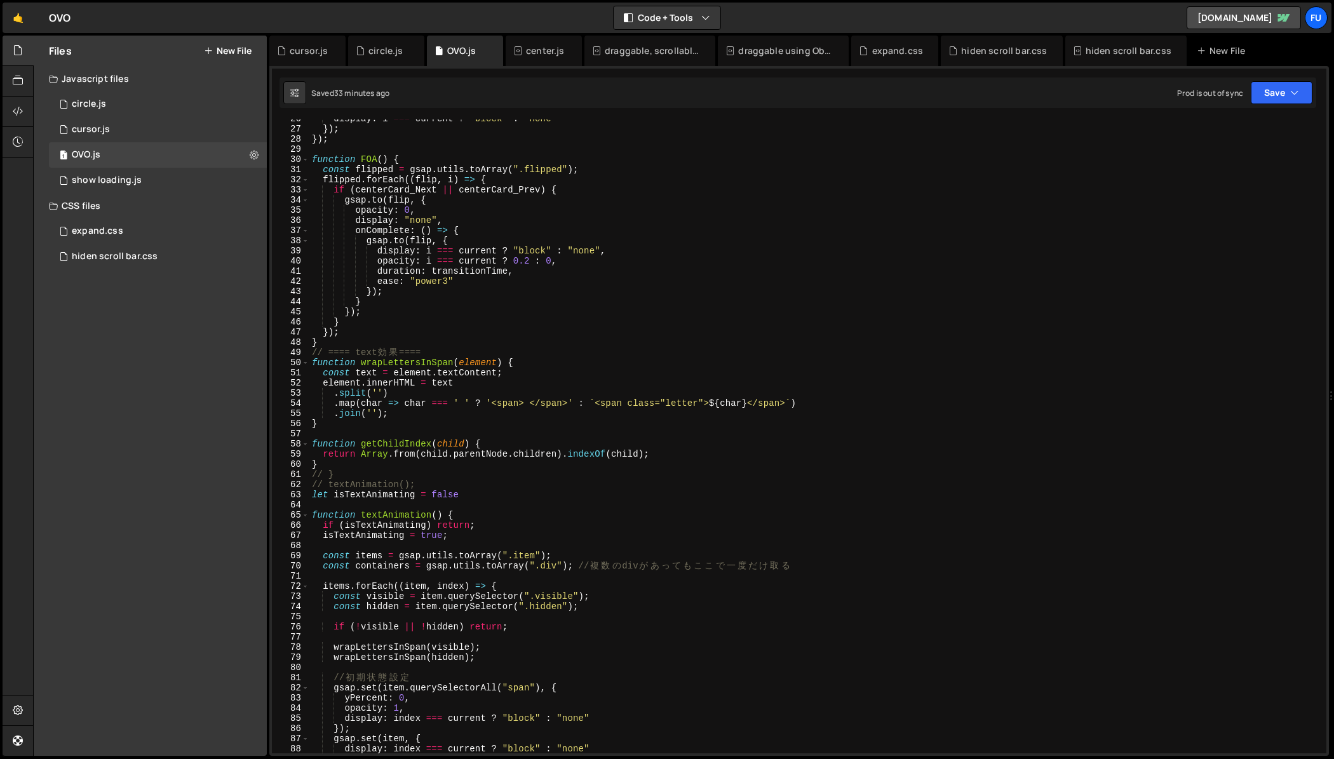
scroll to position [338, 0]
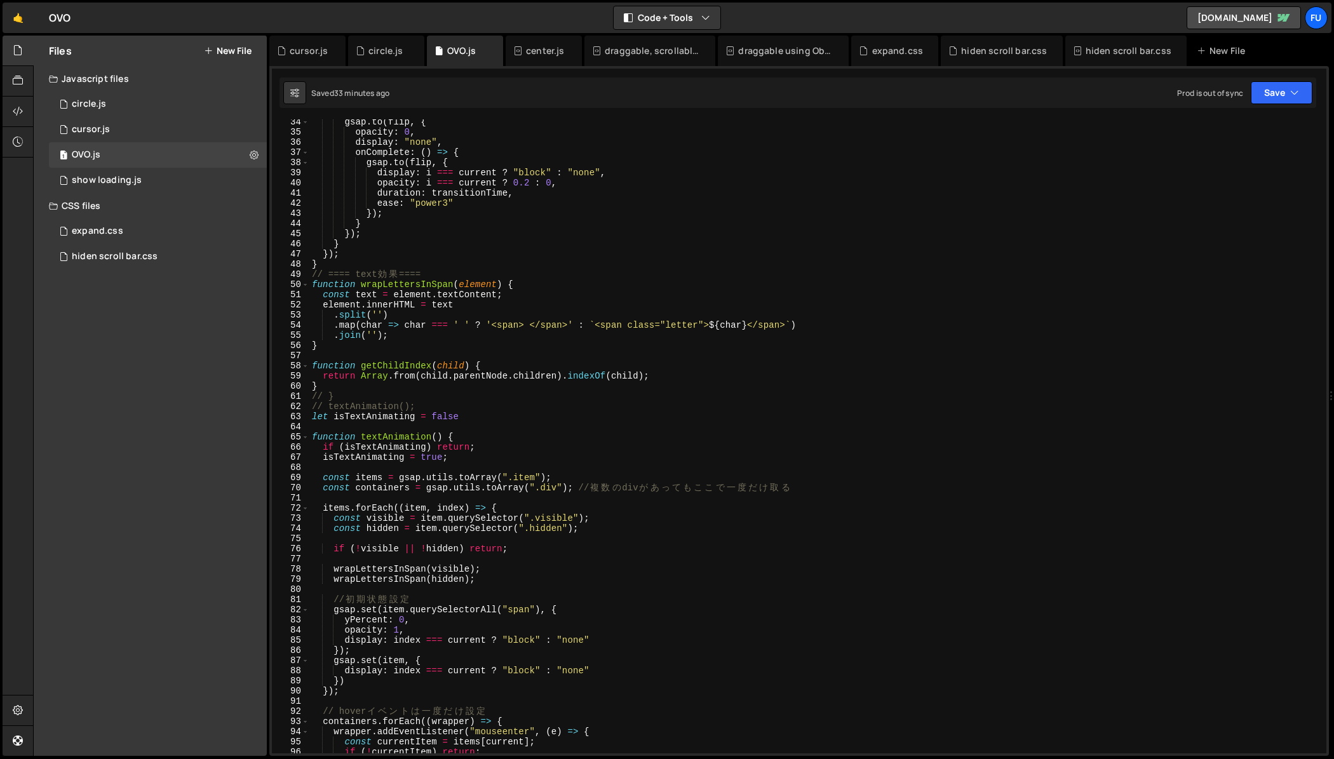
click at [363, 267] on div "gsap . to ( flip , { opacity : 0 , display : "none" , onComplete : ( ) => { gsa…" at bounding box center [815, 444] width 1012 height 654
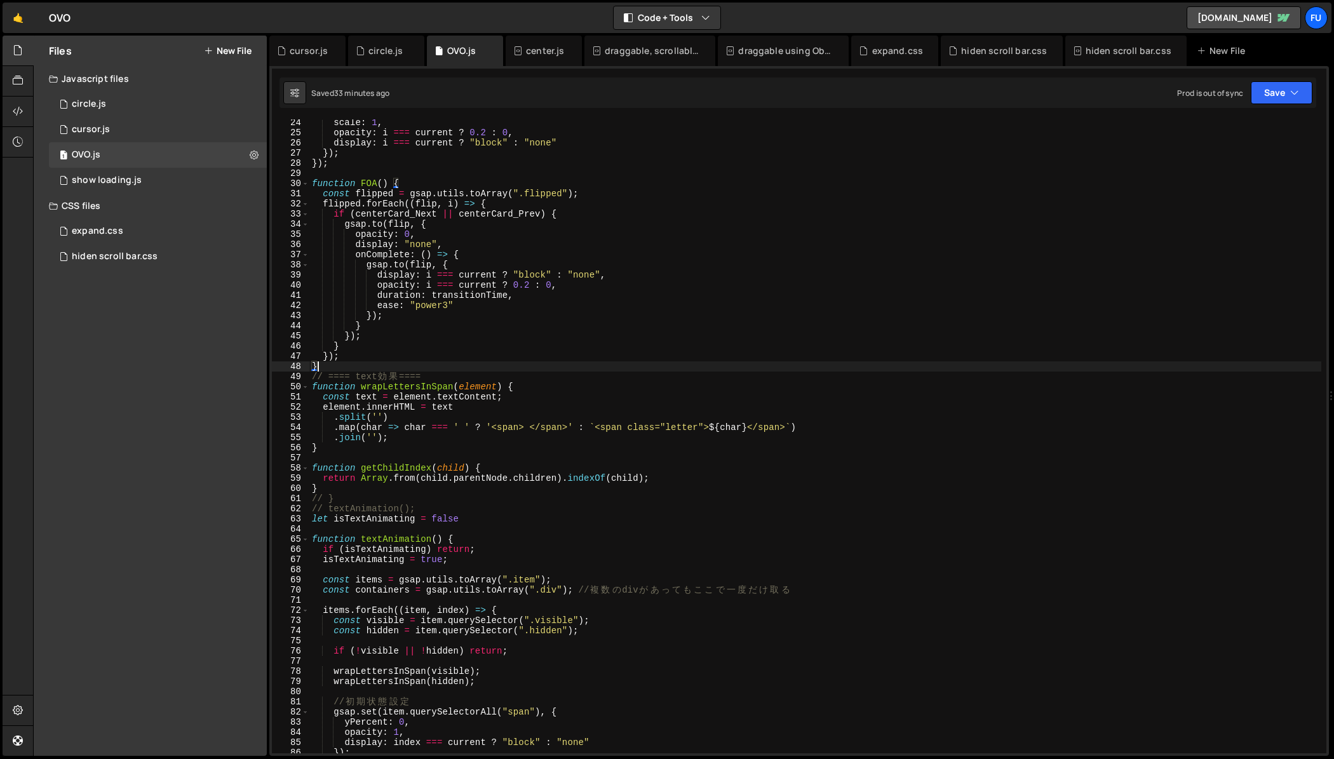
scroll to position [418, 0]
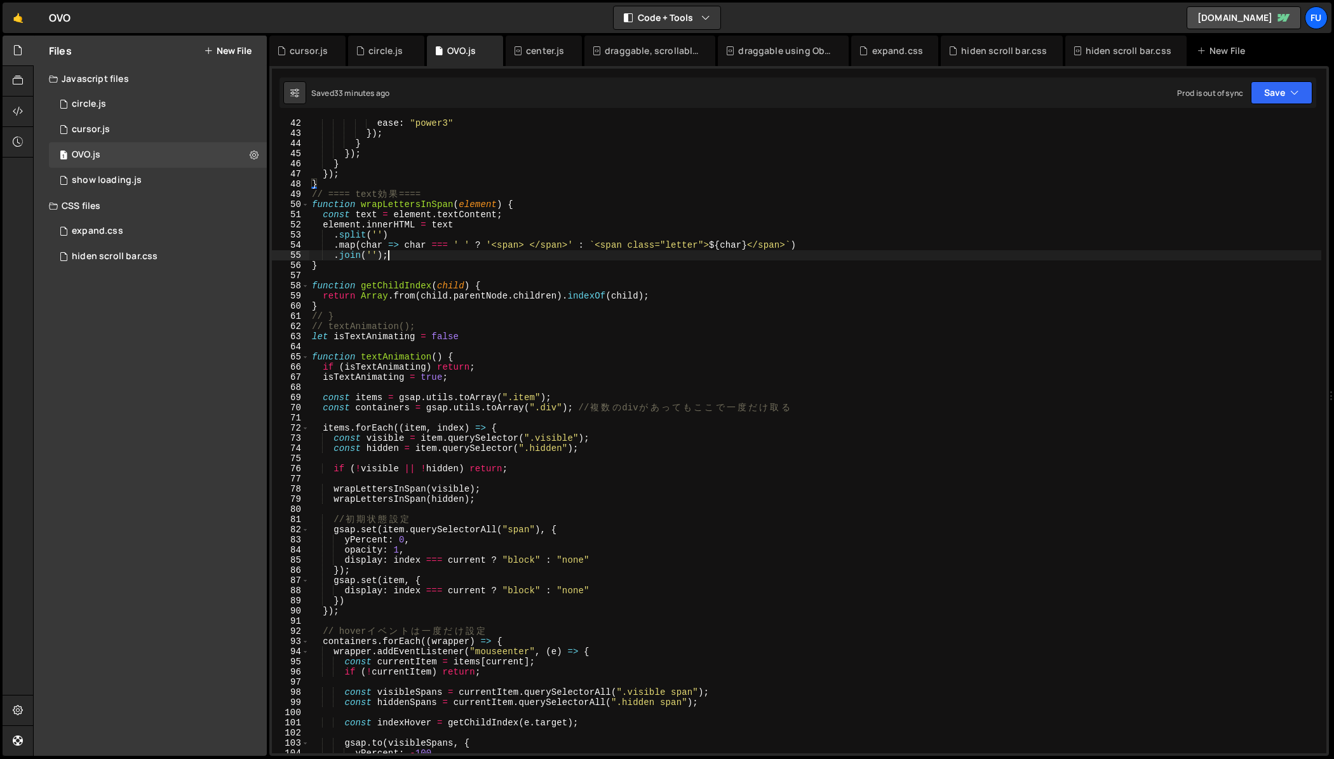
click at [507, 250] on div "ease : "power3" }) ; } }) ; } }) ; } // ==== text 効 果 ==== function wrapLetters…" at bounding box center [815, 445] width 1012 height 654
click at [492, 264] on div "ease : "power3" }) ; } }) ; } }) ; } // ==== text 効 果 ==== function wrapLetters…" at bounding box center [815, 445] width 1012 height 654
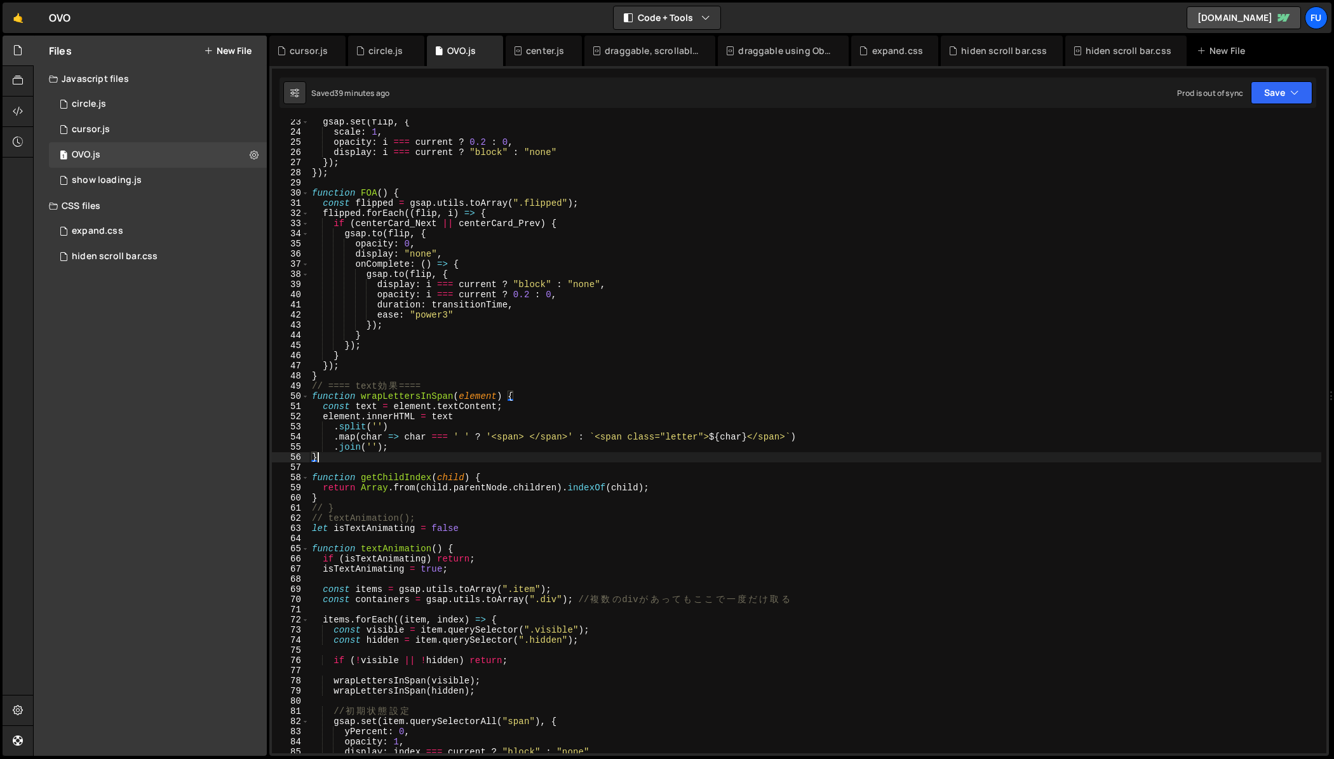
scroll to position [243, 0]
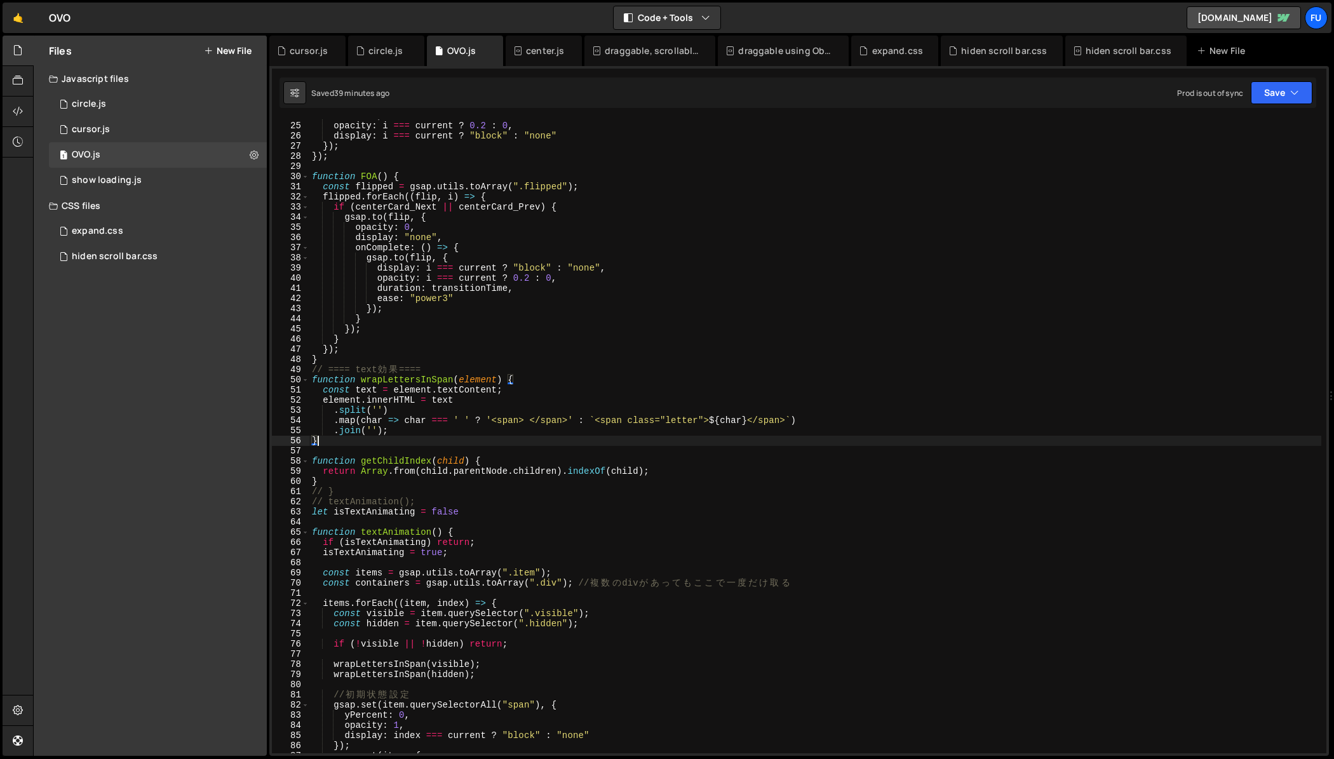
click at [422, 192] on div "scale : 1 , opacity : i === current ? 0.2 : 0 , display : i === current ? "bloc…" at bounding box center [815, 438] width 1012 height 654
click at [424, 178] on div "scale : 1 , opacity : i === current ? 0.2 : 0 , display : i === current ? "bloc…" at bounding box center [815, 438] width 1012 height 654
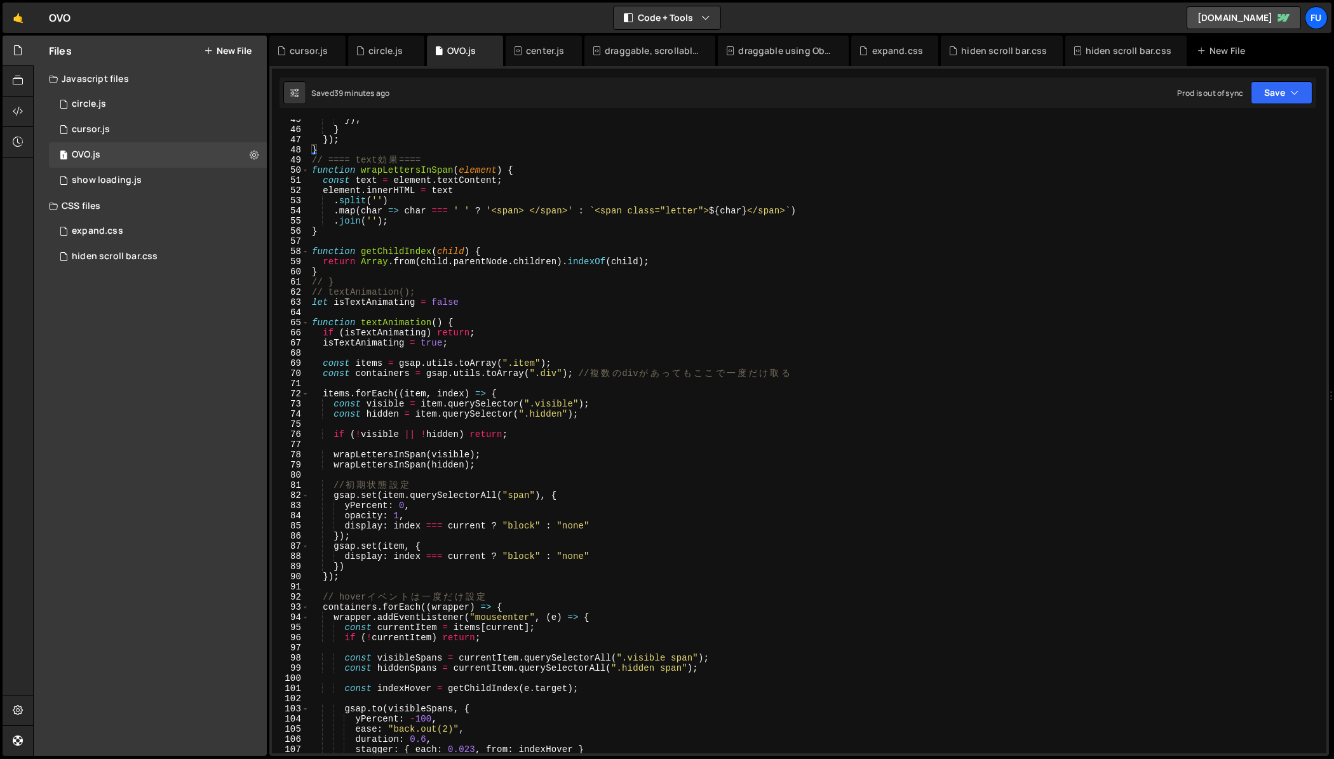
scroll to position [452, 0]
click at [436, 278] on div "}) ; } }) ; } // ==== text 効 果 ==== function wrapLettersInSpan ( element ) { co…" at bounding box center [815, 441] width 1012 height 654
click at [436, 273] on div "}) ; } }) ; } // ==== text 効 果 ==== function wrapLettersInSpan ( element ) { co…" at bounding box center [815, 441] width 1012 height 654
click at [436, 281] on div "}) ; } }) ; } // ==== text 効 果 ==== function wrapLettersInSpan ( element ) { co…" at bounding box center [815, 441] width 1012 height 654
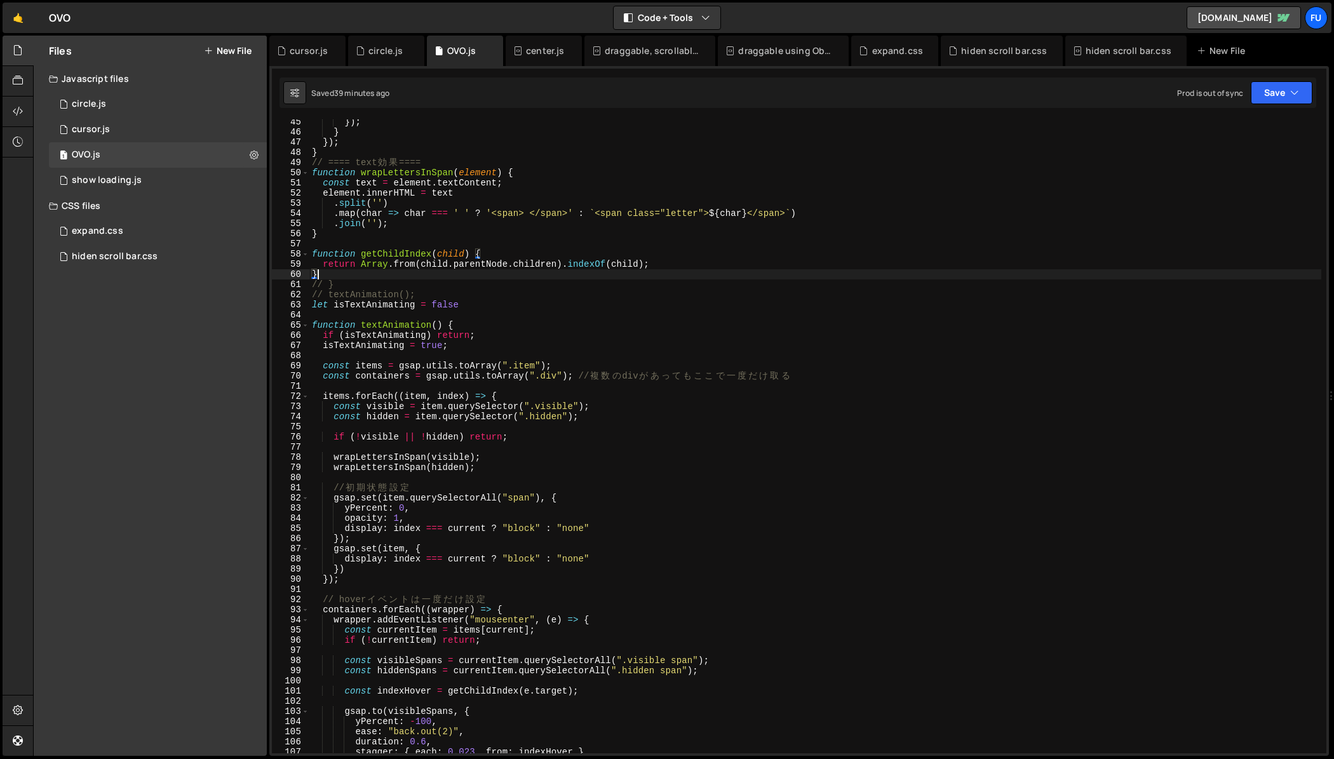
click at [432, 279] on div "}) ; } }) ; } // ==== text 効 果 ==== function wrapLettersInSpan ( element ) { co…" at bounding box center [815, 444] width 1012 height 654
click at [523, 176] on div "}) ; } }) ; } // ==== text 効 果 ==== function wrapLettersInSpan ( element ) { co…" at bounding box center [815, 444] width 1012 height 654
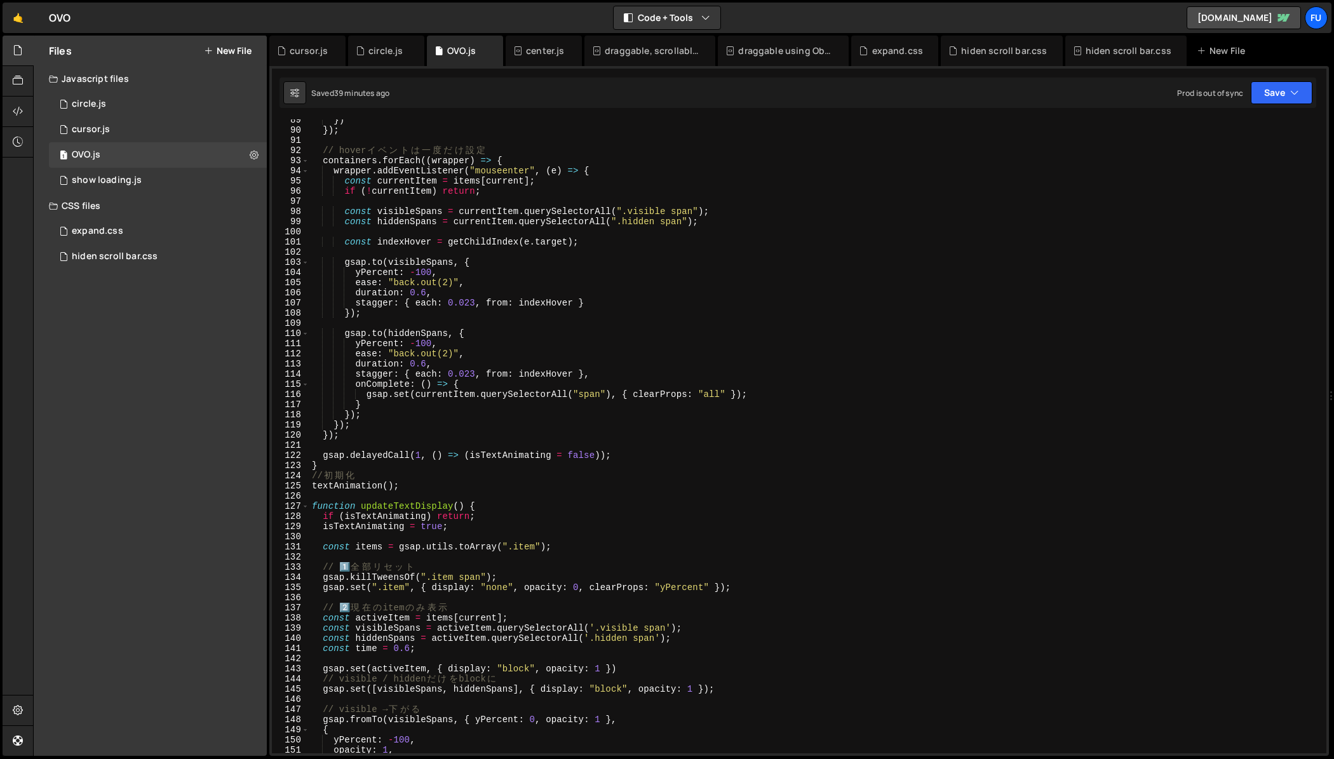
scroll to position [913, 0]
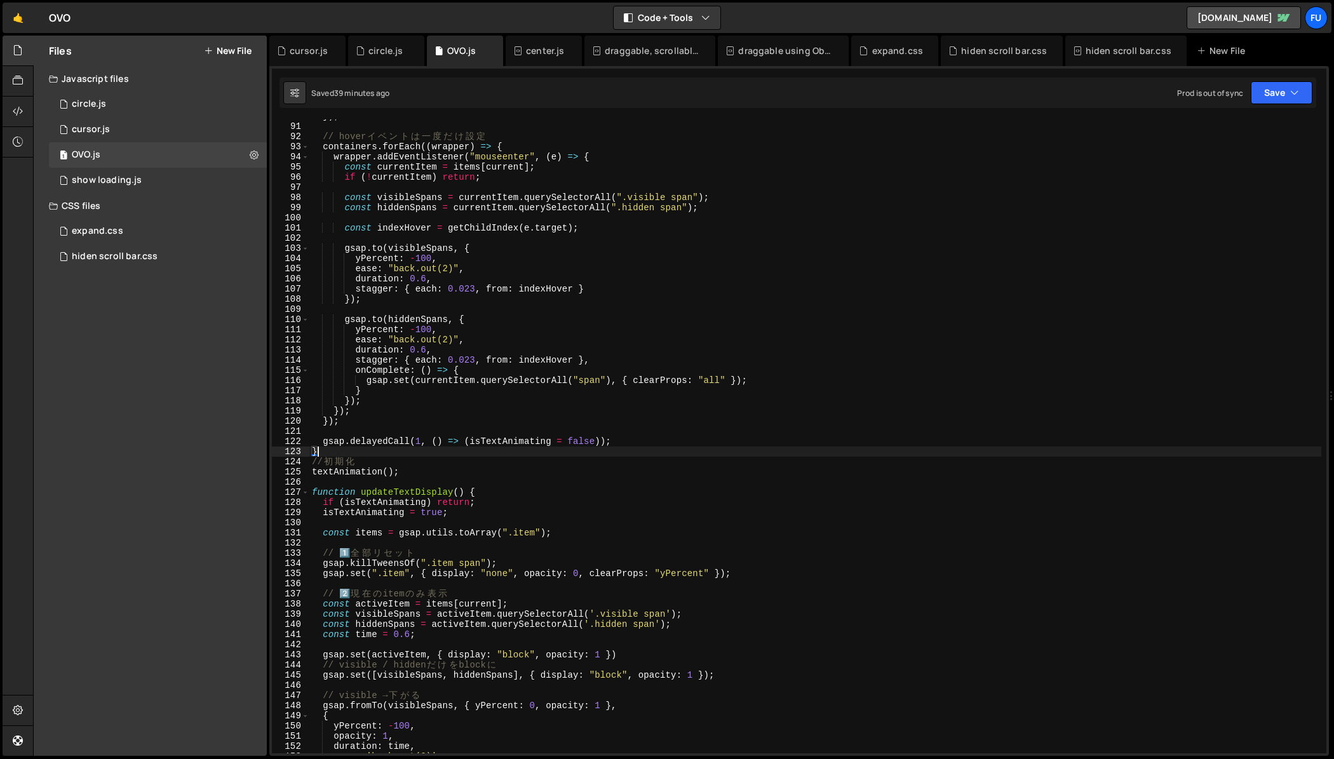
click at [442, 450] on div "}) ; // hover イ ベ ン ト は 一 度 だ け 設 定 containers . forEach (( wrapper ) => { wrap…" at bounding box center [815, 438] width 1012 height 654
type textarea "}"
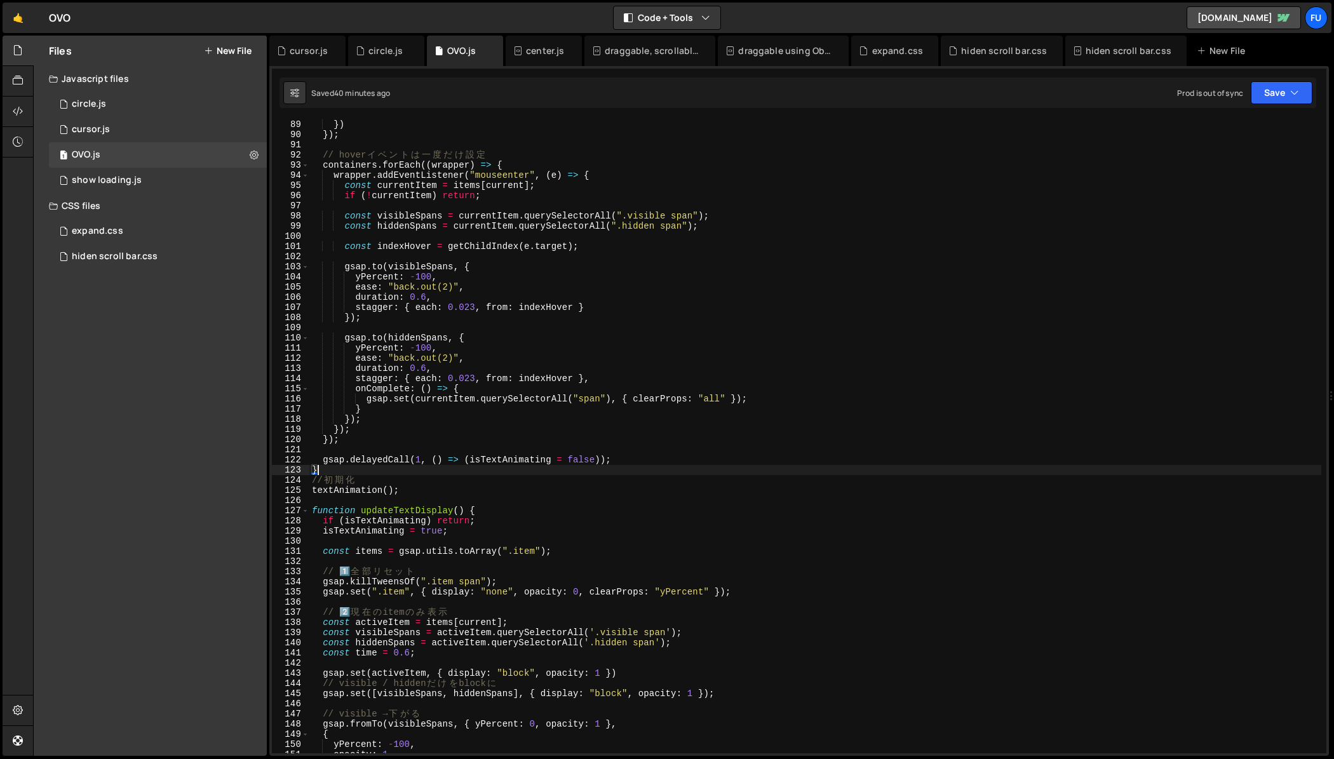
scroll to position [894, 0]
click at [729, 454] on div "display : index === current ? "block" : "none" }) }) ; // hover イ ベ ン ト は 一 度 だ…" at bounding box center [815, 436] width 1012 height 654
click at [718, 481] on div "display : index === current ? "block" : "none" }) }) ; // hover イ ベ ン ト は 一 度 だ…" at bounding box center [815, 436] width 1012 height 654
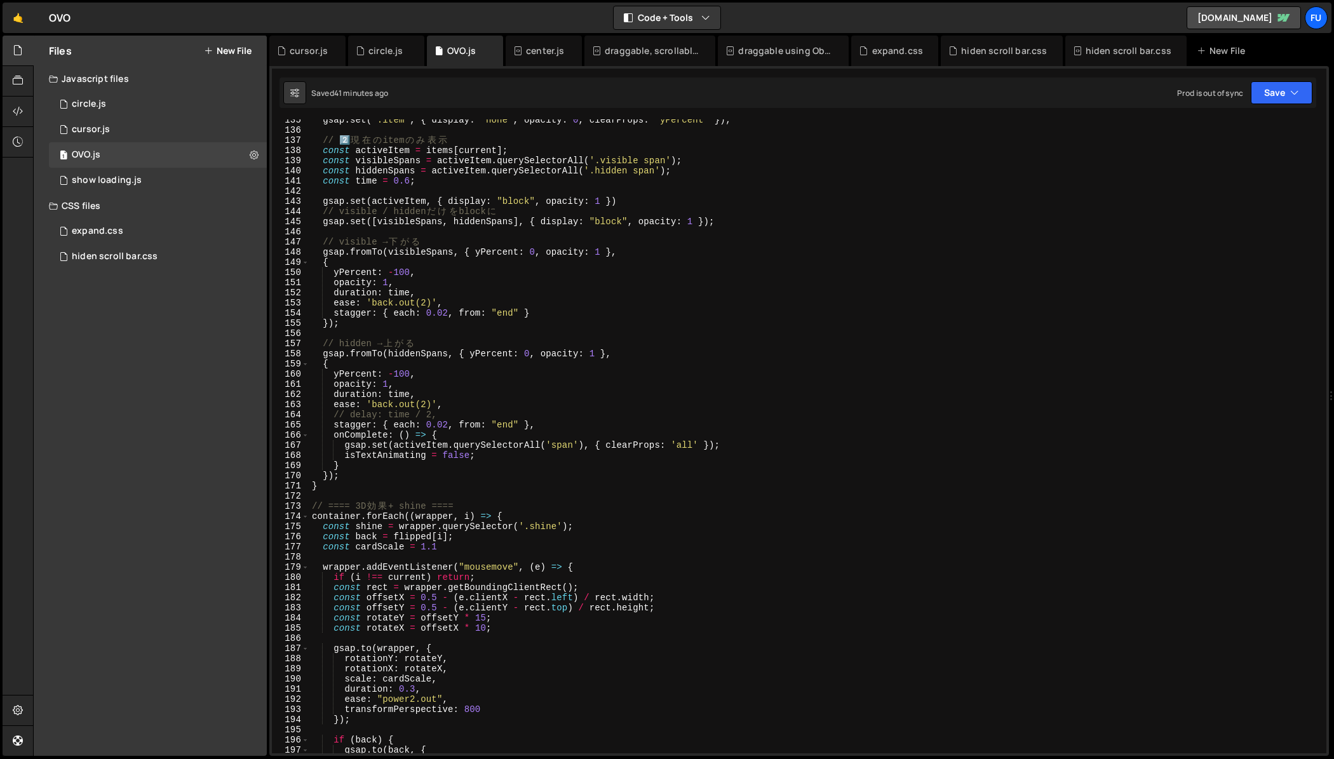
scroll to position [1367, 0]
click at [699, 470] on div "gsap . set ( ".item" , { display : "none" , opacity : 0 , clearProps : "yPercen…" at bounding box center [815, 441] width 1012 height 654
click at [682, 478] on div "gsap . set ( ".item" , { display : "none" , opacity : 0 , clearProps : "yPercen…" at bounding box center [815, 441] width 1012 height 654
click at [668, 483] on div "gsap . set ( ".item" , { display : "none" , opacity : 0 , clearProps : "yPercen…" at bounding box center [815, 441] width 1012 height 654
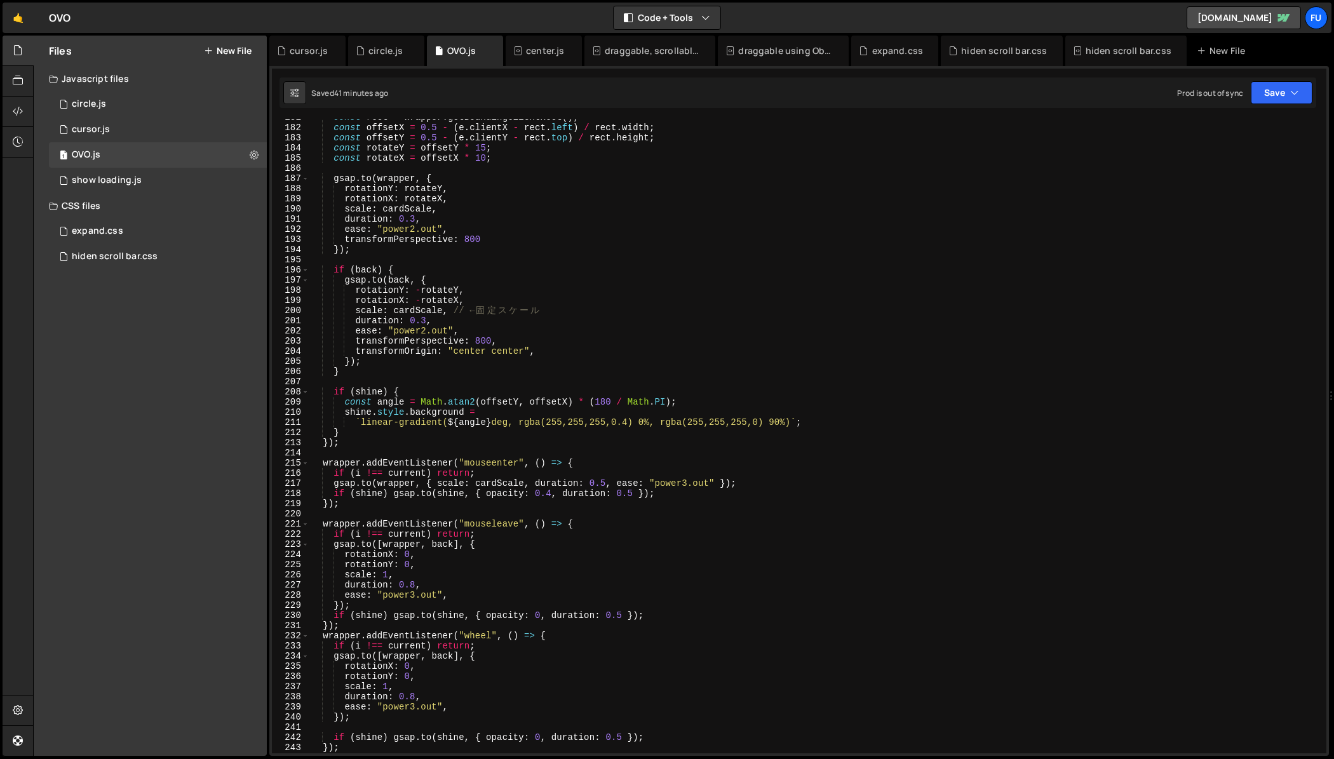
scroll to position [1837, 0]
click at [462, 370] on div "const rect = wrapper . getBoundingClientRect ( ) ; const offsetX = 0.5 - ( e . …" at bounding box center [815, 439] width 1012 height 654
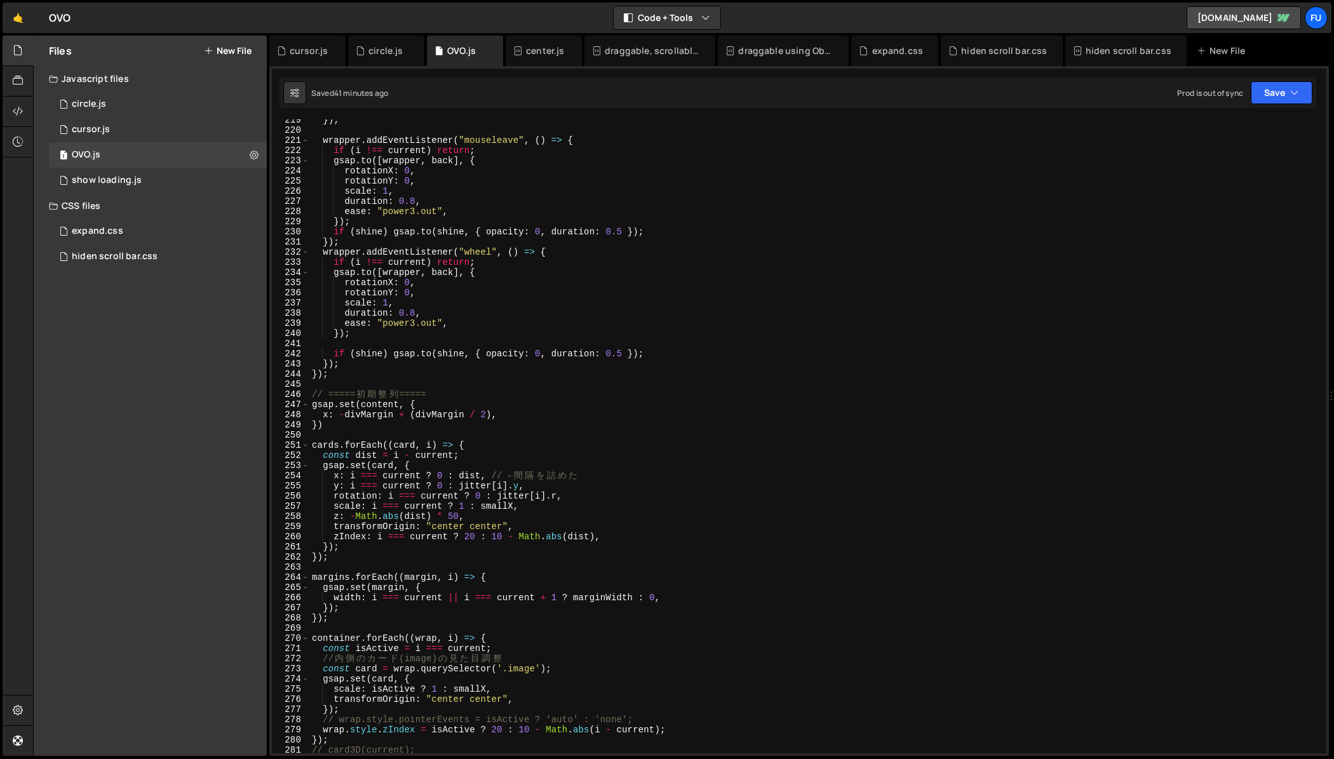
scroll to position [2293, 0]
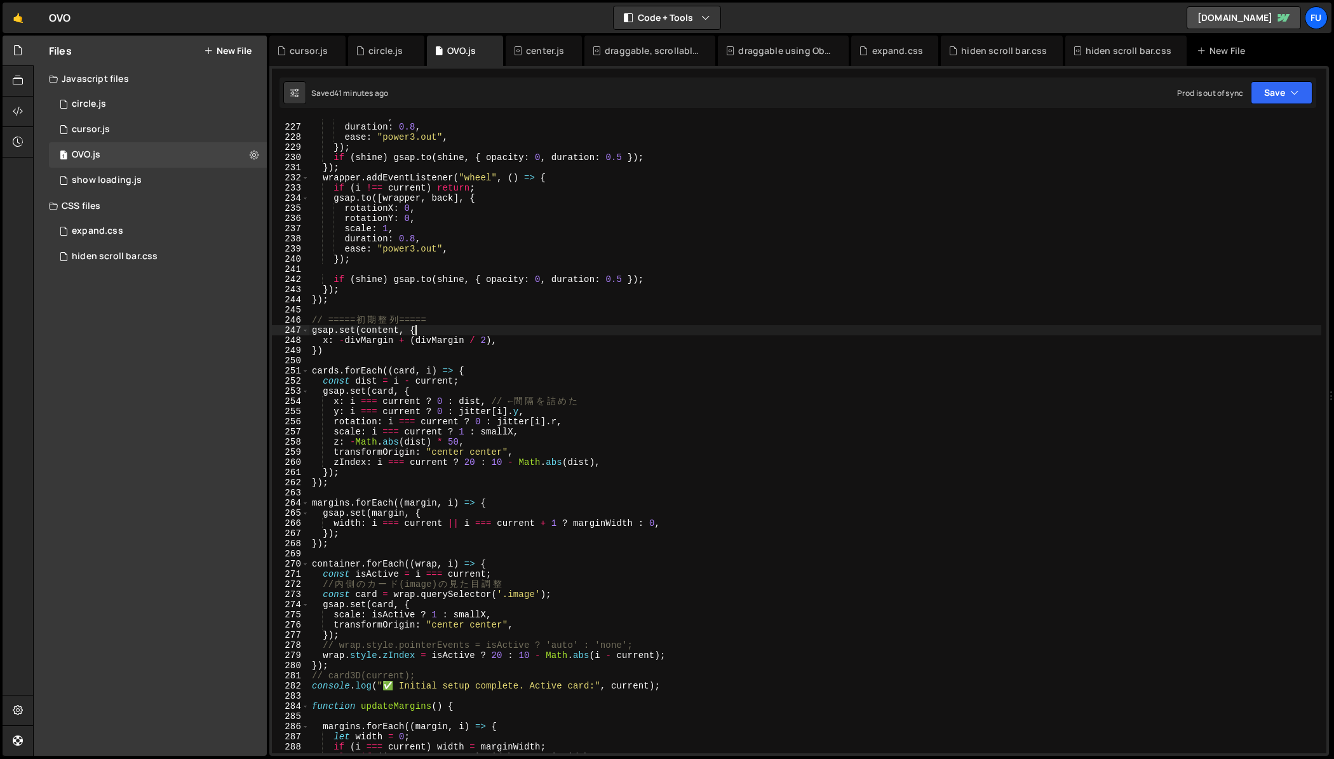
click at [418, 330] on div "scale : 1 , duration : 0.8 , ease : "power3.out" , }) ; if ( shine ) gsap . to …" at bounding box center [815, 439] width 1012 height 654
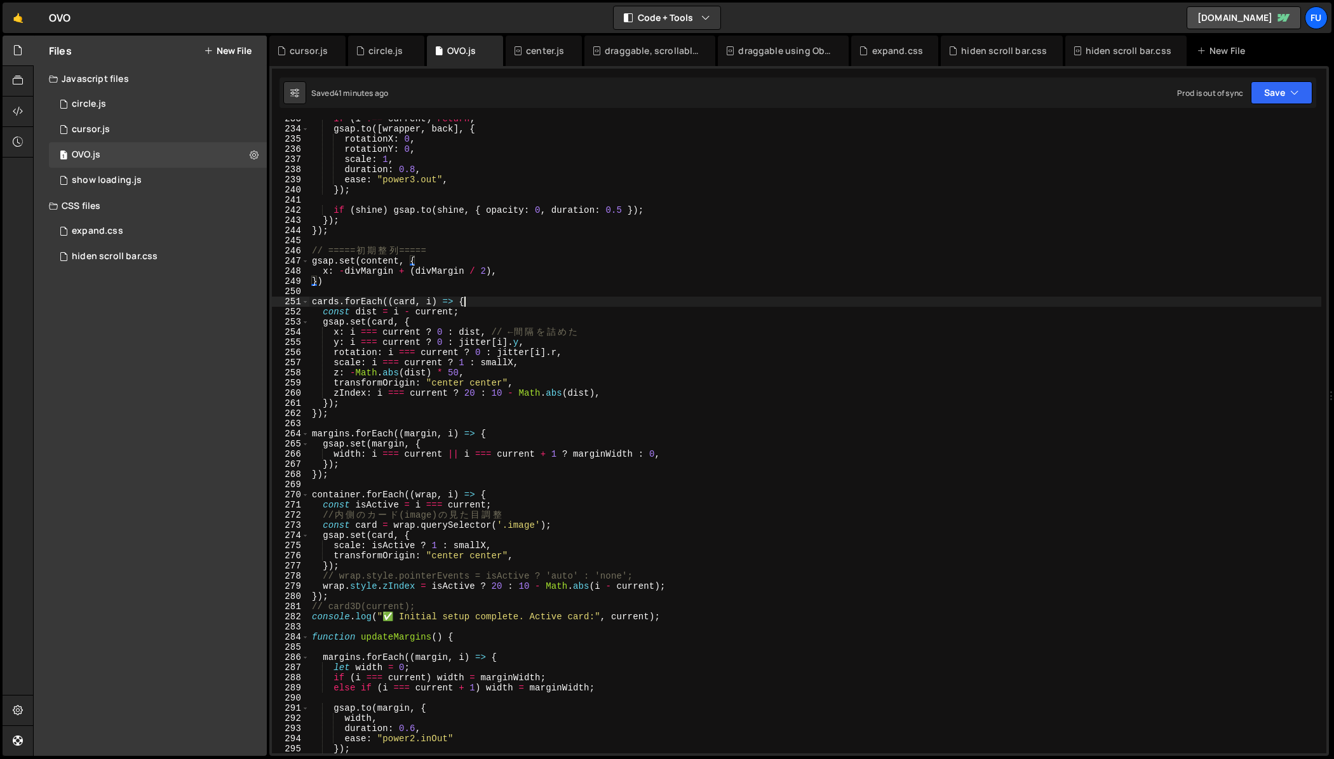
click at [488, 300] on div "if ( i !== current ) return ; gsap . to ([ wrapper , back ] , { rotationX : 0 ,…" at bounding box center [815, 441] width 1012 height 654
click at [488, 311] on div "if ( i !== current ) return ; gsap . to ([ wrapper , back ] , { rotationX : 0 ,…" at bounding box center [815, 441] width 1012 height 654
click at [486, 348] on div "if ( i !== current ) return ; gsap . to ([ wrapper , back ] , { rotationX : 0 ,…" at bounding box center [815, 441] width 1012 height 654
click at [484, 388] on div "if ( i !== current ) return ; gsap . to ([ wrapper , back ] , { rotationX : 0 ,…" at bounding box center [815, 441] width 1012 height 654
click at [577, 397] on div "if ( i !== current ) return ; gsap . to ([ wrapper , back ] , { rotationX : 0 ,…" at bounding box center [815, 441] width 1012 height 654
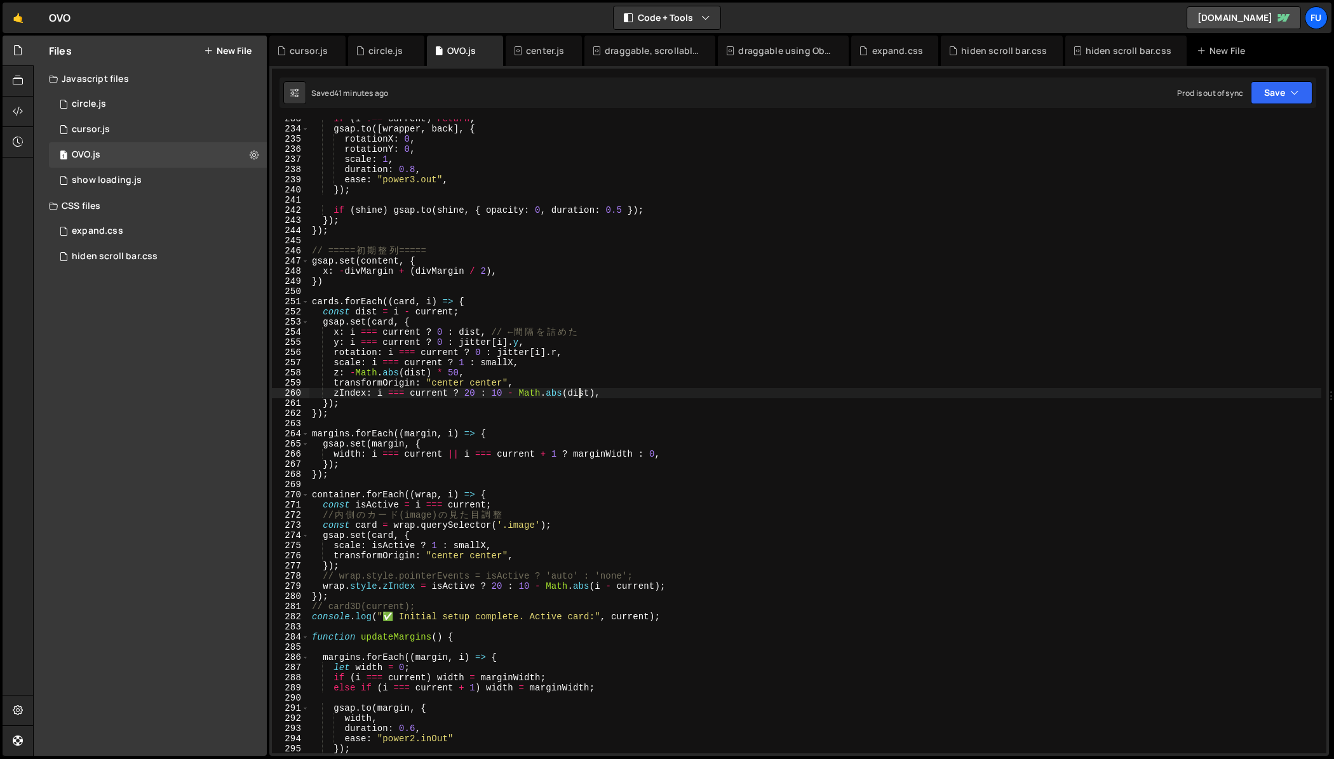
click at [641, 396] on div "if ( i !== current ) return ; gsap . to ([ wrapper , back ] , { rotationX : 0 ,…" at bounding box center [815, 441] width 1012 height 654
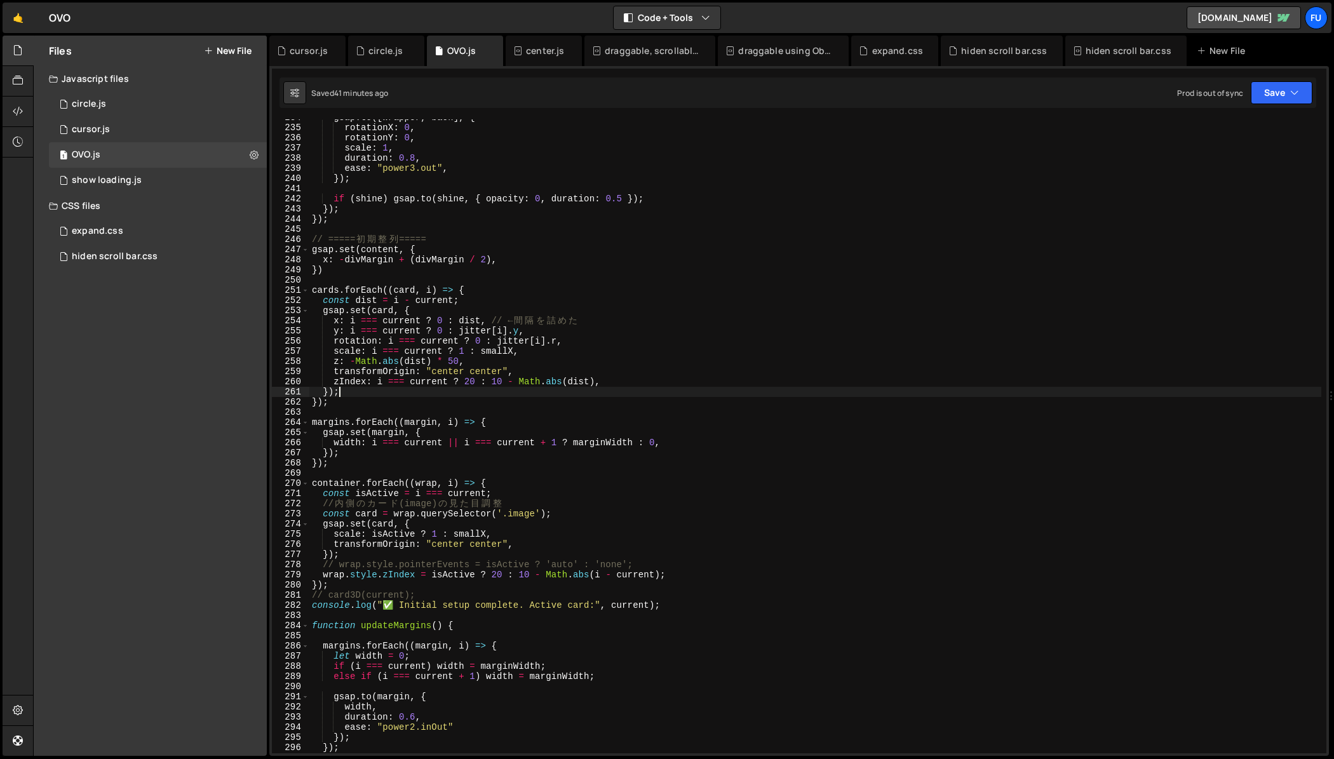
click at [633, 387] on div "gsap . to ([ wrapper , back ] , { rotationX : 0 , rotationY : 0 , scale : 1 , d…" at bounding box center [815, 439] width 1012 height 654
type textarea "});"
click at [551, 408] on div "gsap . to ([ wrapper , back ] , { rotationX : 0 , rotationY : 0 , scale : 1 , d…" at bounding box center [815, 439] width 1012 height 654
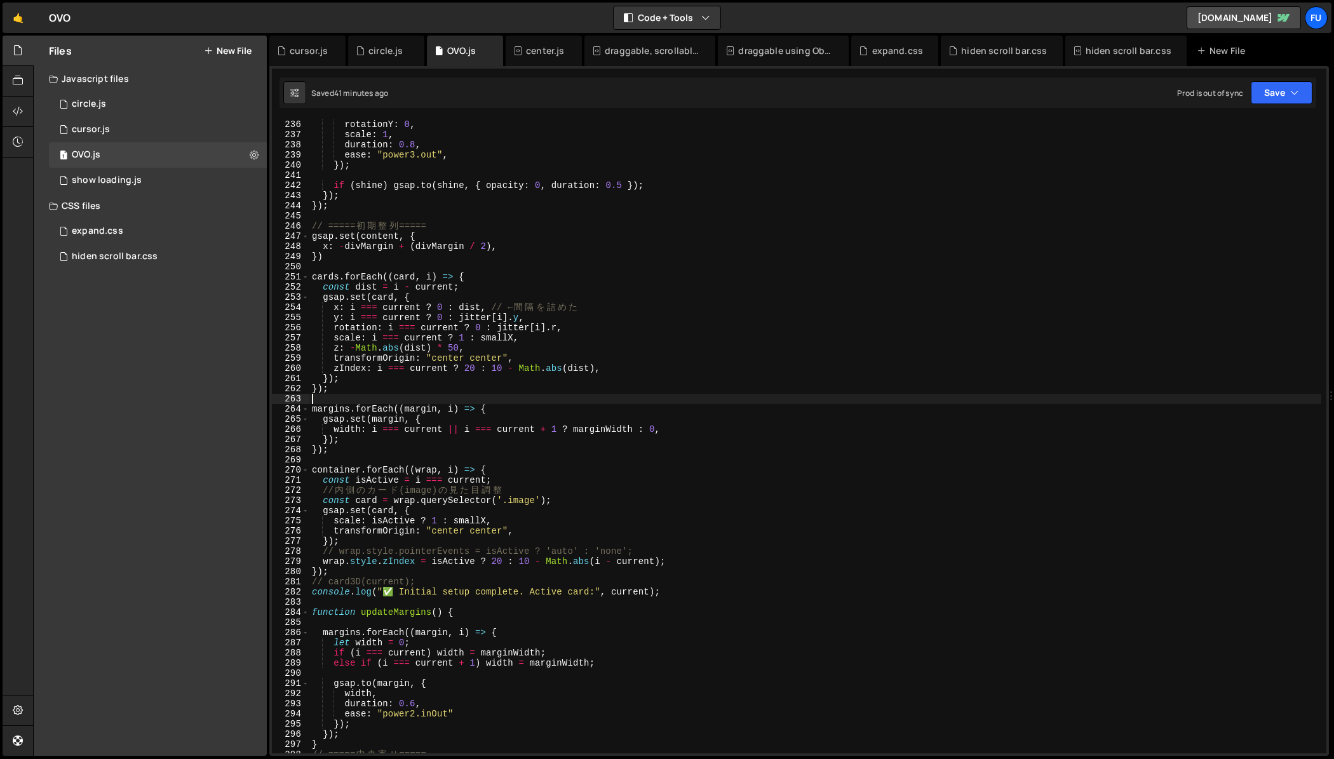
click at [697, 397] on div "rotationY : 0 , scale : 1 , duration : 0.8 , ease : "power3.out" , }) ; if ( sh…" at bounding box center [815, 446] width 1012 height 654
click at [688, 415] on div "rotationY : 0 , scale : 1 , duration : 0.8 , ease : "power3.out" , }) ; if ( sh…" at bounding box center [815, 446] width 1012 height 654
click at [685, 407] on div "rotationY : 0 , scale : 1 , duration : 0.8 , ease : "power3.out" , }) ; if ( sh…" at bounding box center [815, 446] width 1012 height 654
click at [683, 410] on div "rotationY : 0 , scale : 1 , duration : 0.8 , ease : "power3.out" , }) ; if ( sh…" at bounding box center [815, 446] width 1012 height 654
click at [682, 415] on div "rotationY : 0 , scale : 1 , duration : 0.8 , ease : "power3.out" , }) ; if ( sh…" at bounding box center [815, 446] width 1012 height 654
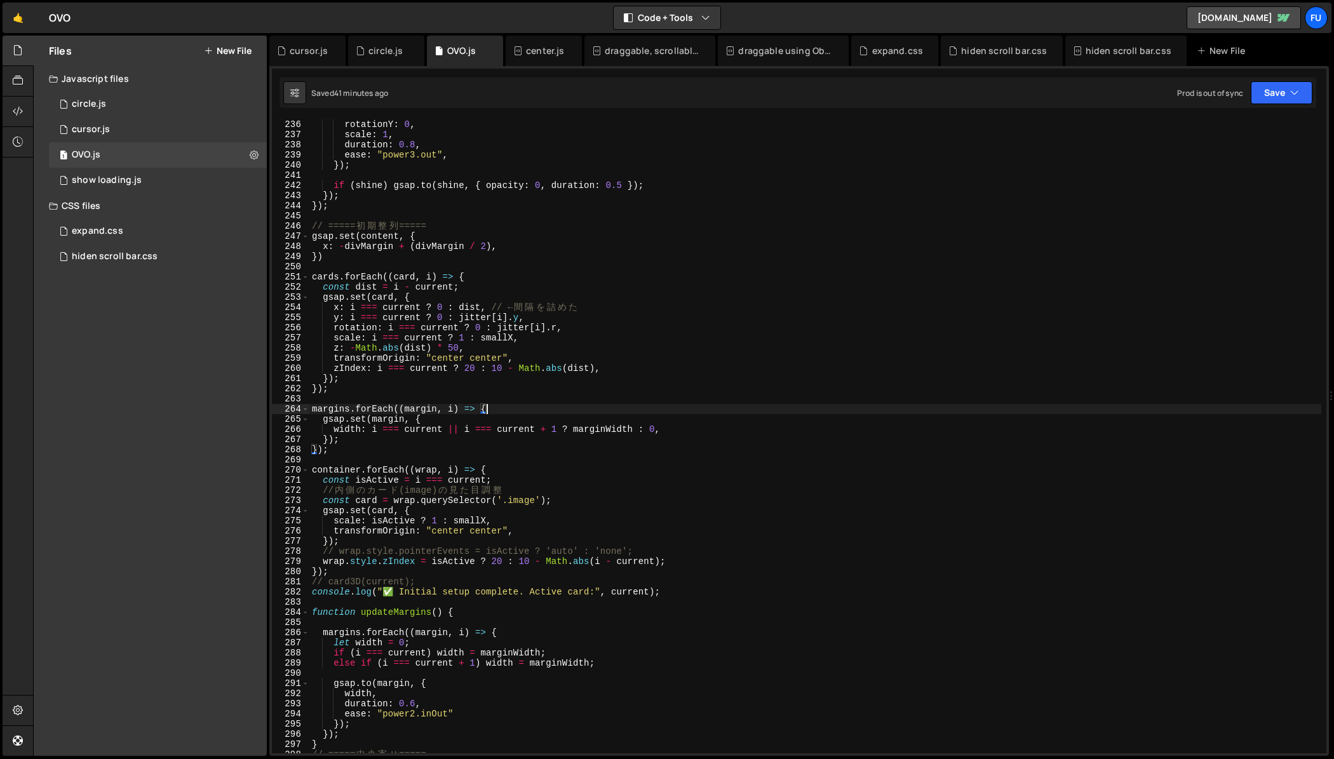
type textarea "gsap.set(margin, {"
click at [678, 457] on div "rotationY : 0 , scale : 1 , duration : 0.8 , ease : "power3.out" , }) ; if ( sh…" at bounding box center [815, 446] width 1012 height 654
click at [679, 452] on div "rotationY : 0 , scale : 1 , duration : 0.8 , ease : "power3.out" , }) ; if ( sh…" at bounding box center [815, 446] width 1012 height 654
type textarea "});"
click at [681, 460] on div "rotationY : 0 , scale : 1 , duration : 0.8 , ease : "power3.out" , }) ; if ( sh…" at bounding box center [815, 446] width 1012 height 654
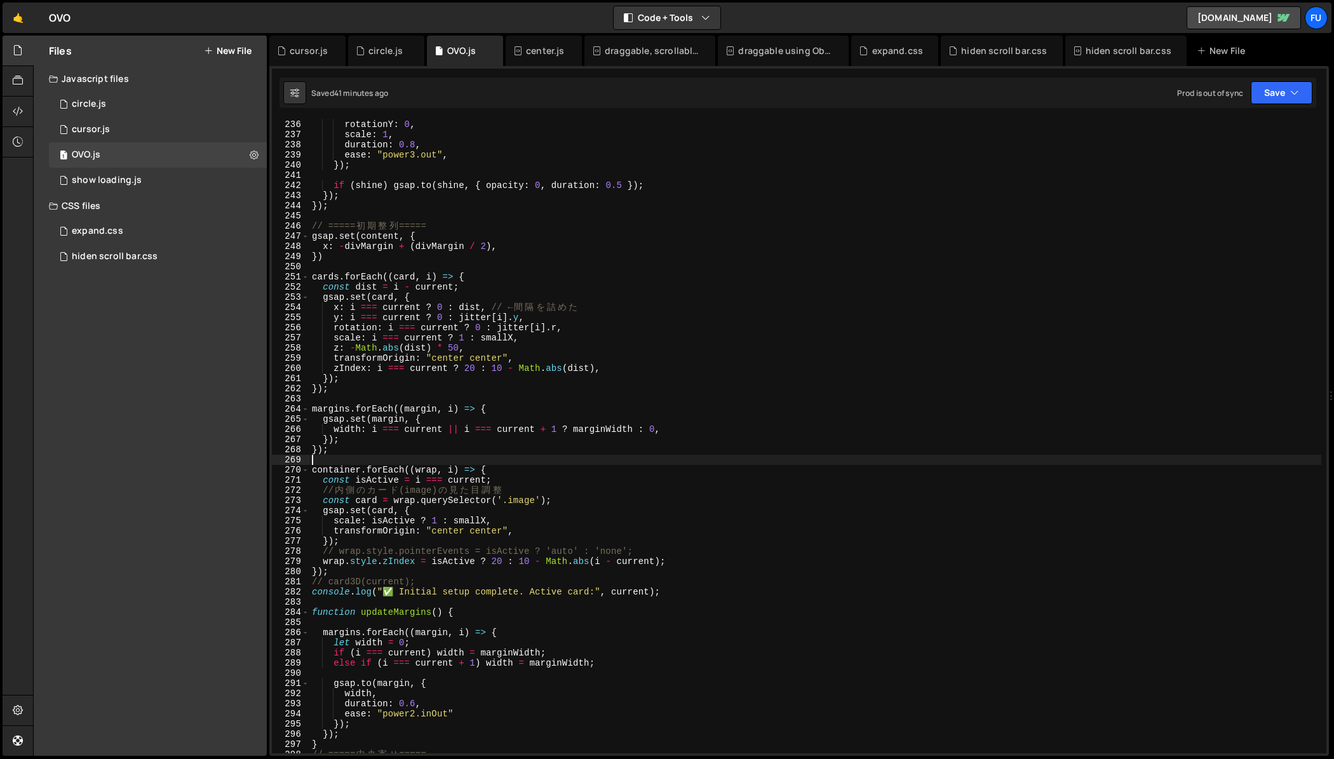
click at [682, 468] on div "rotationY : 0 , scale : 1 , duration : 0.8 , ease : "power3.out" , }) ; if ( sh…" at bounding box center [815, 446] width 1012 height 654
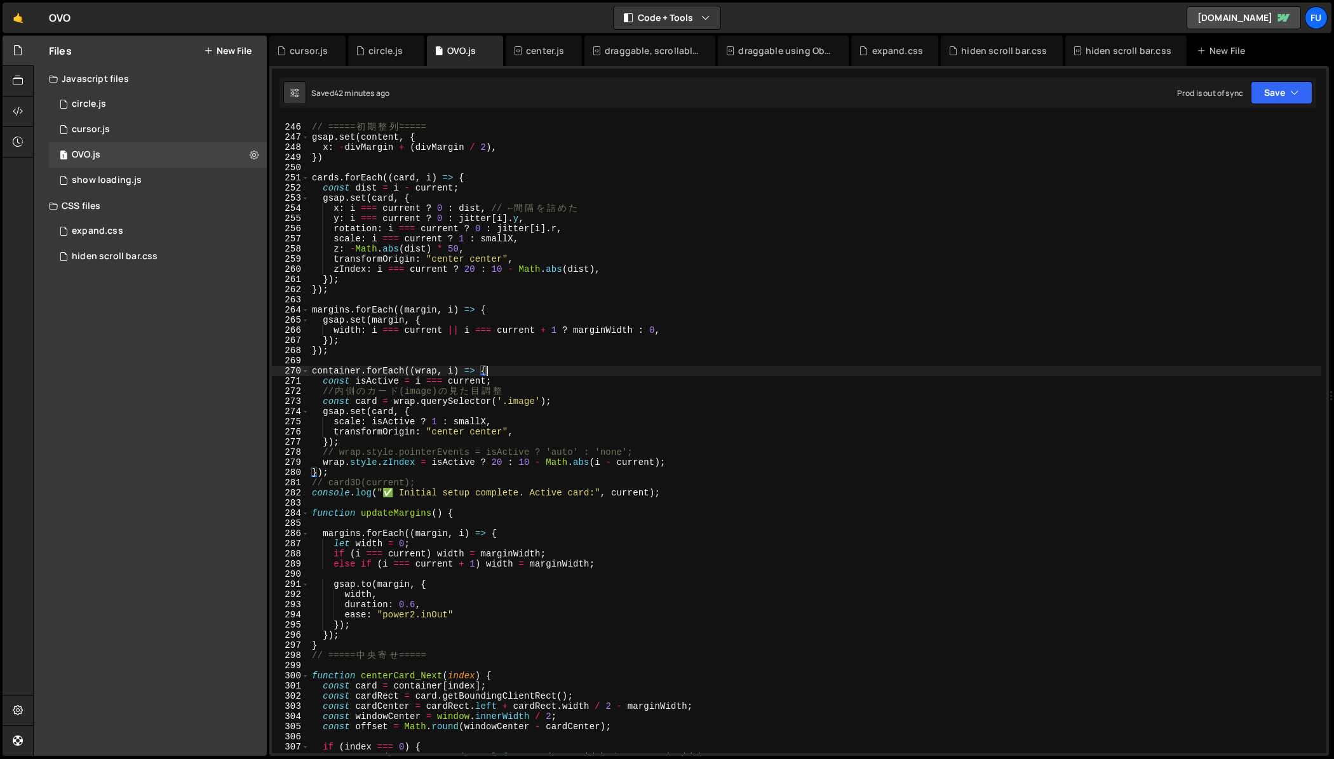
scroll to position [2539, 0]
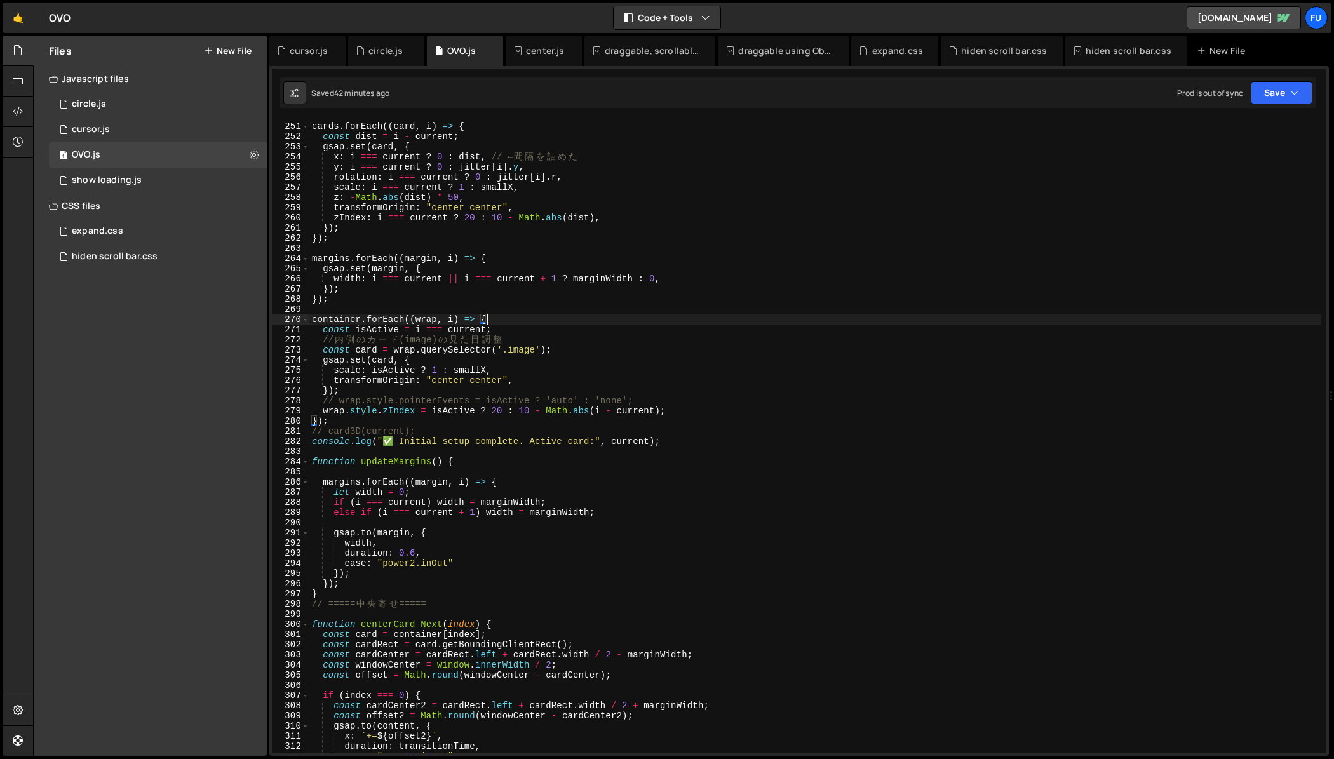
click at [683, 424] on div "cards . forEach (( card , i ) => { const dist = i - current ; gsap . set ( card…" at bounding box center [815, 438] width 1012 height 654
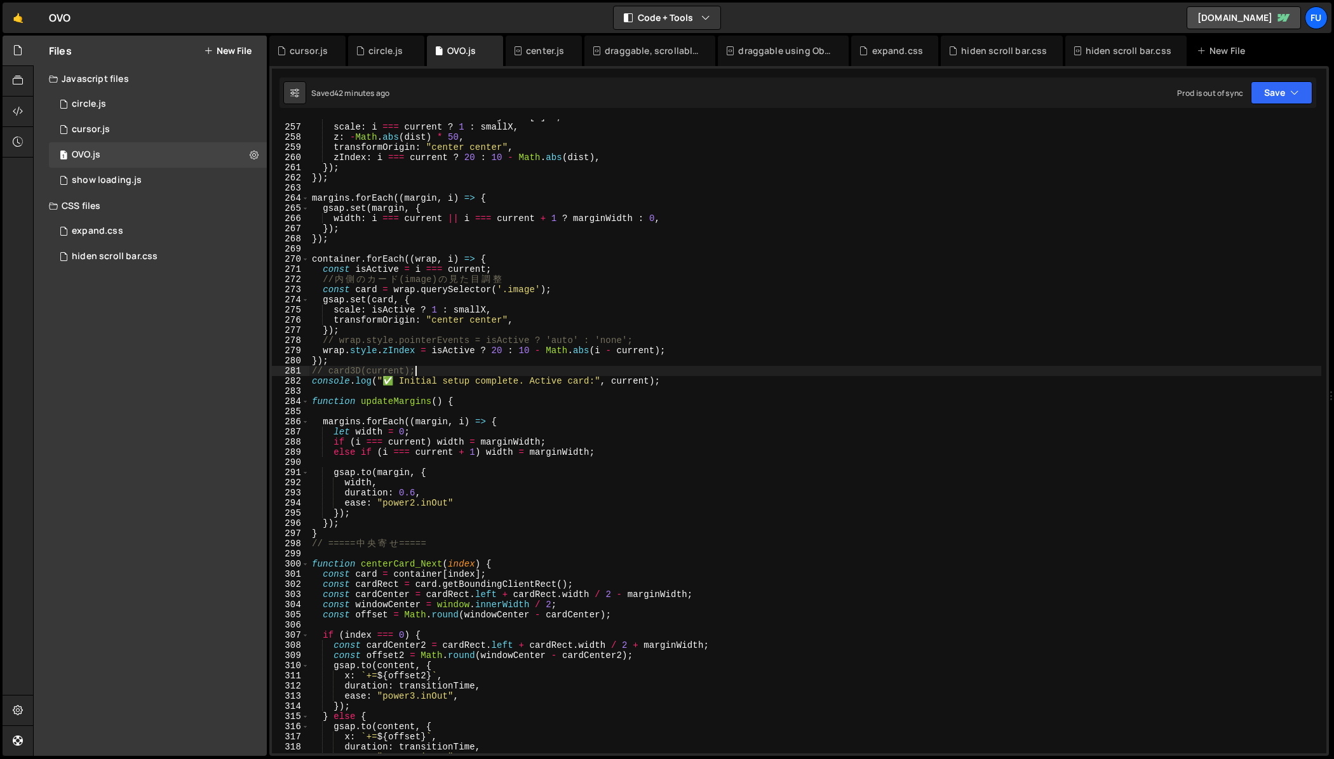
click at [709, 384] on div "rotation : i === current ? 0 : jitter [ i ] . r , scale : i === current ? 1 : s…" at bounding box center [815, 439] width 1012 height 654
type textarea "console.log("✅ Initial setup complete. Active card:", current);"
click at [705, 387] on div "rotation : i === current ? 0 : jitter [ i ] . r , scale : i === current ? 1 : s…" at bounding box center [815, 439] width 1012 height 654
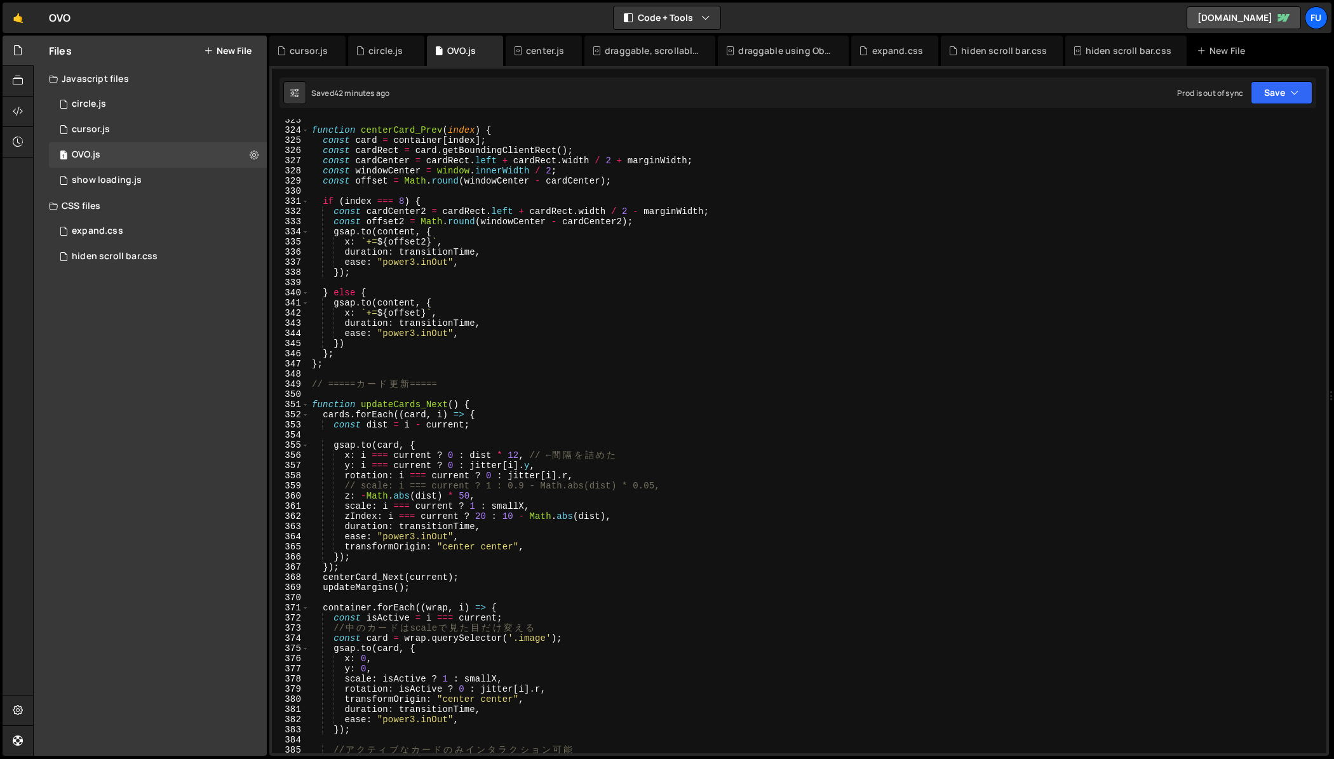
scroll to position [3356, 0]
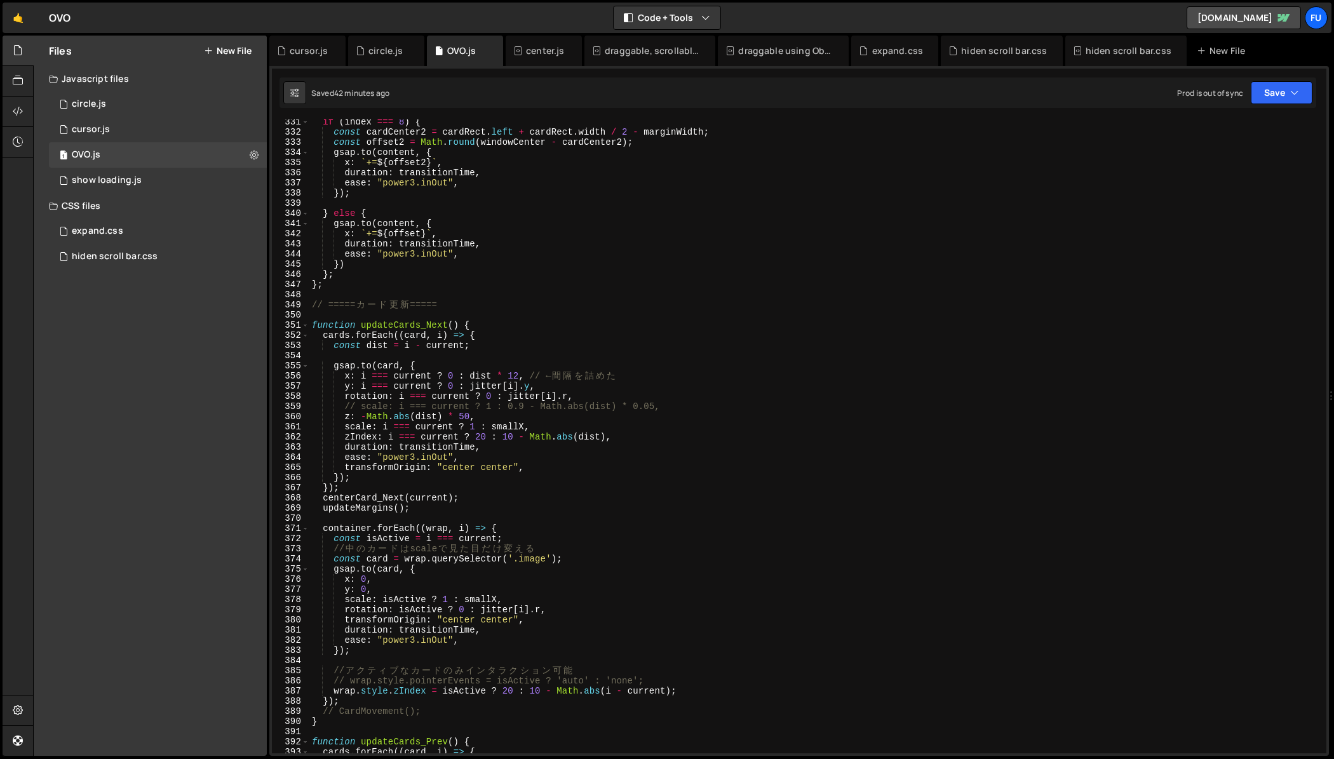
click at [525, 316] on div "if ( index === 8 ) { const cardCenter2 = cardRect . left + cardRect . width / 2…" at bounding box center [815, 444] width 1012 height 654
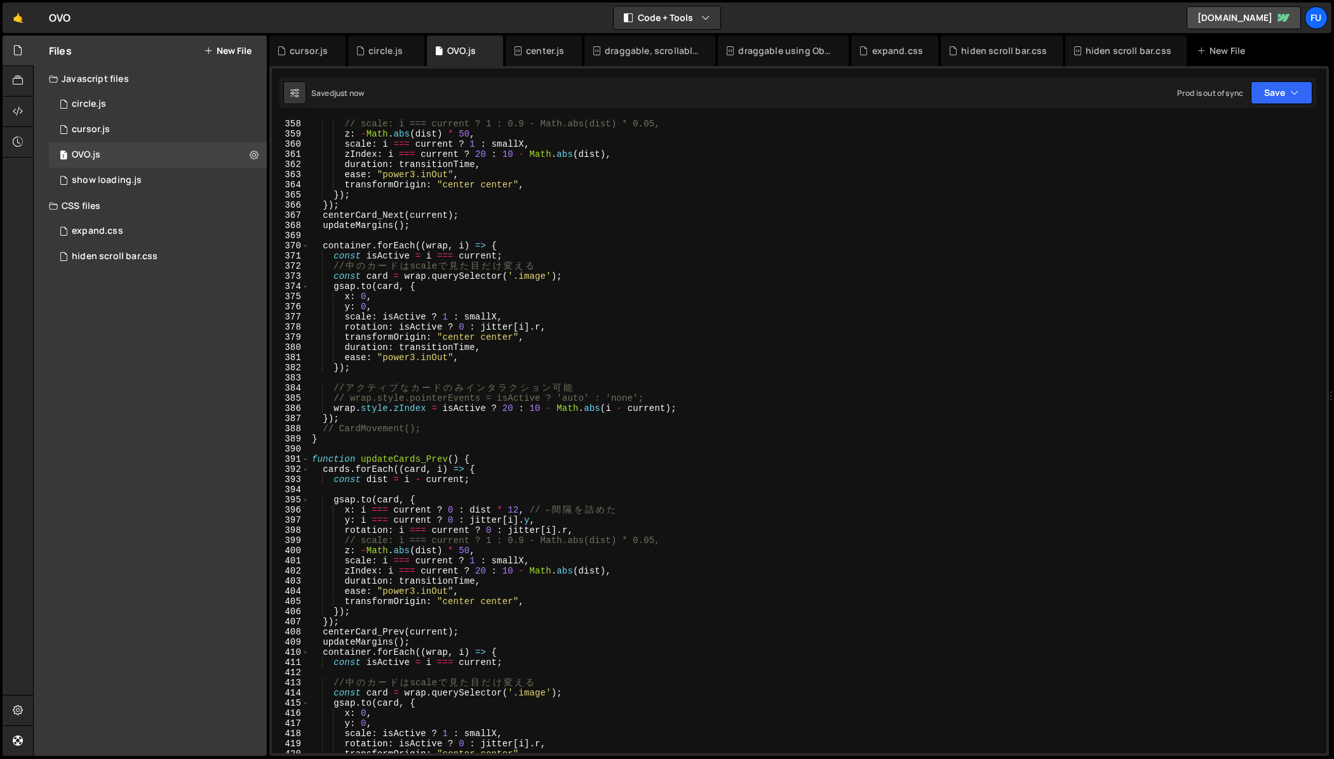
scroll to position [3710, 0]
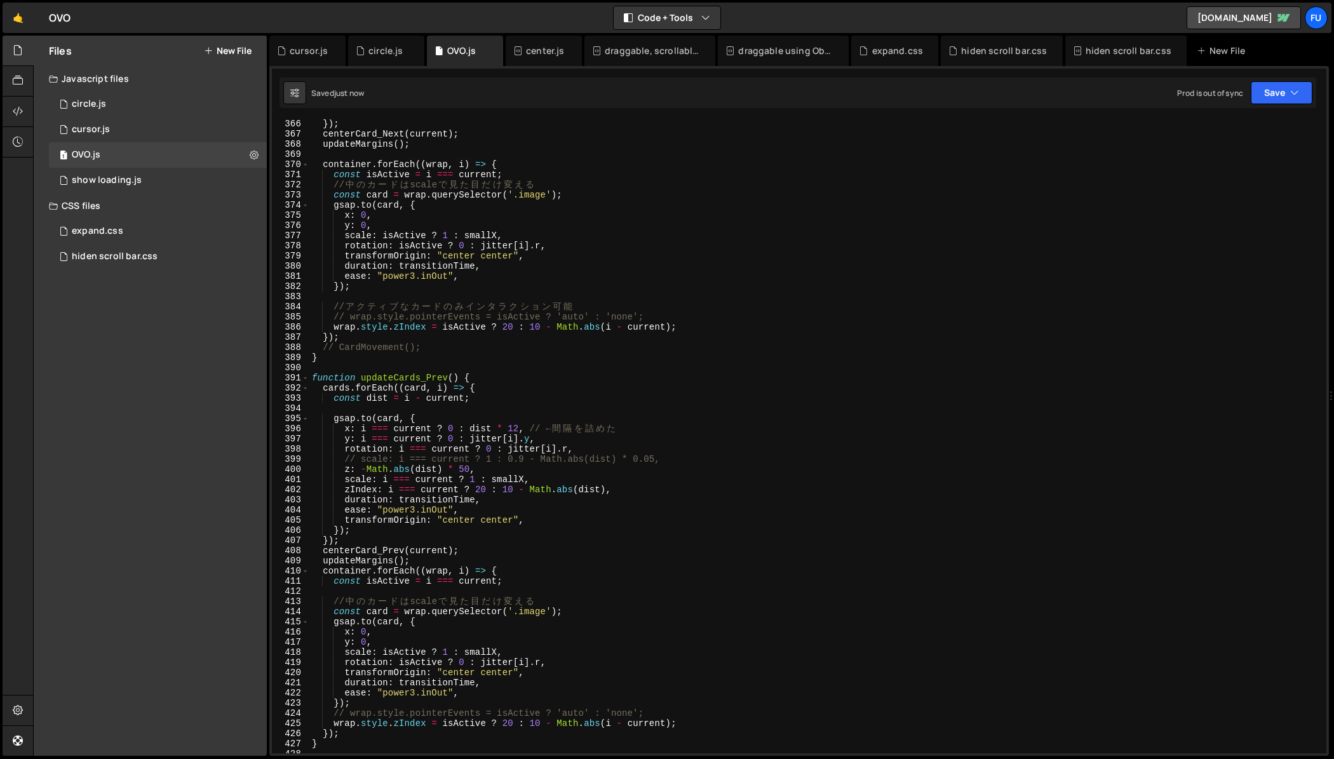
click at [474, 346] on div "}) ; centerCard_Next ( current ) ; updateMargins ( ) ; container . forEach (( w…" at bounding box center [815, 446] width 1012 height 654
drag, startPoint x: 434, startPoint y: 346, endPoint x: 292, endPoint y: 343, distance: 142.3
click at [292, 343] on div "// CardMovement(); 366 367 368 369 370 371 372 373 374 375 376 377 378 379 380 …" at bounding box center [799, 436] width 1054 height 634
click at [420, 353] on div "}) ; centerCard_Next ( current ) ; updateMargins ( ) ; container . forEach (( w…" at bounding box center [815, 446] width 1012 height 654
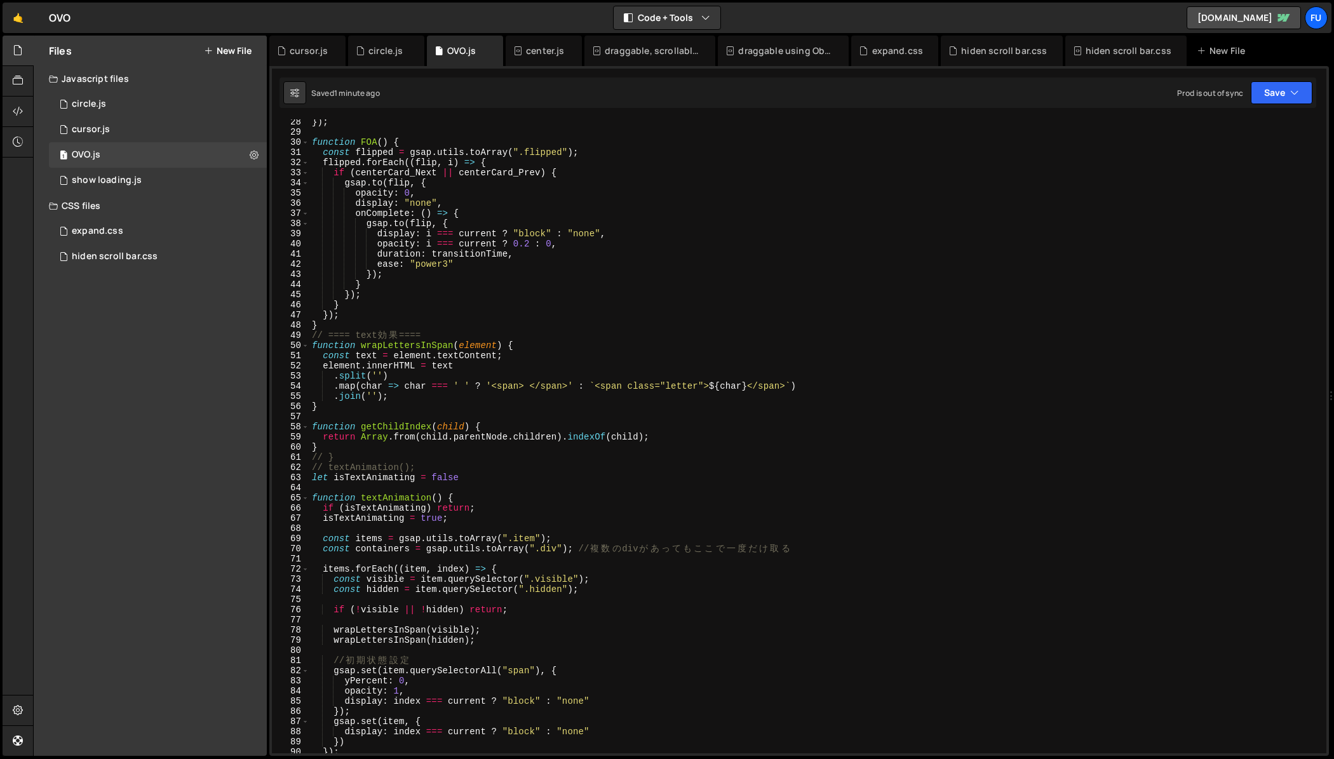
scroll to position [0, 0]
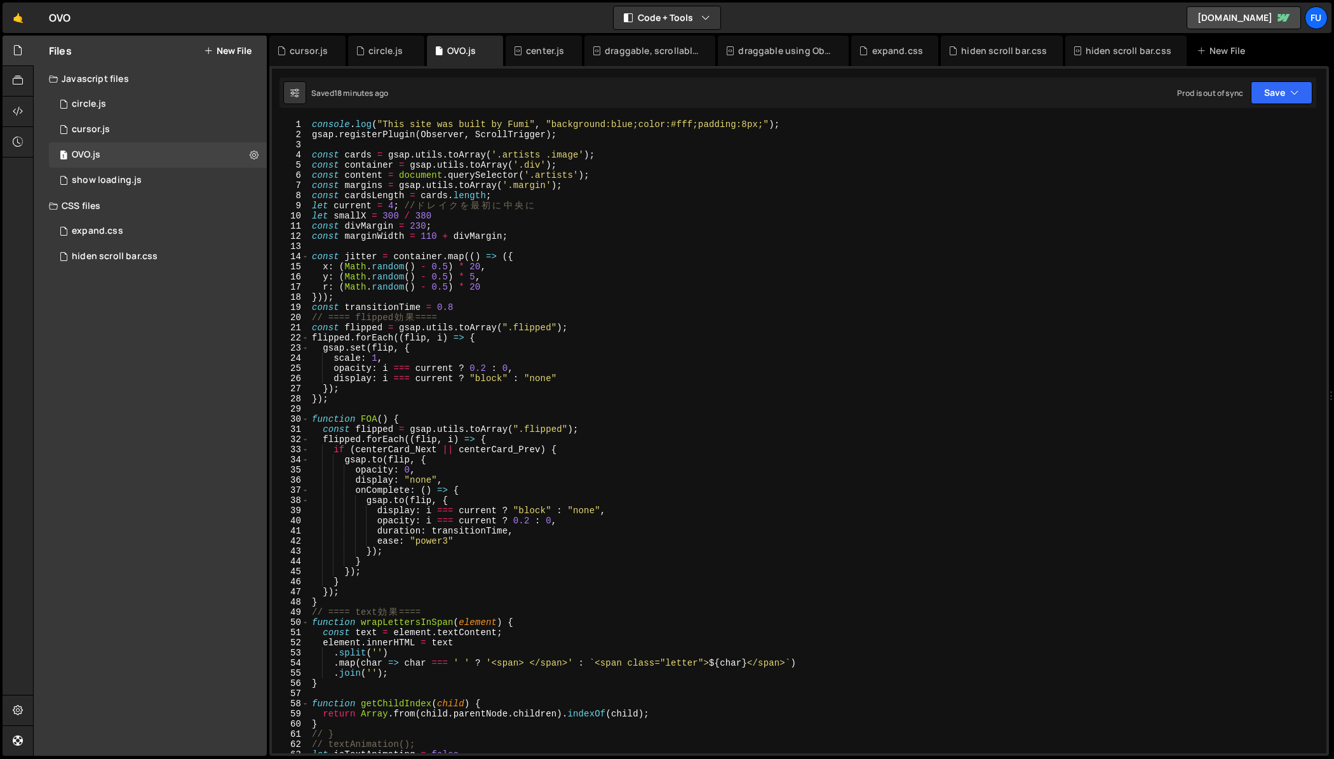
type textarea "// ==== flipped効果===="
